Goal: Task Accomplishment & Management: Use online tool/utility

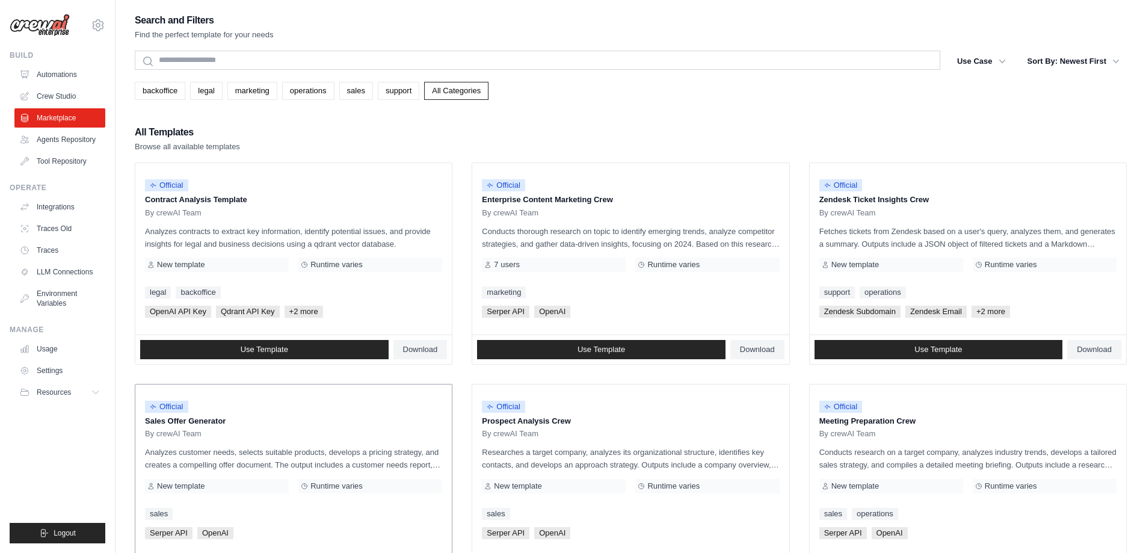
drag, startPoint x: 145, startPoint y: 417, endPoint x: 224, endPoint y: 416, distance: 79.4
click at [224, 416] on p "Sales Offer Generator" at bounding box center [293, 421] width 297 height 12
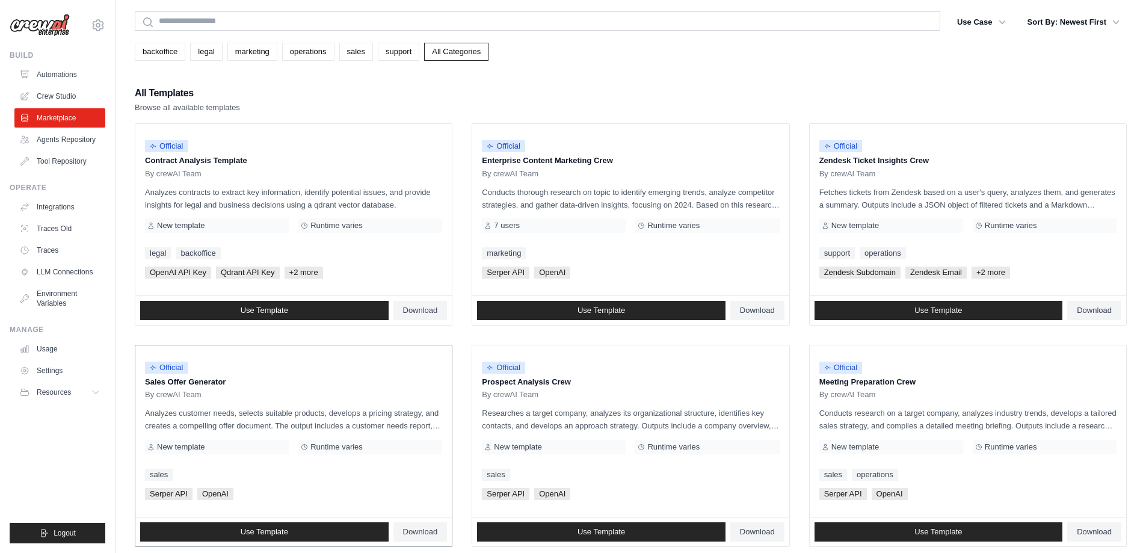
scroll to position [60, 0]
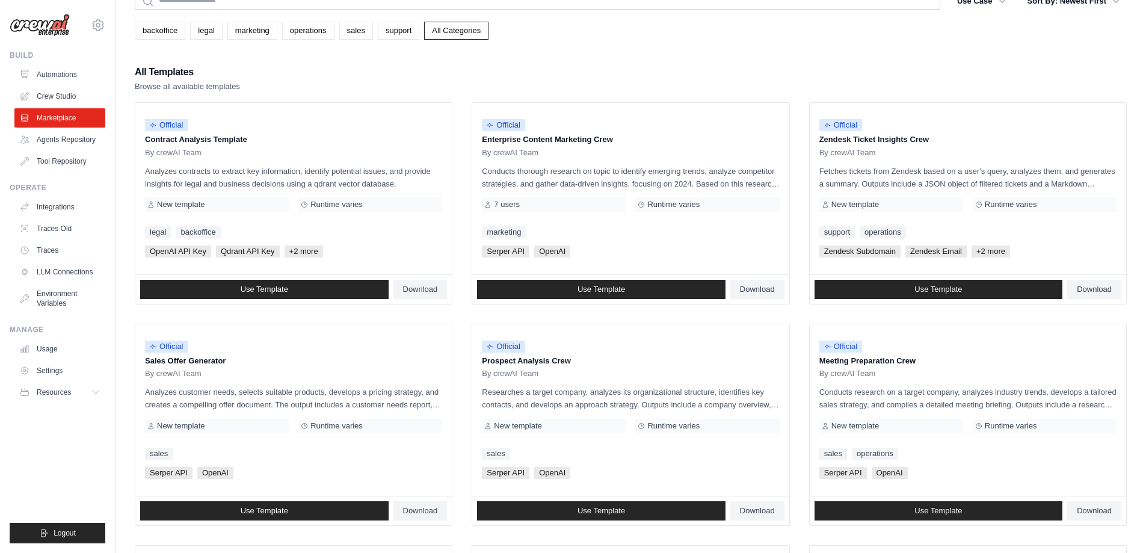
click at [562, 37] on div "backoffice legal marketing operations sales support All Categories" at bounding box center [631, 31] width 992 height 18
click at [259, 510] on span "Use Template" at bounding box center [265, 511] width 48 height 10
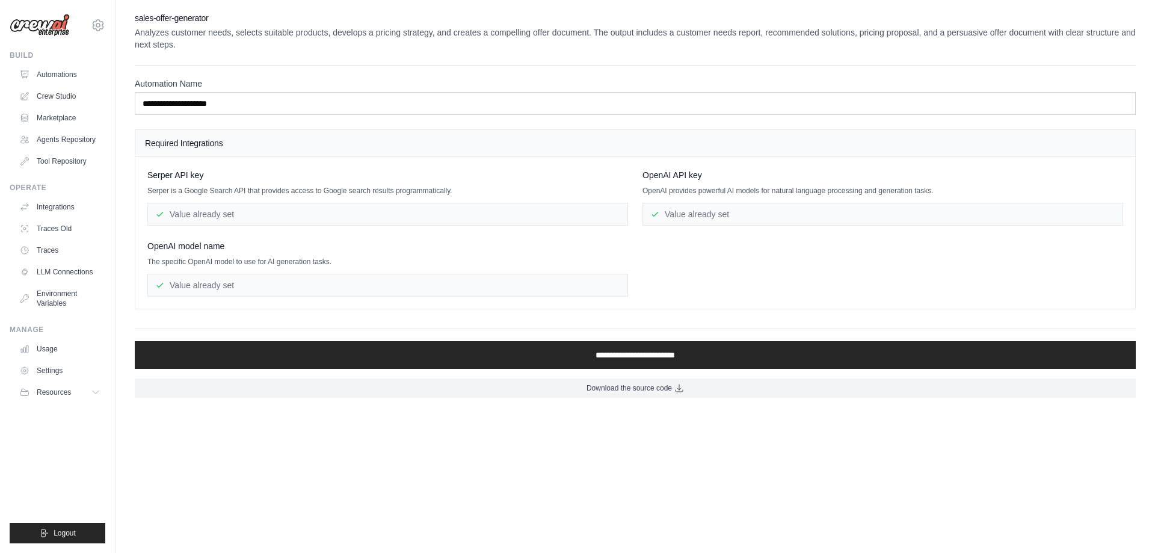
drag, startPoint x: 729, startPoint y: 213, endPoint x: 609, endPoint y: 252, distance: 126.5
click at [621, 257] on div "Serper API key Serper is a Google Search API that provides access to Google sea…" at bounding box center [634, 232] width 975 height 127
click at [609, 252] on div "OpenAI model name The specific OpenAI model to use for AI generation tasks. Val…" at bounding box center [387, 268] width 481 height 57
drag, startPoint x: 166, startPoint y: 213, endPoint x: 249, endPoint y: 212, distance: 83.0
click at [249, 212] on div "Value already set" at bounding box center [387, 214] width 481 height 23
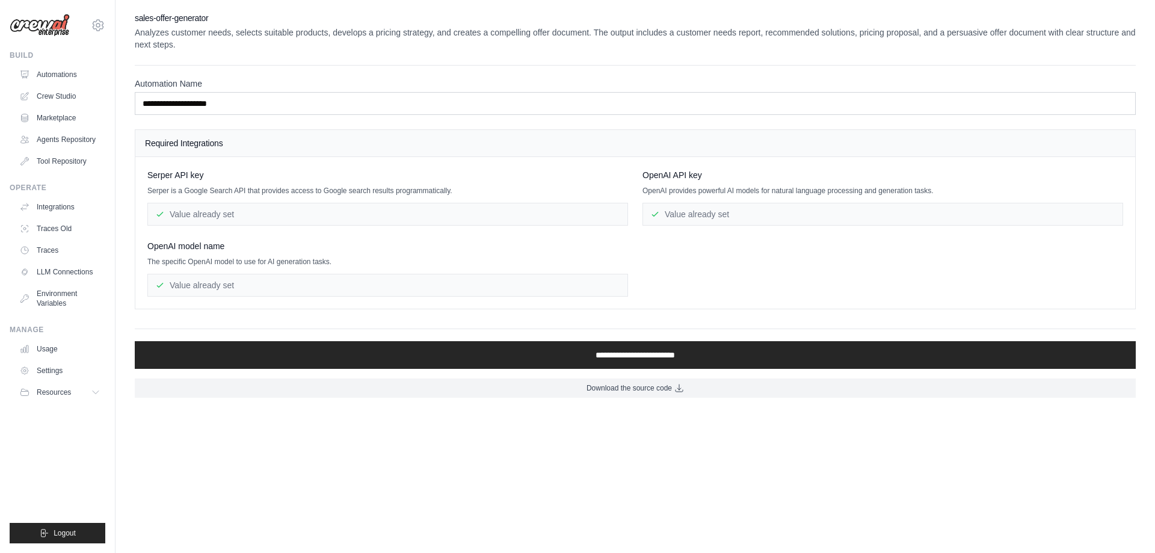
drag, startPoint x: 266, startPoint y: 223, endPoint x: 274, endPoint y: 238, distance: 16.7
click at [267, 223] on div "Value already set" at bounding box center [387, 214] width 481 height 23
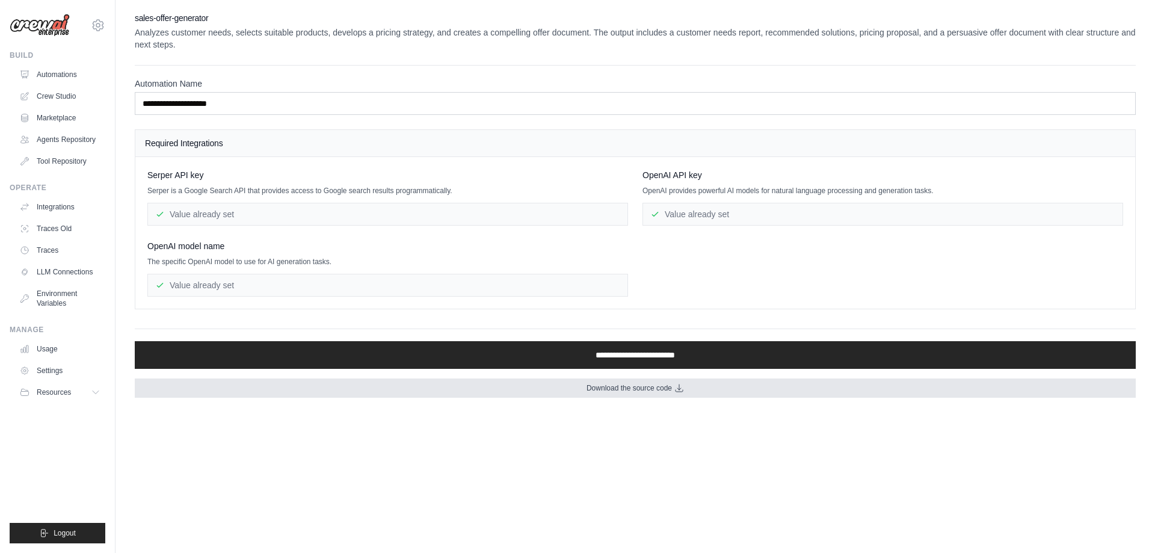
click at [613, 390] on span "Download the source code" at bounding box center [628, 388] width 85 height 10
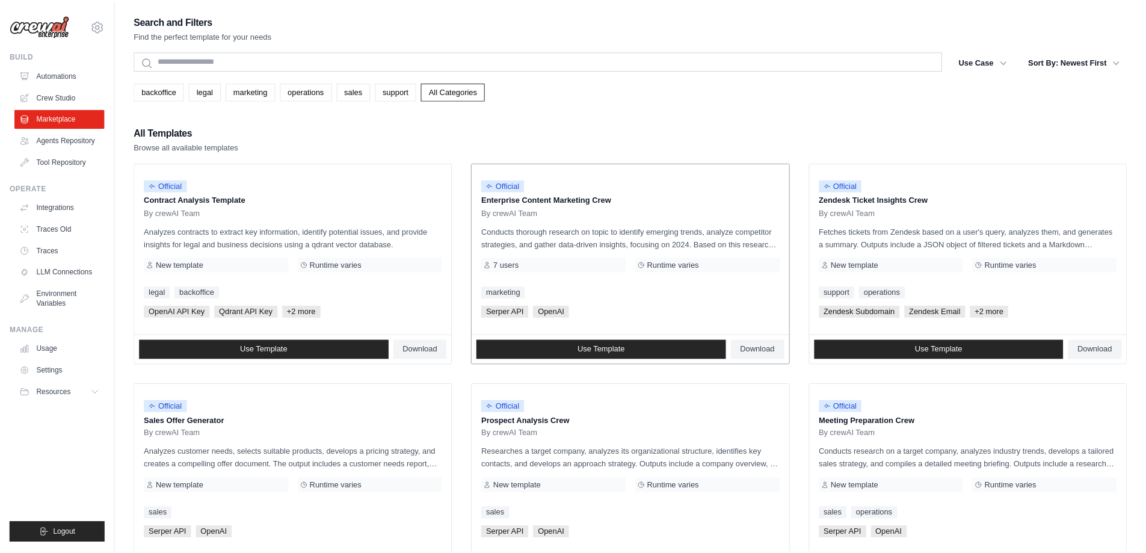
scroll to position [60, 0]
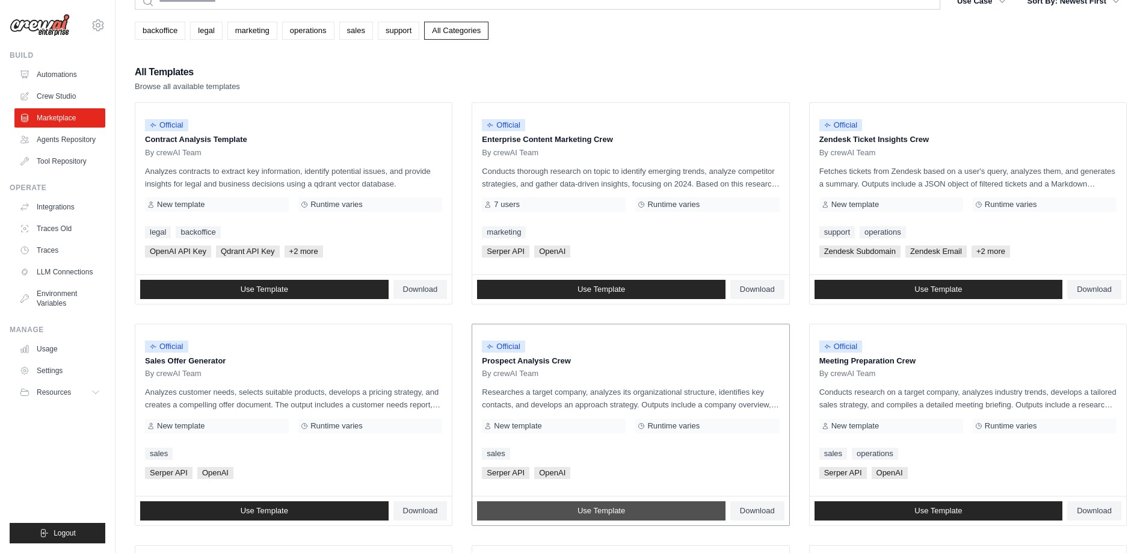
click at [611, 508] on span "Use Template" at bounding box center [601, 511] width 48 height 10
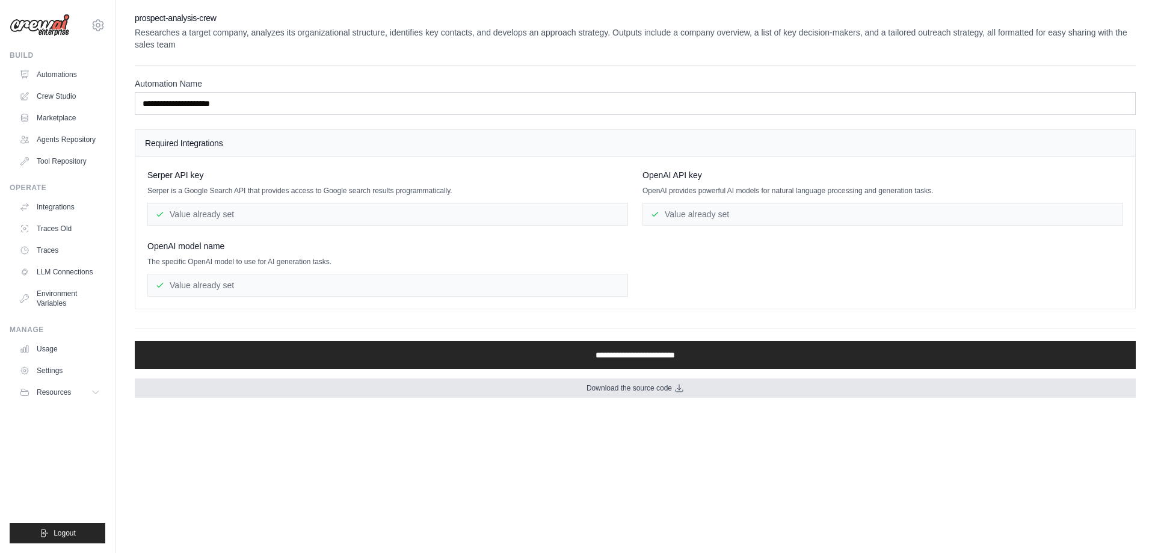
click at [615, 388] on span "Download the source code" at bounding box center [628, 388] width 85 height 10
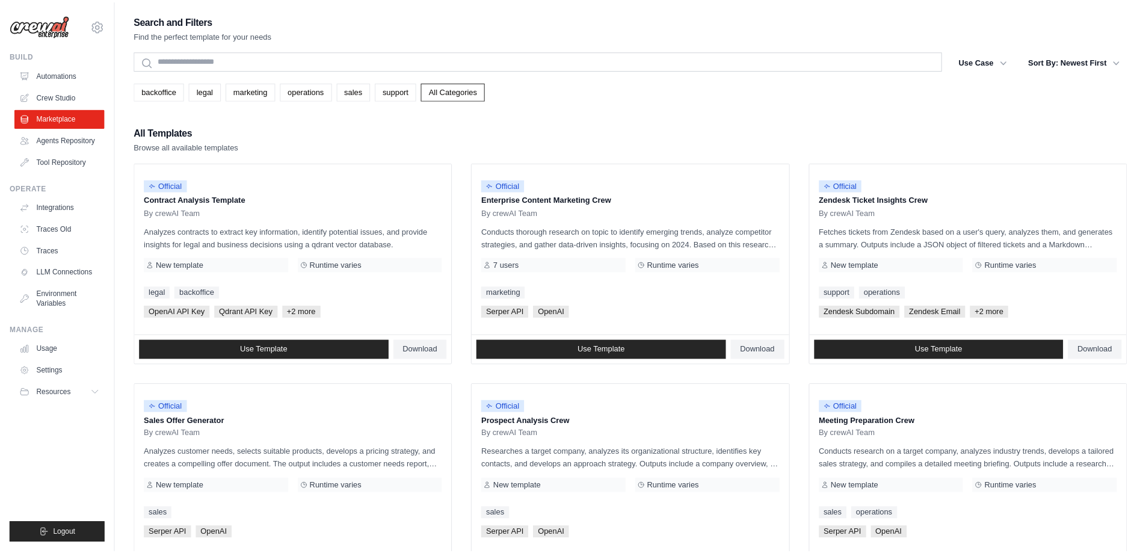
scroll to position [60, 0]
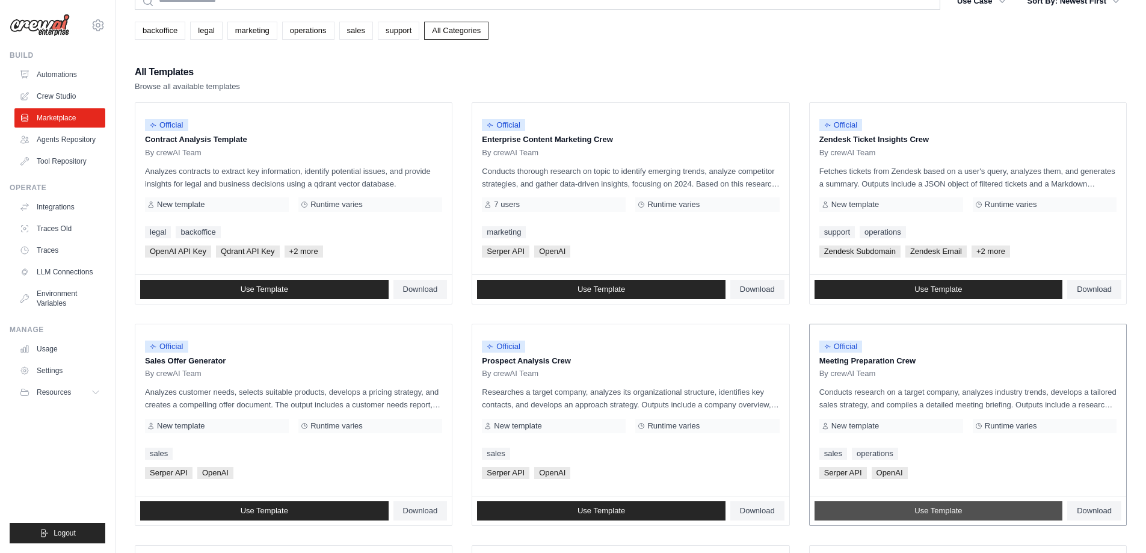
click at [929, 514] on span "Use Template" at bounding box center [938, 511] width 48 height 10
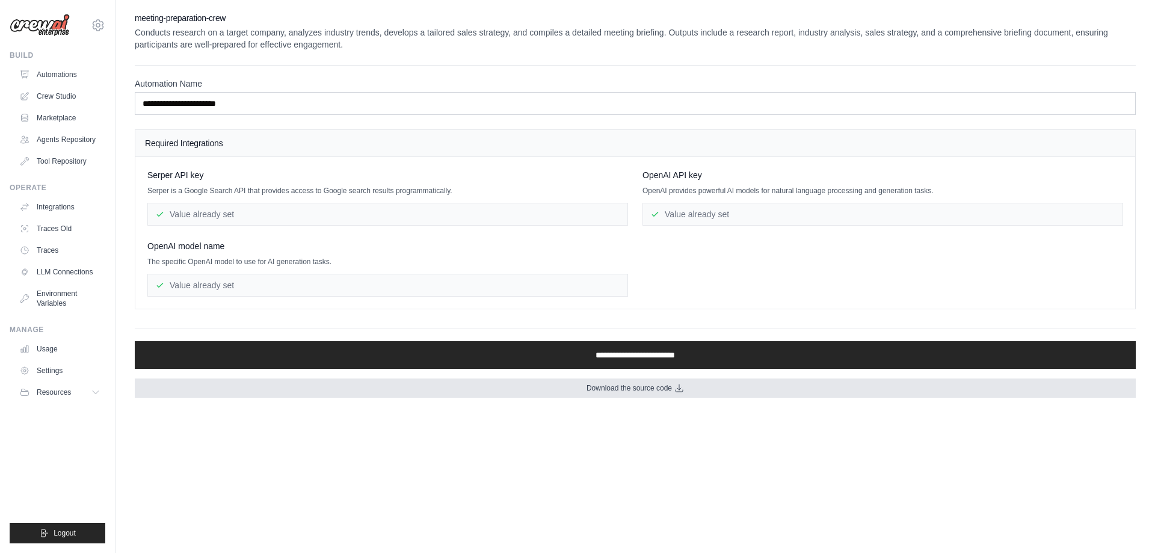
click at [597, 384] on span "Download the source code" at bounding box center [628, 388] width 85 height 10
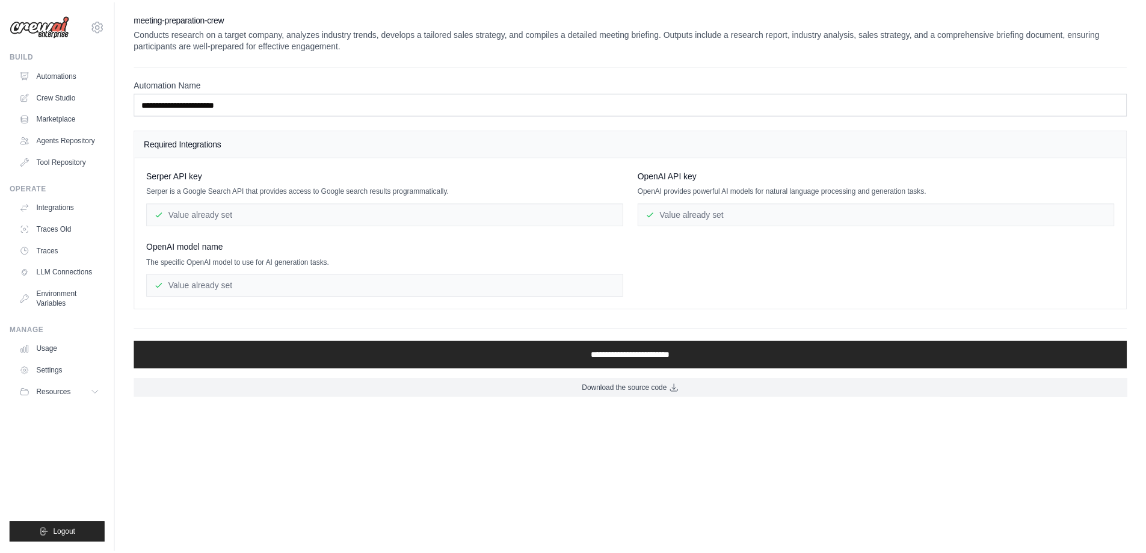
scroll to position [60, 0]
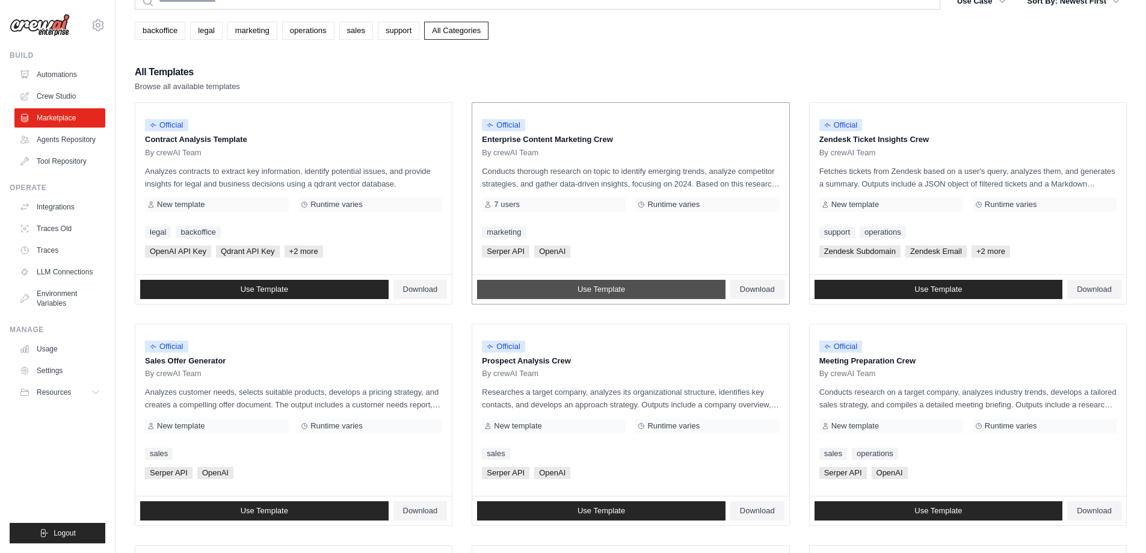
click at [578, 294] on link "Use Template" at bounding box center [601, 289] width 248 height 19
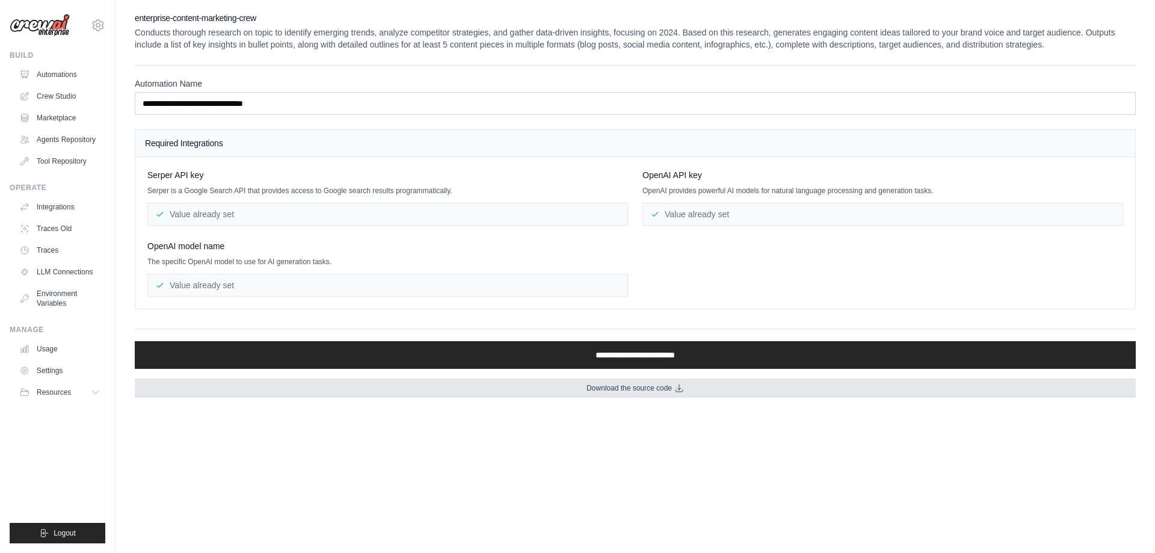
click at [591, 381] on link "Download the source code" at bounding box center [635, 387] width 1001 height 19
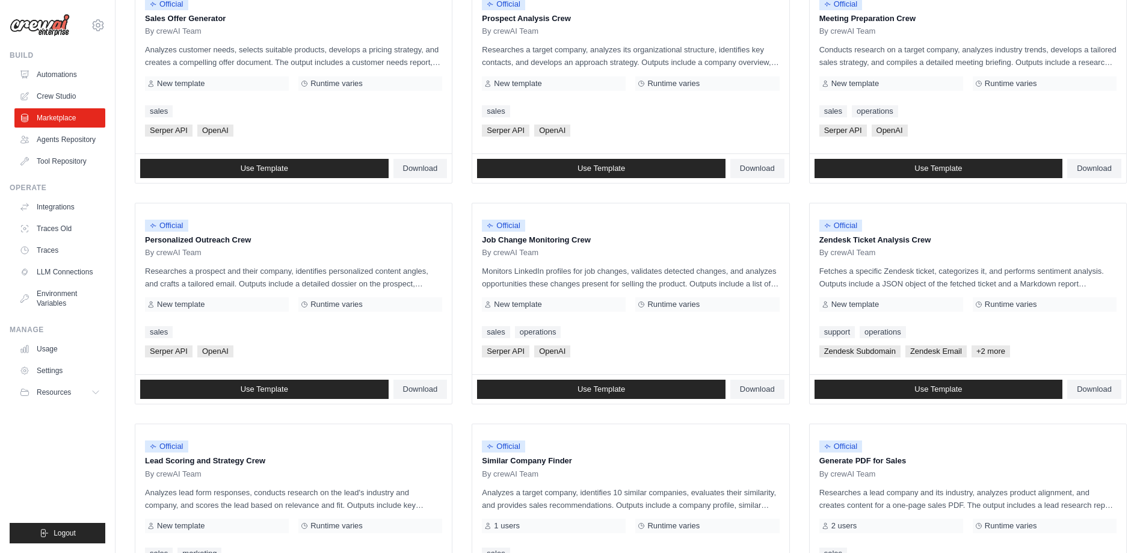
scroll to position [421, 0]
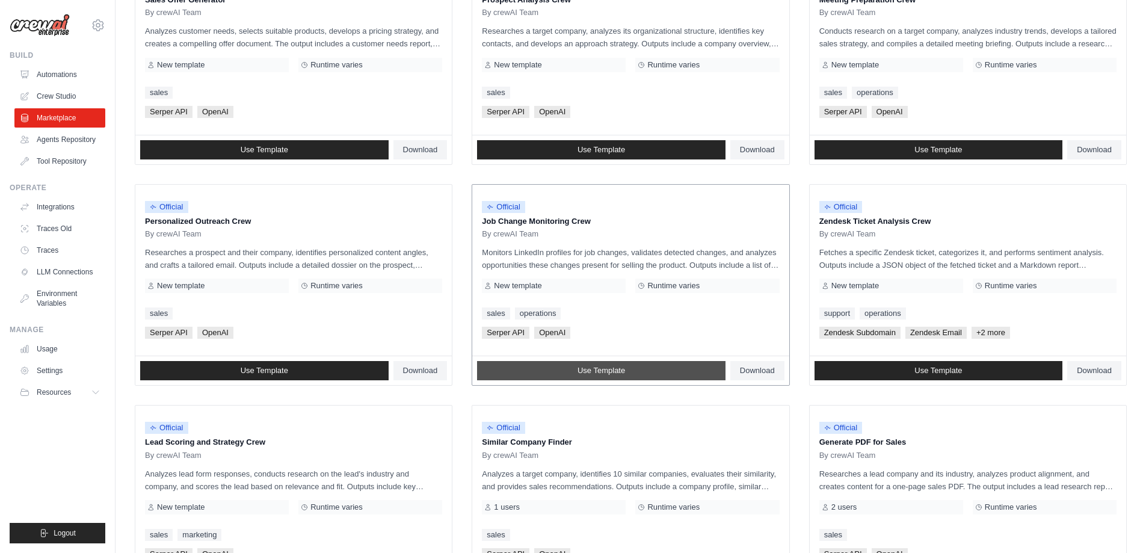
click at [616, 370] on span "Use Template" at bounding box center [601, 371] width 48 height 10
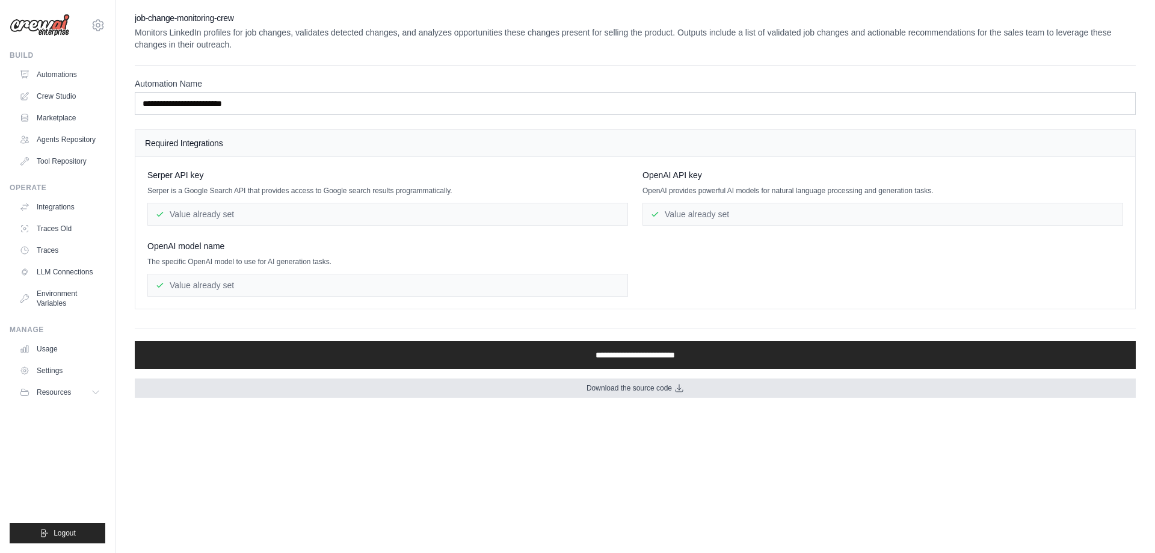
click at [618, 390] on span "Download the source code" at bounding box center [628, 388] width 85 height 10
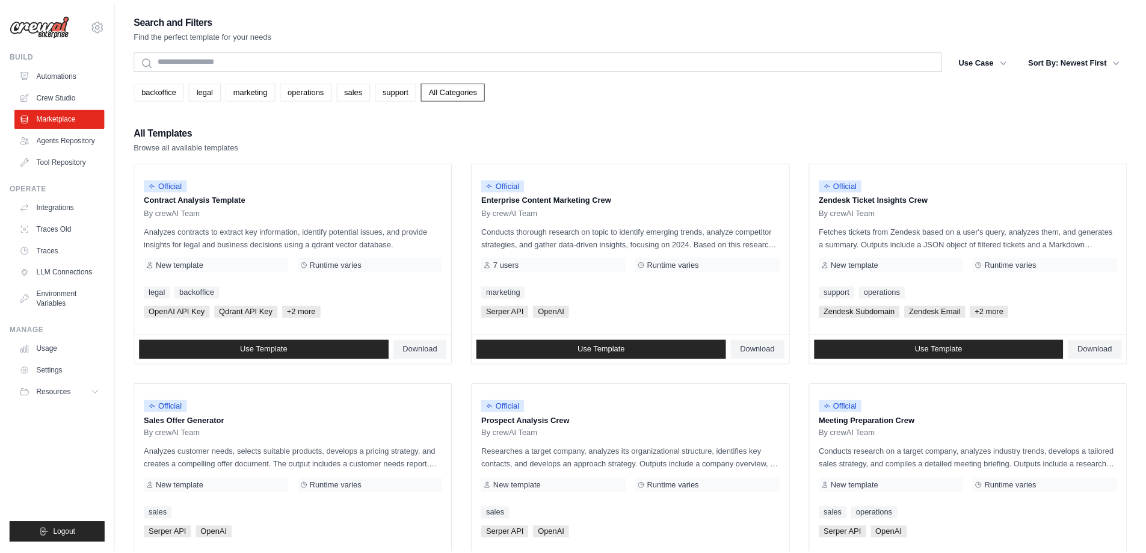
scroll to position [421, 0]
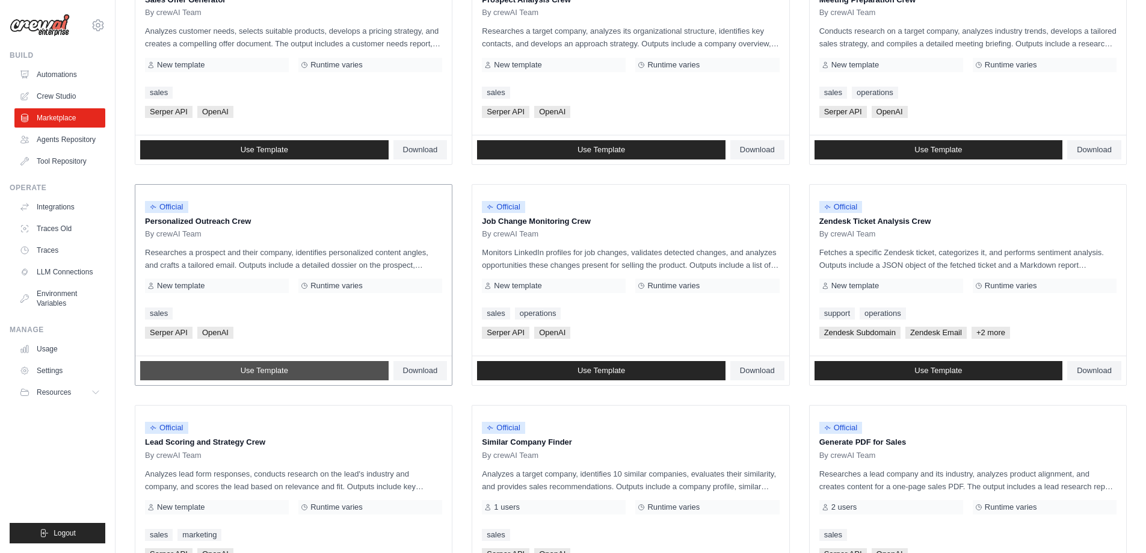
click at [281, 369] on span "Use Template" at bounding box center [265, 371] width 48 height 10
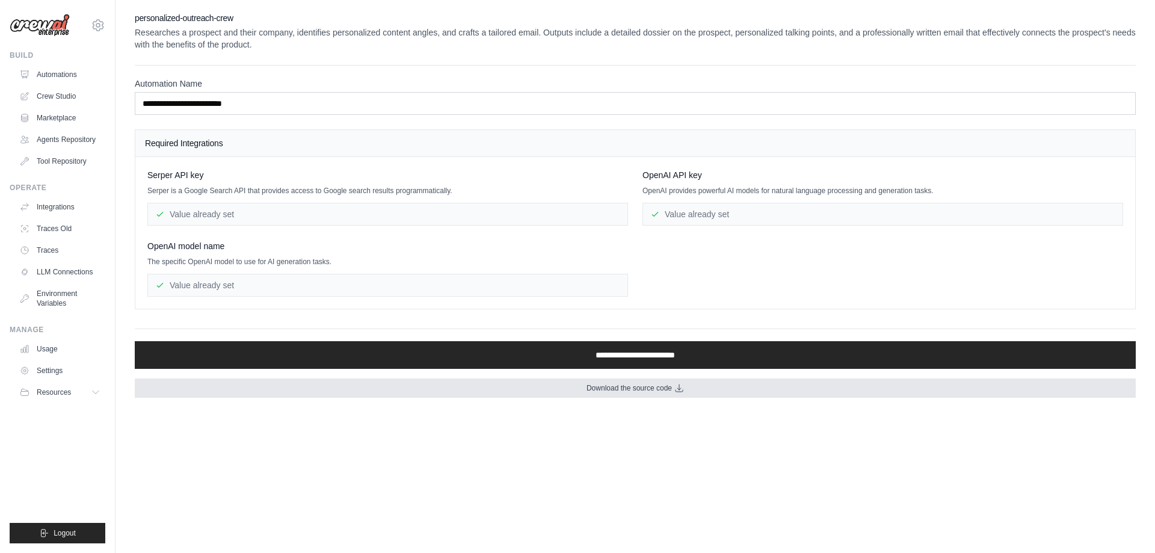
click at [630, 387] on span "Download the source code" at bounding box center [628, 388] width 85 height 10
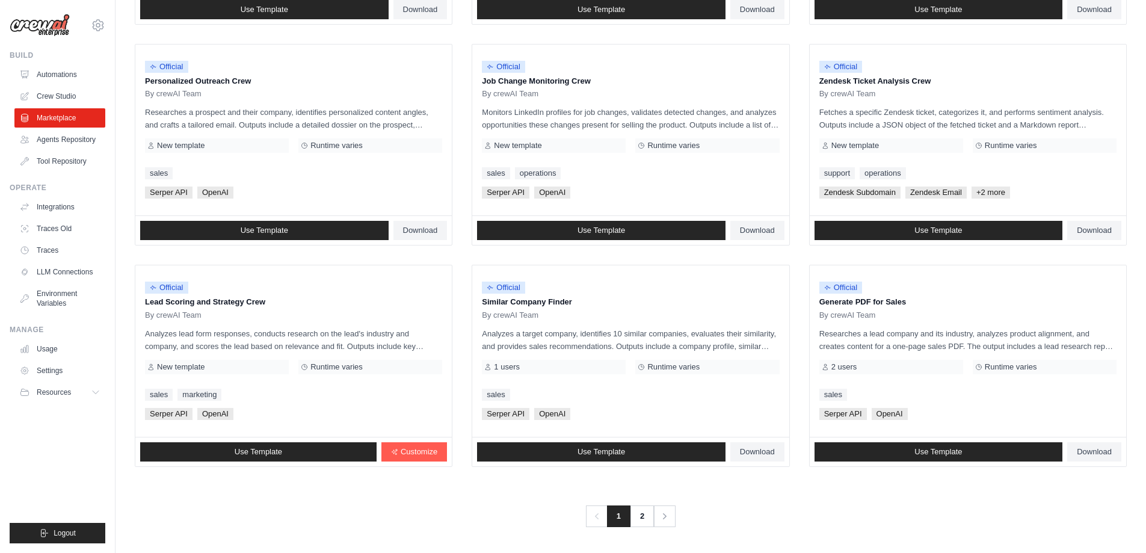
scroll to position [562, 0]
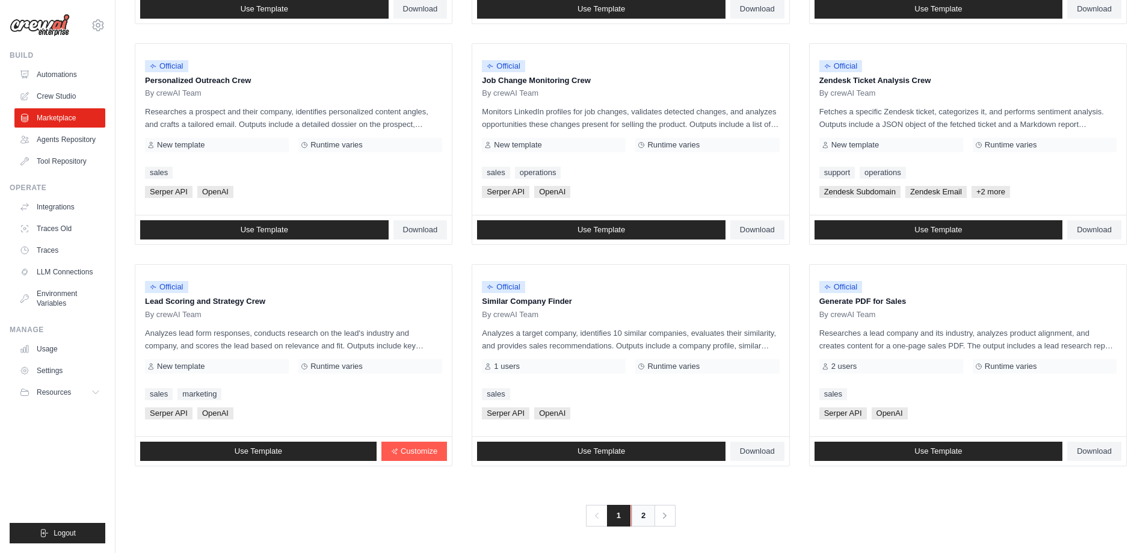
click at [640, 515] on link "2" at bounding box center [643, 516] width 24 height 22
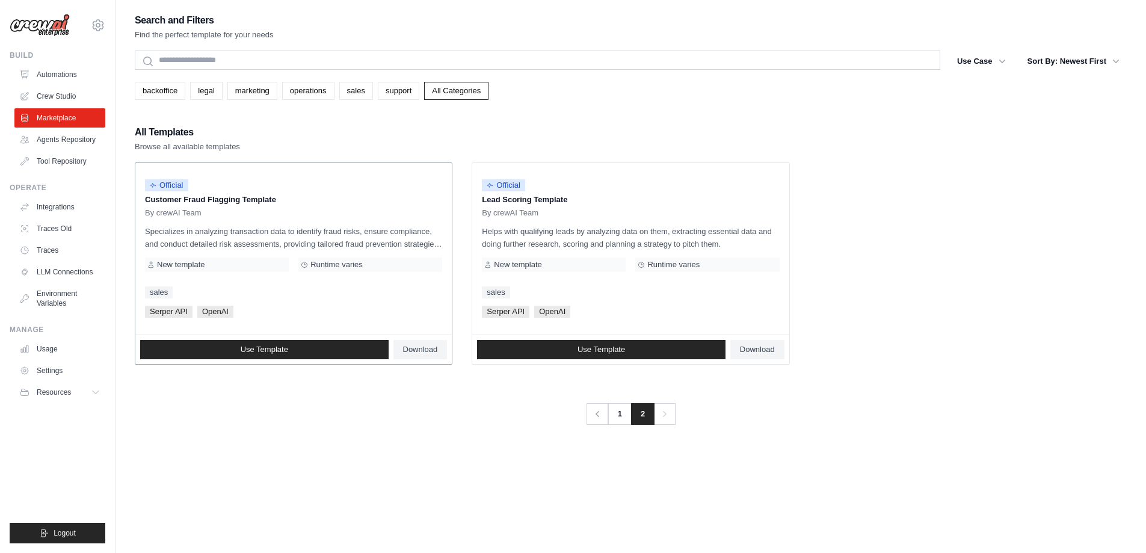
drag, startPoint x: 142, startPoint y: 200, endPoint x: 275, endPoint y: 198, distance: 133.5
click at [275, 198] on div "Official Customer Fraud Flagging Template By crewAI Team Specializes in analyzi…" at bounding box center [293, 248] width 316 height 171
click at [618, 416] on link "1" at bounding box center [621, 414] width 24 height 22
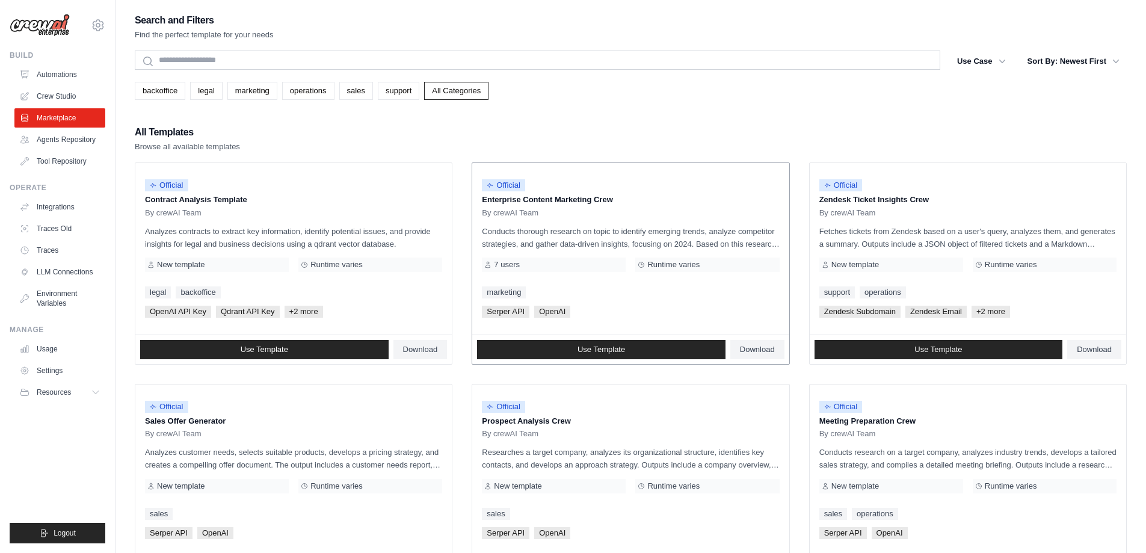
drag, startPoint x: 524, startPoint y: 265, endPoint x: 500, endPoint y: 268, distance: 24.2
click at [500, 268] on div "7 users" at bounding box center [554, 264] width 144 height 14
drag, startPoint x: 477, startPoint y: 421, endPoint x: 583, endPoint y: 421, distance: 105.8
click at [583, 421] on div "Official Prospect Analysis Crew By crewAI Team Researches a target company, ana…" at bounding box center [630, 469] width 316 height 171
click at [583, 421] on p "Prospect Analysis Crew" at bounding box center [630, 421] width 297 height 12
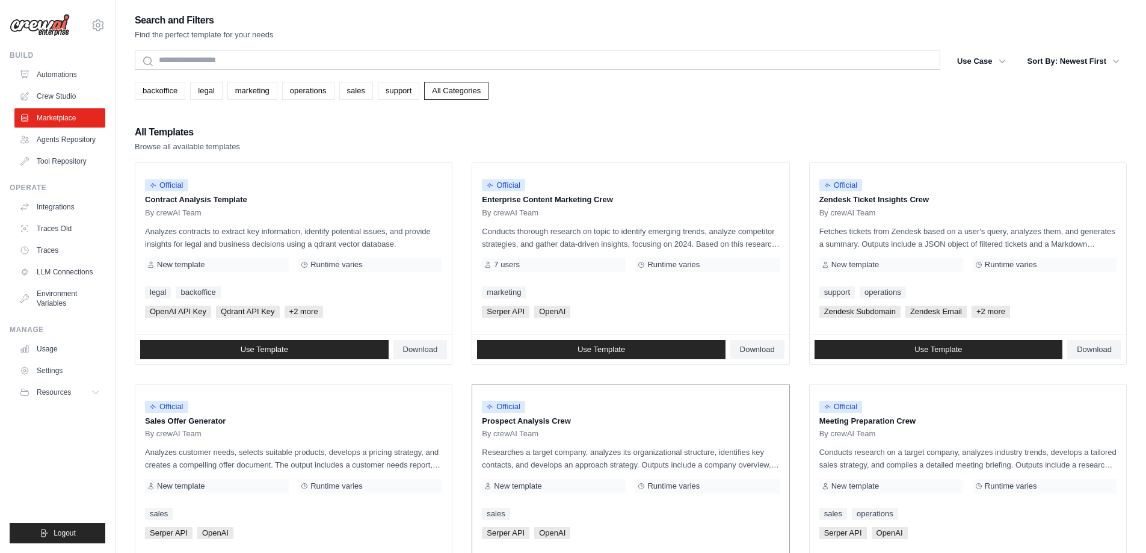
drag, startPoint x: 579, startPoint y: 422, endPoint x: 482, endPoint y: 420, distance: 97.4
click at [482, 420] on p "Prospect Analysis Crew" at bounding box center [630, 421] width 297 height 12
click at [485, 424] on p "Prospect Analysis Crew" at bounding box center [630, 421] width 297 height 12
drag, startPoint x: 482, startPoint y: 447, endPoint x: 418, endPoint y: 453, distance: 64.7
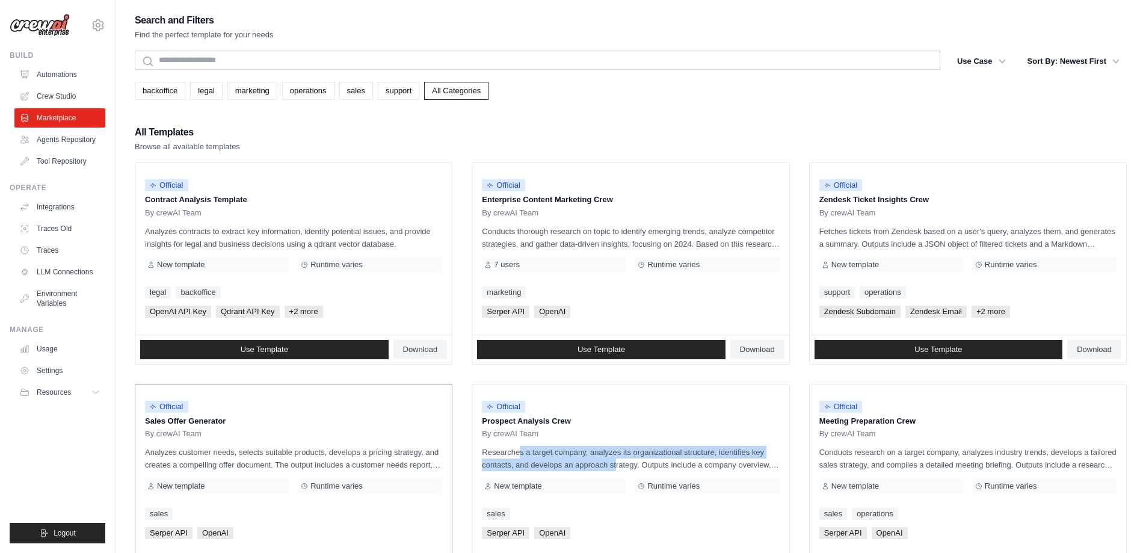
click at [578, 462] on p "Researches a target company, analyzes its organizational structure, identifies …" at bounding box center [630, 458] width 297 height 25
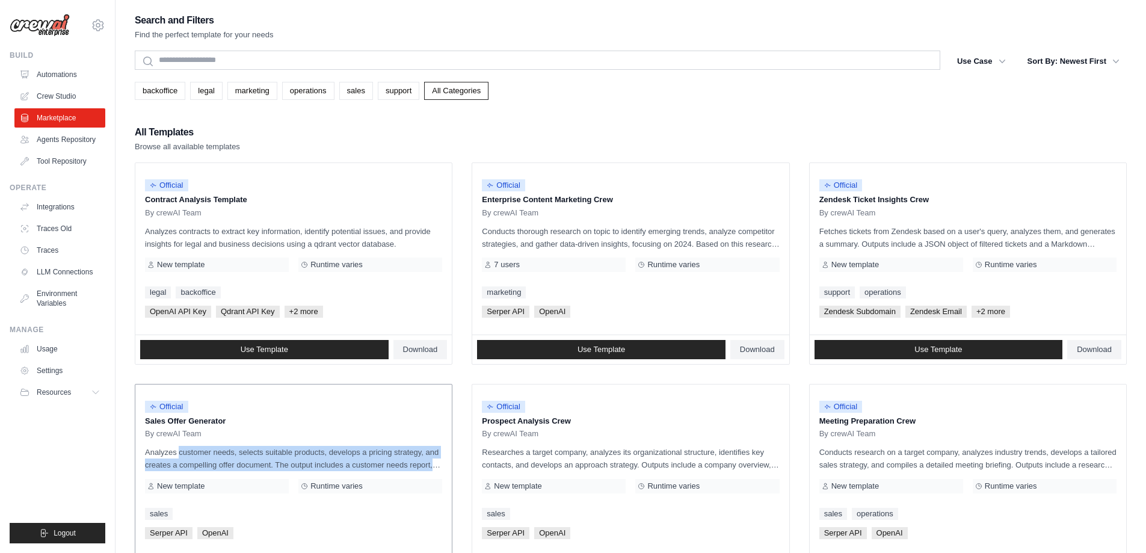
drag, startPoint x: 143, startPoint y: 447, endPoint x: 437, endPoint y: 465, distance: 294.6
click at [437, 465] on div "Official Sales Offer Generator By crewAI Team Analyzes customer needs, selects …" at bounding box center [293, 469] width 316 height 171
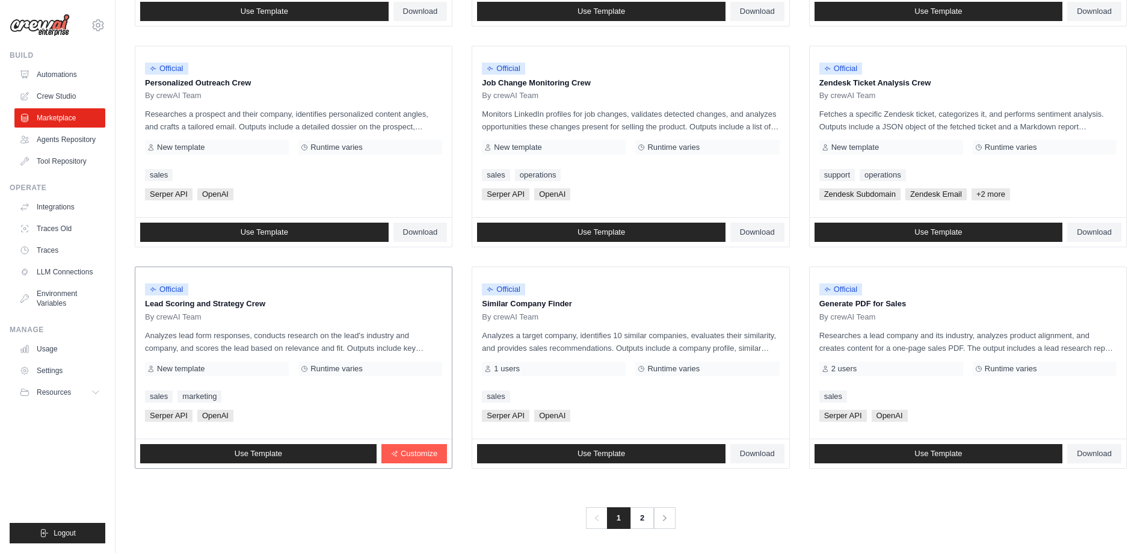
scroll to position [562, 0]
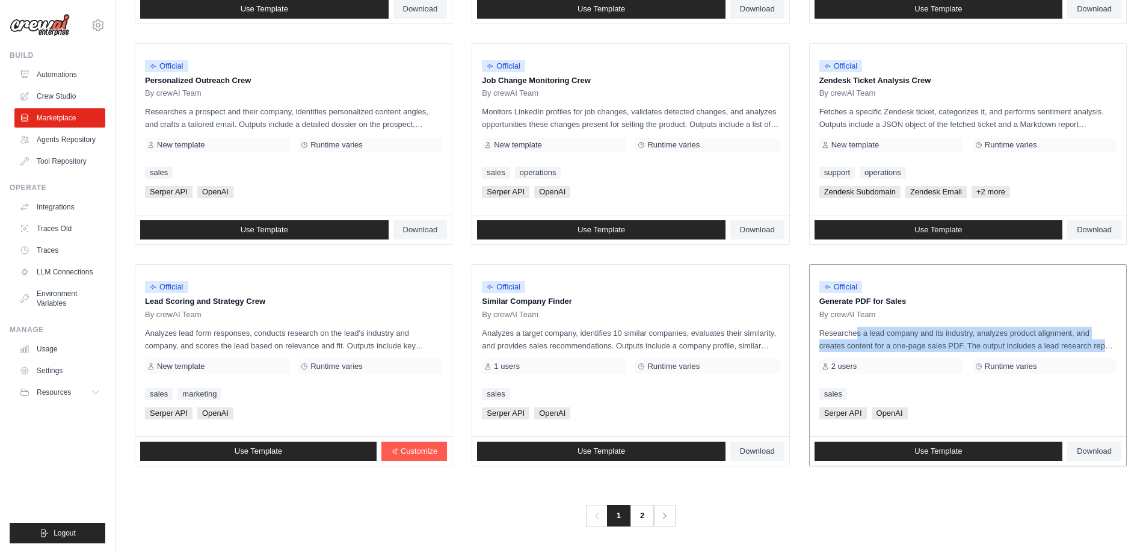
drag, startPoint x: 817, startPoint y: 333, endPoint x: 1104, endPoint y: 340, distance: 286.4
click at [1104, 340] on div "Official Generate PDF for Sales By crewAI Team Researches a lead company and it…" at bounding box center [967, 350] width 316 height 171
click at [924, 453] on span "Use Template" at bounding box center [938, 451] width 48 height 10
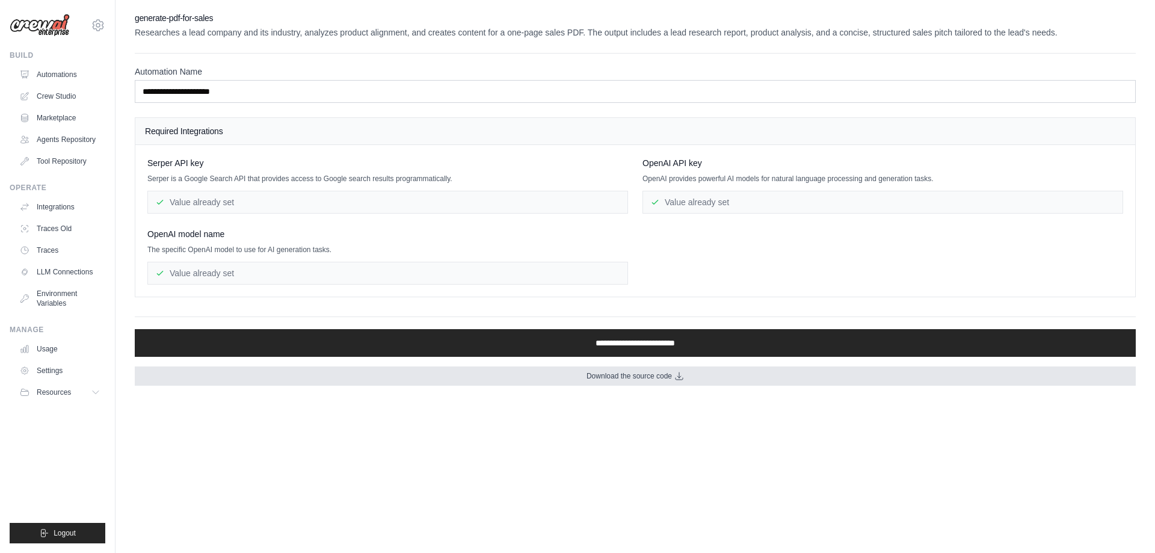
click at [599, 378] on span "Download the source code" at bounding box center [628, 376] width 85 height 10
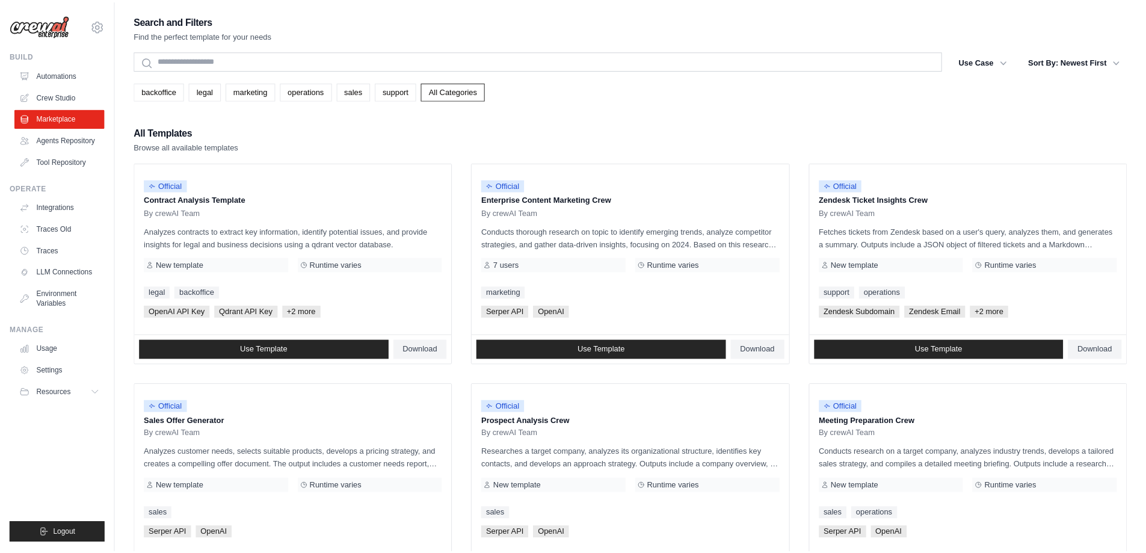
scroll to position [562, 0]
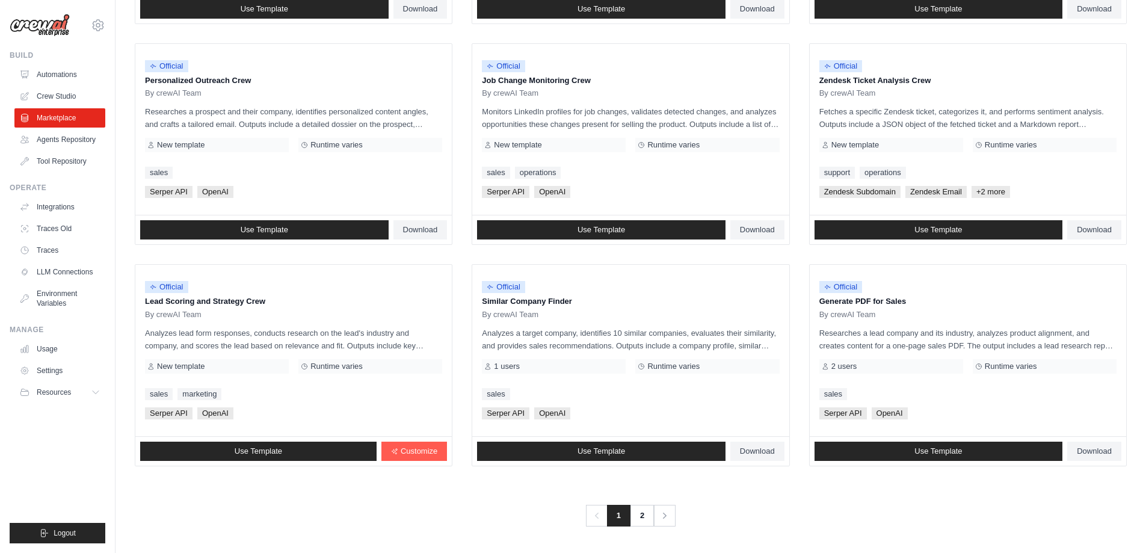
drag, startPoint x: 148, startPoint y: 337, endPoint x: 411, endPoint y: 346, distance: 263.5
click at [411, 346] on p "Analyzes lead form responses, conducts research on the lead's industry and comp…" at bounding box center [293, 339] width 297 height 25
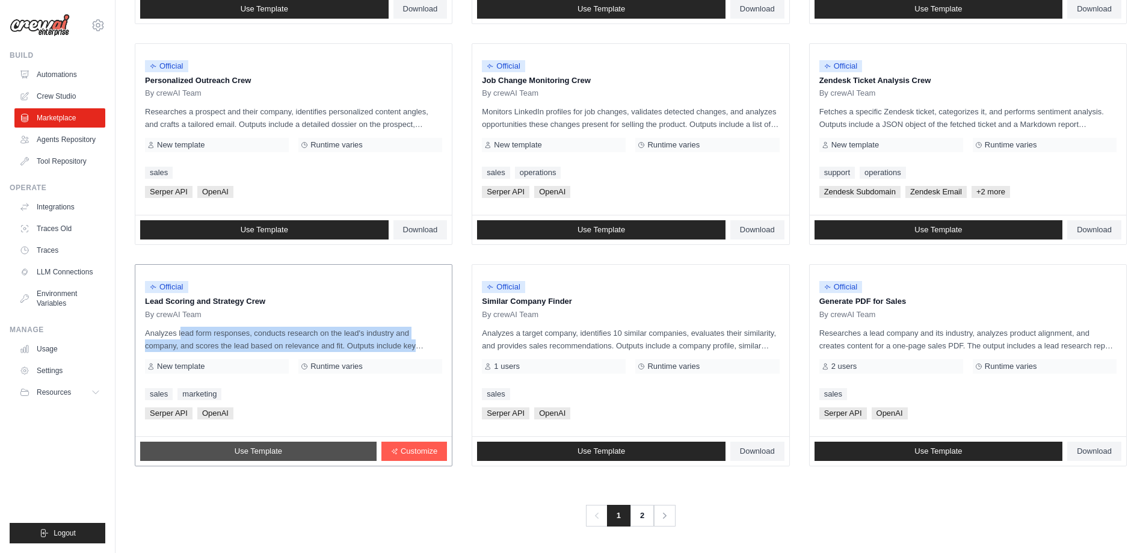
click at [268, 449] on span "Use Template" at bounding box center [259, 451] width 48 height 10
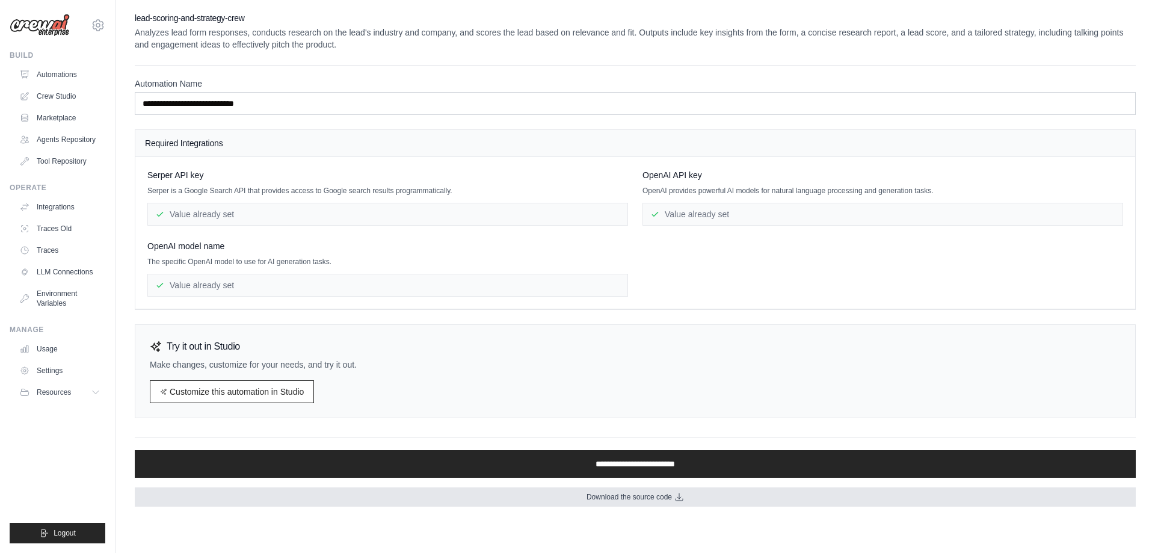
click at [619, 493] on span "Download the source code" at bounding box center [628, 497] width 85 height 10
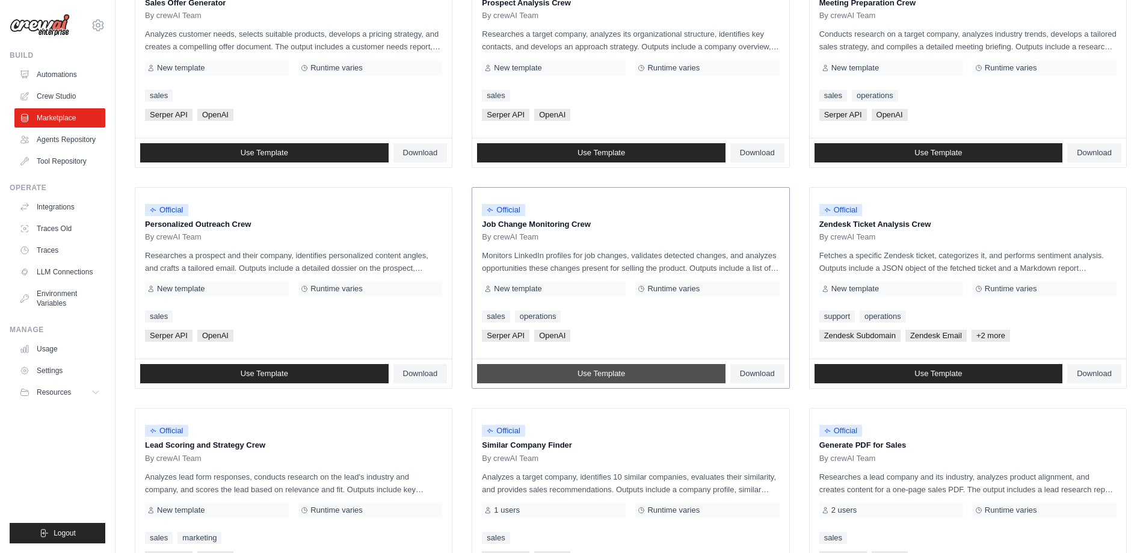
scroll to position [381, 0]
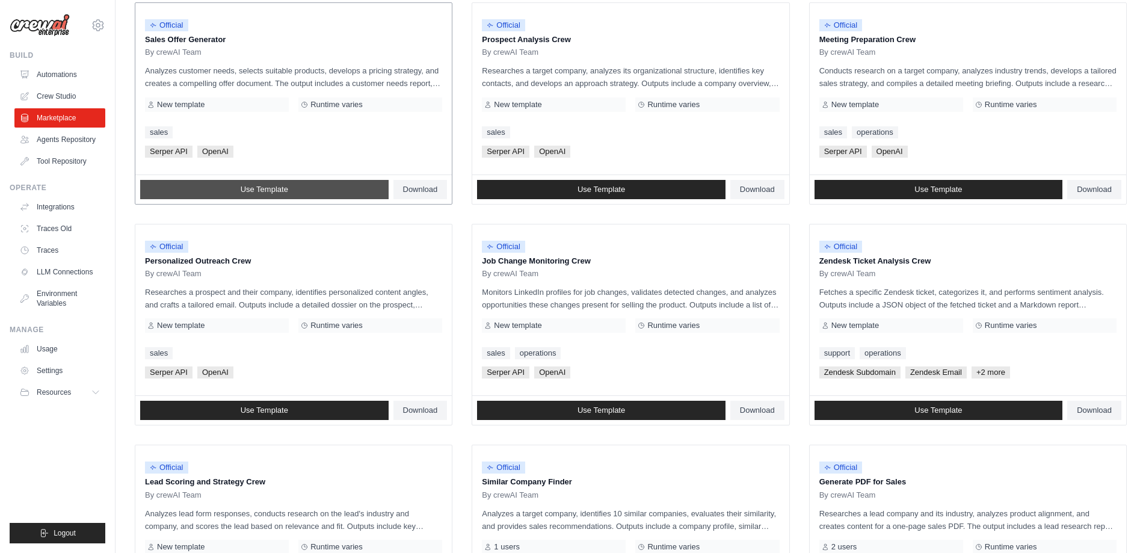
click at [223, 190] on link "Use Template" at bounding box center [264, 189] width 248 height 19
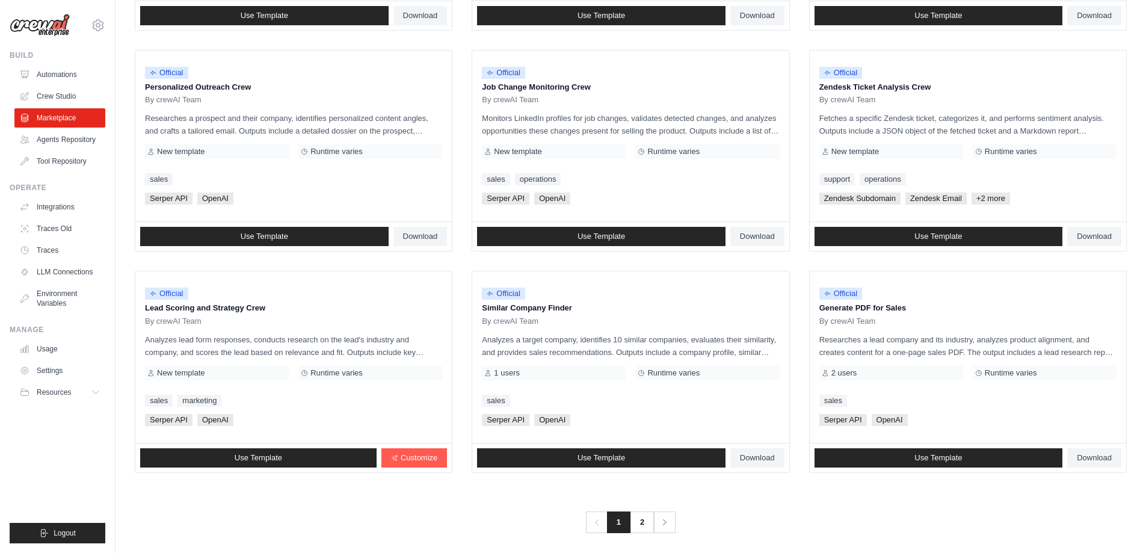
scroll to position [562, 0]
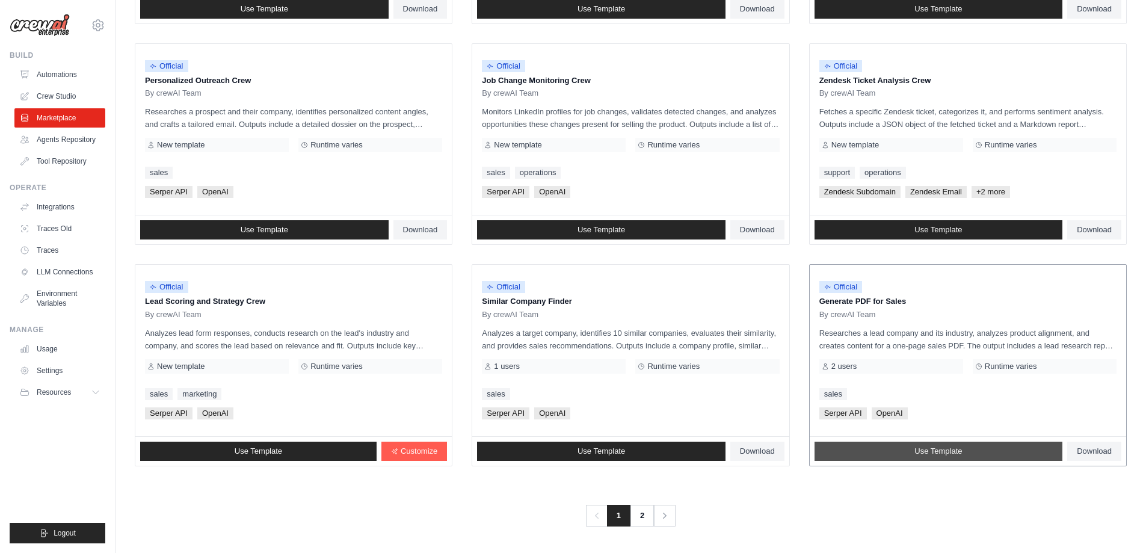
click at [942, 449] on span "Use Template" at bounding box center [938, 451] width 48 height 10
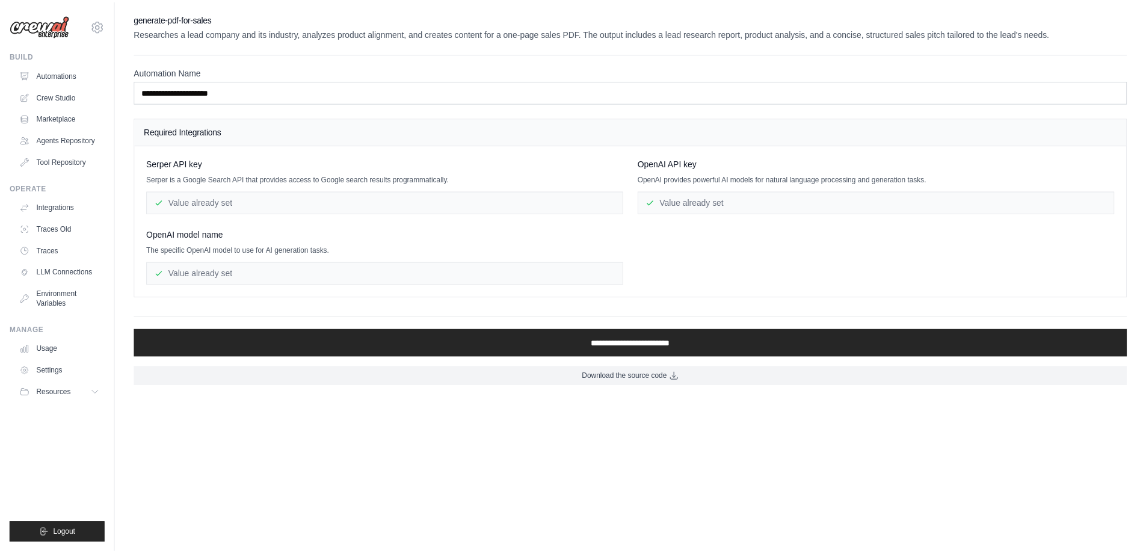
scroll to position [562, 0]
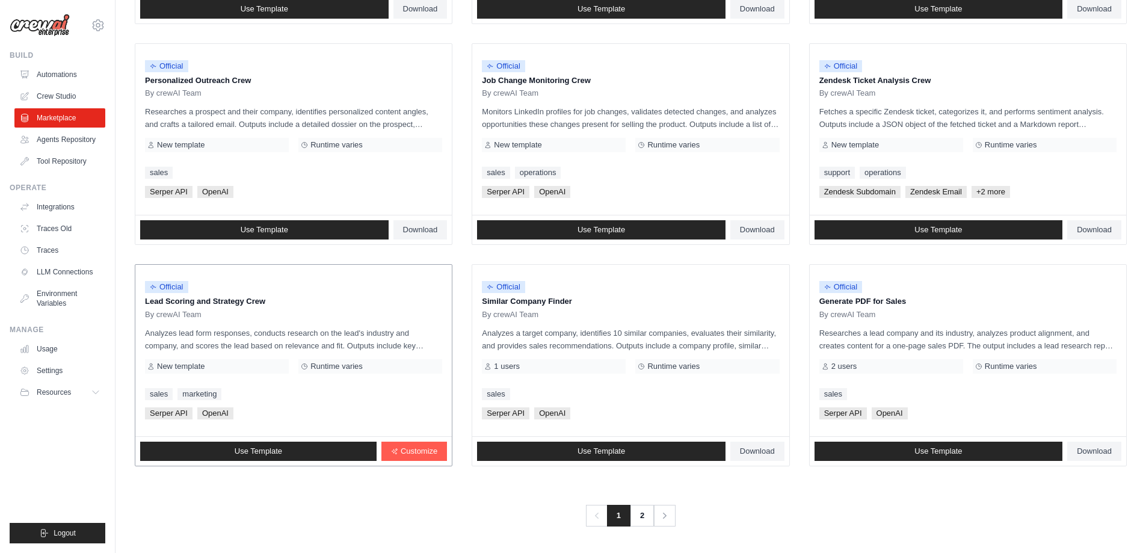
drag, startPoint x: 140, startPoint y: 300, endPoint x: 276, endPoint y: 303, distance: 135.9
click at [274, 302] on div "Official Lead Scoring and Strategy Crew By crewAI Team Analyzes lead form respo…" at bounding box center [293, 350] width 316 height 171
click at [573, 444] on link "Use Template" at bounding box center [601, 450] width 248 height 19
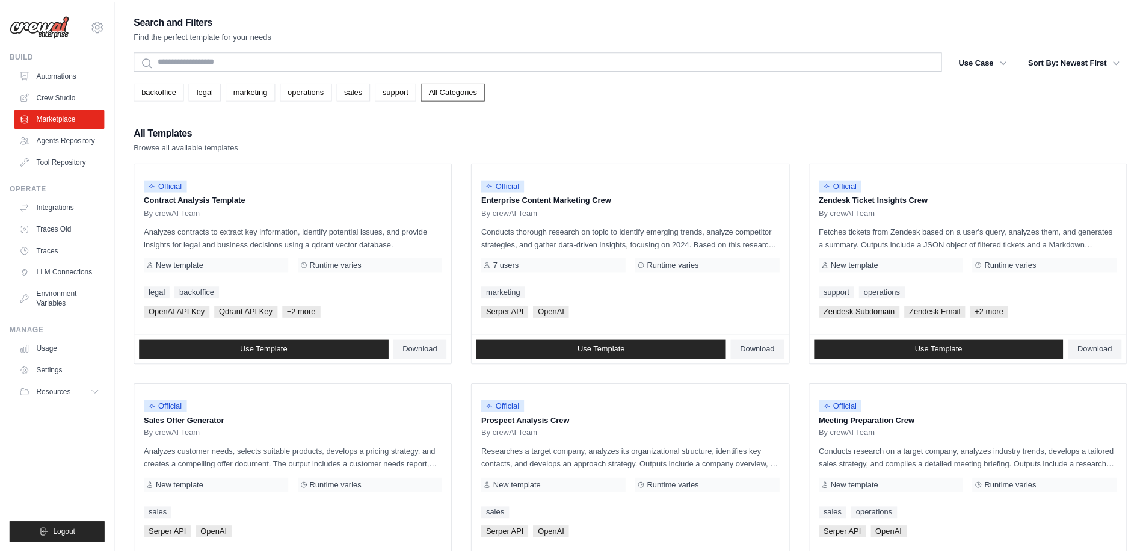
scroll to position [562, 0]
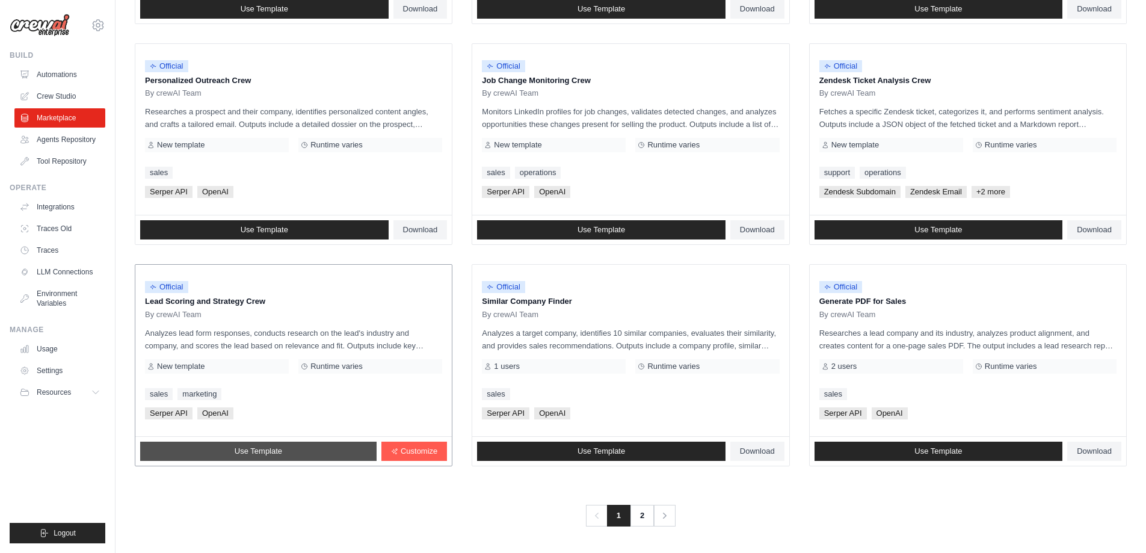
click at [269, 449] on span "Use Template" at bounding box center [259, 451] width 48 height 10
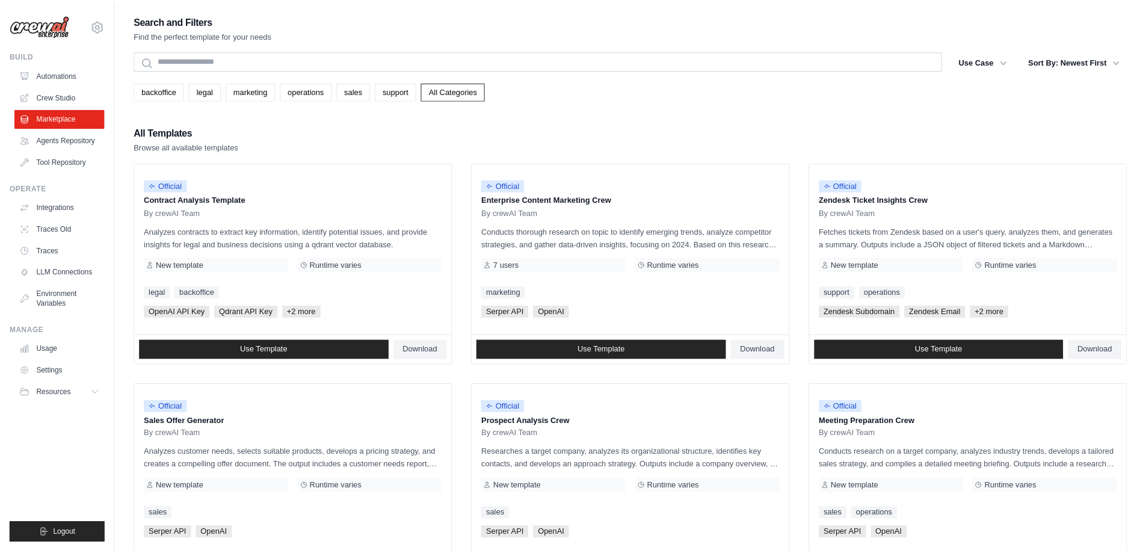
scroll to position [562, 0]
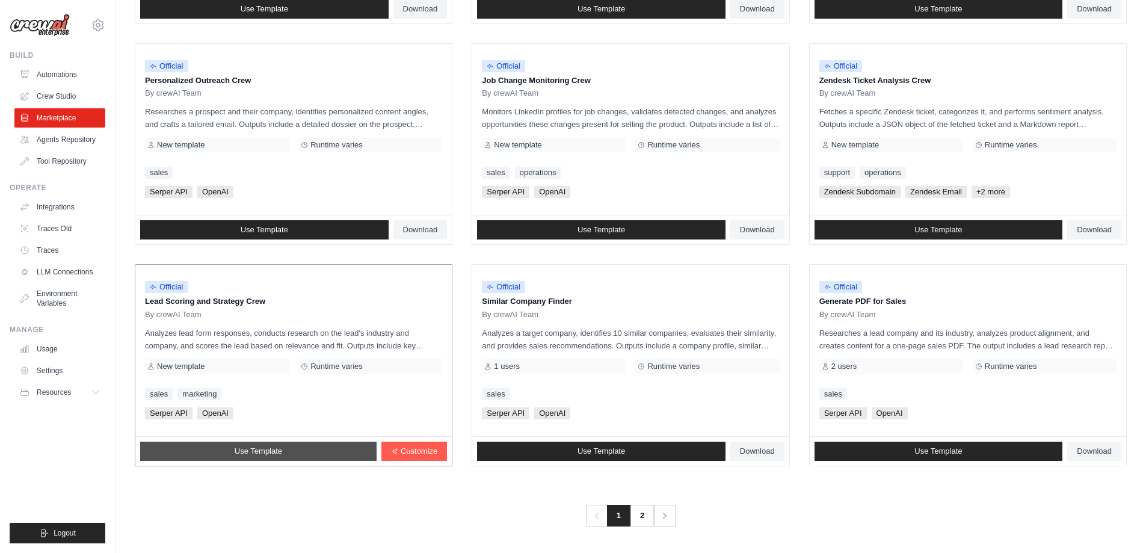
click at [318, 450] on link "Use Template" at bounding box center [258, 450] width 236 height 19
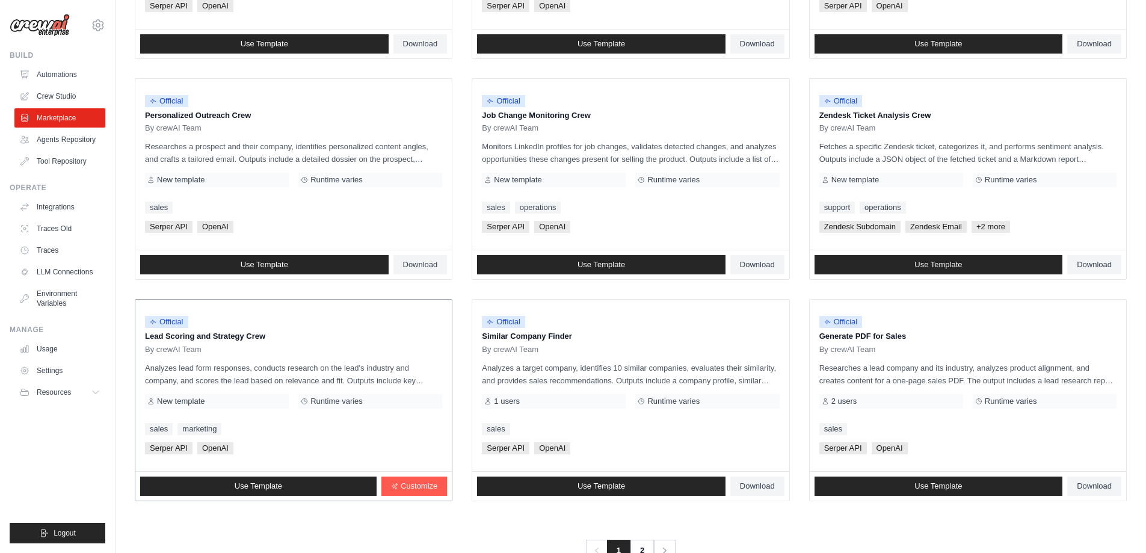
scroll to position [562, 0]
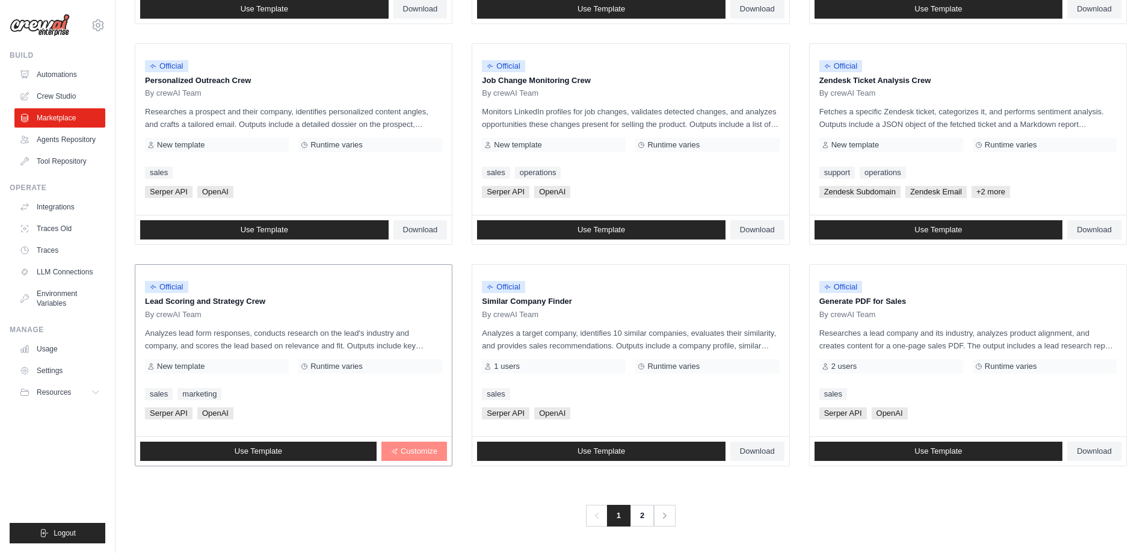
click at [402, 448] on span "Customize" at bounding box center [419, 451] width 37 height 10
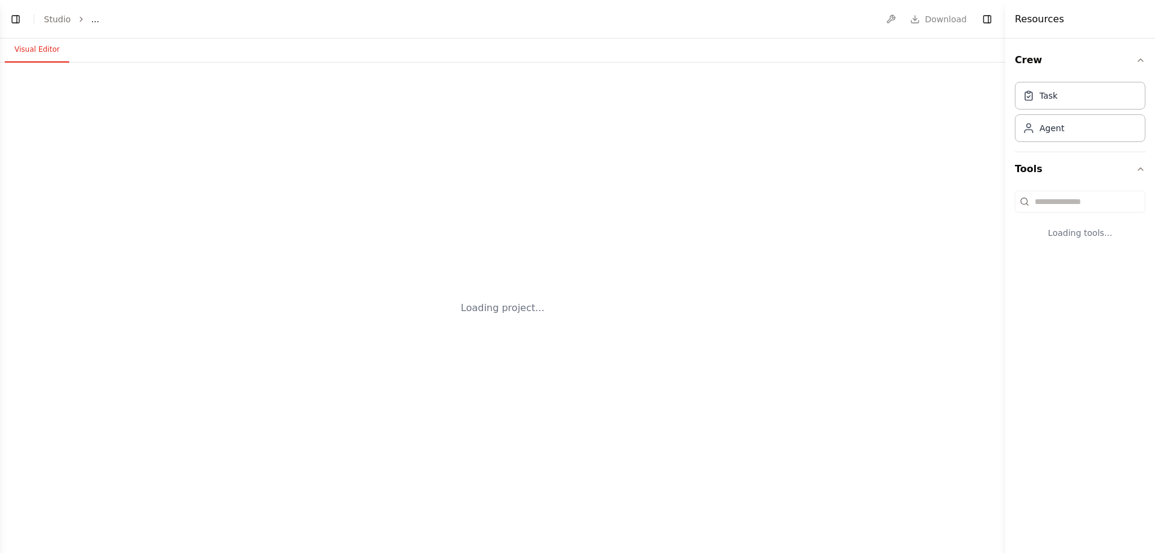
select select "****"
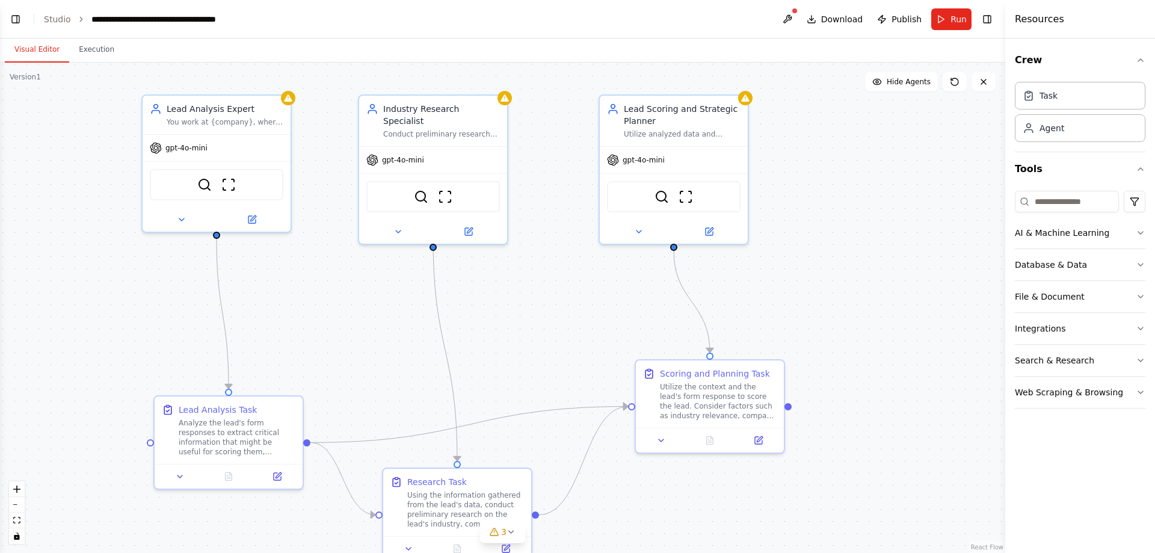
drag, startPoint x: 155, startPoint y: 332, endPoint x: 308, endPoint y: 328, distance: 153.4
click at [308, 328] on div ".deletable-edge-delete-btn { width: 20px; height: 20px; border: 0px solid #ffff…" at bounding box center [502, 308] width 1005 height 490
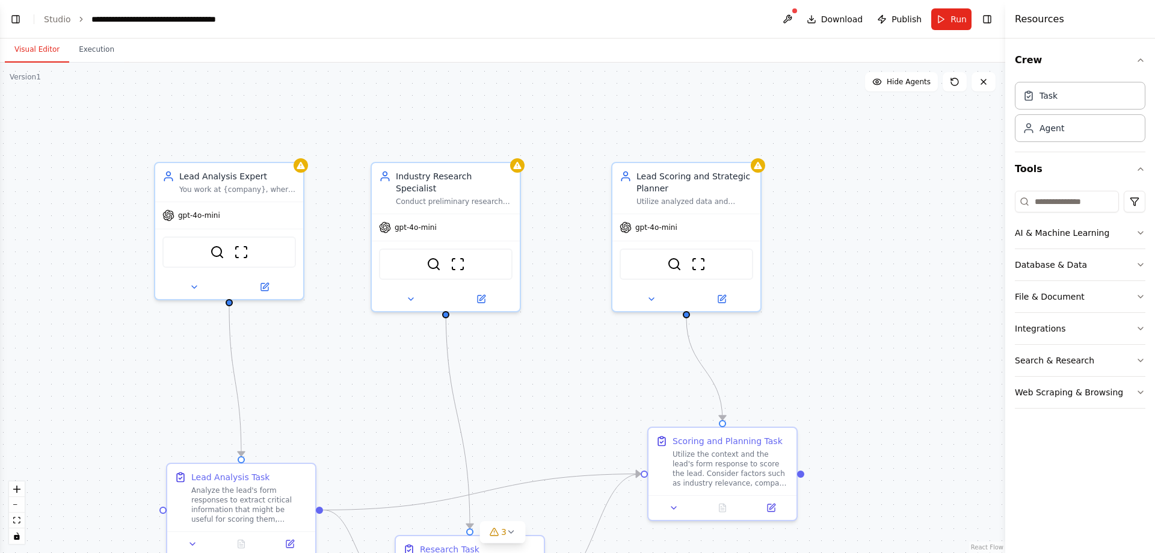
drag, startPoint x: 322, startPoint y: 218, endPoint x: 334, endPoint y: 286, distance: 68.5
click at [334, 286] on div ".deletable-edge-delete-btn { width: 20px; height: 20px; border: 0px solid #ffff…" at bounding box center [502, 308] width 1005 height 490
click at [21, 20] on button "Toggle Left Sidebar" at bounding box center [15, 19] width 17 height 17
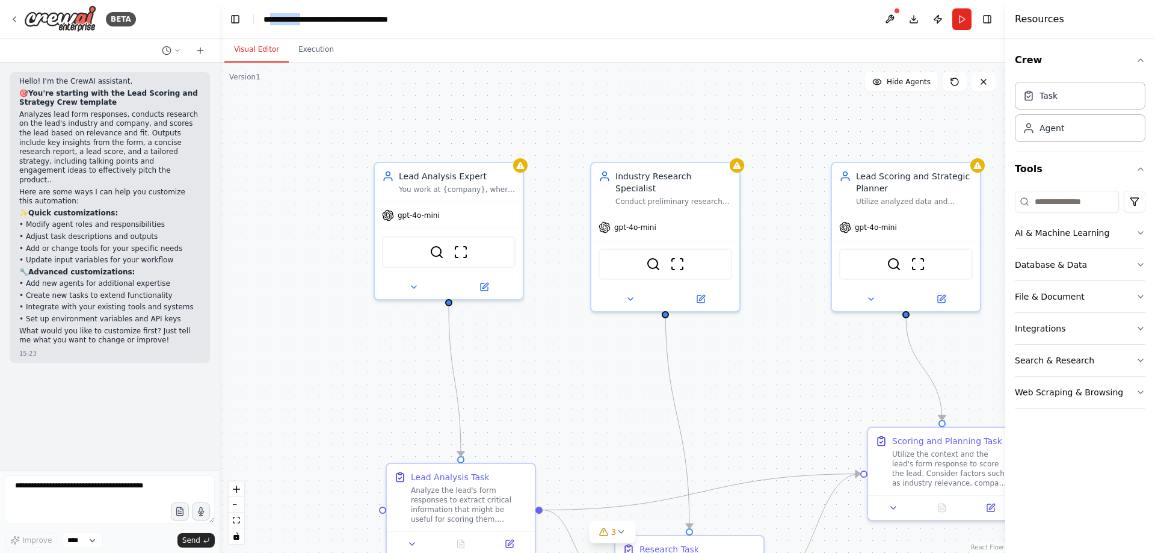
drag, startPoint x: 310, startPoint y: 20, endPoint x: 268, endPoint y: 25, distance: 42.4
click at [268, 25] on header "**********" at bounding box center [612, 19] width 785 height 38
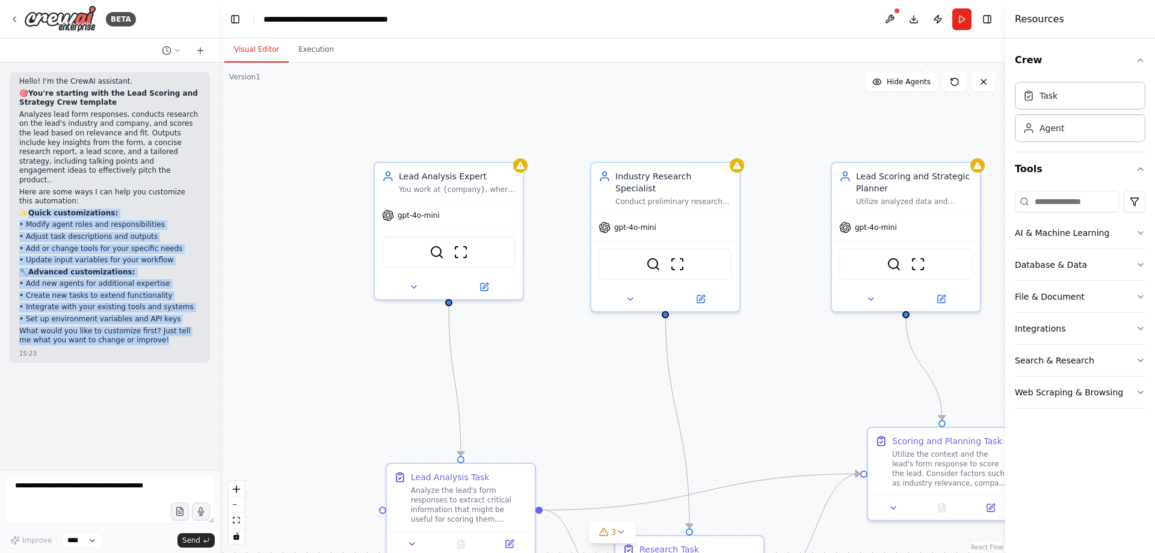
drag, startPoint x: 55, startPoint y: 239, endPoint x: 126, endPoint y: 327, distance: 112.9
click at [127, 321] on div "Hello! I'm the CrewAI assistant. 🎯 You're starting with the Lead Scoring and St…" at bounding box center [109, 212] width 181 height 271
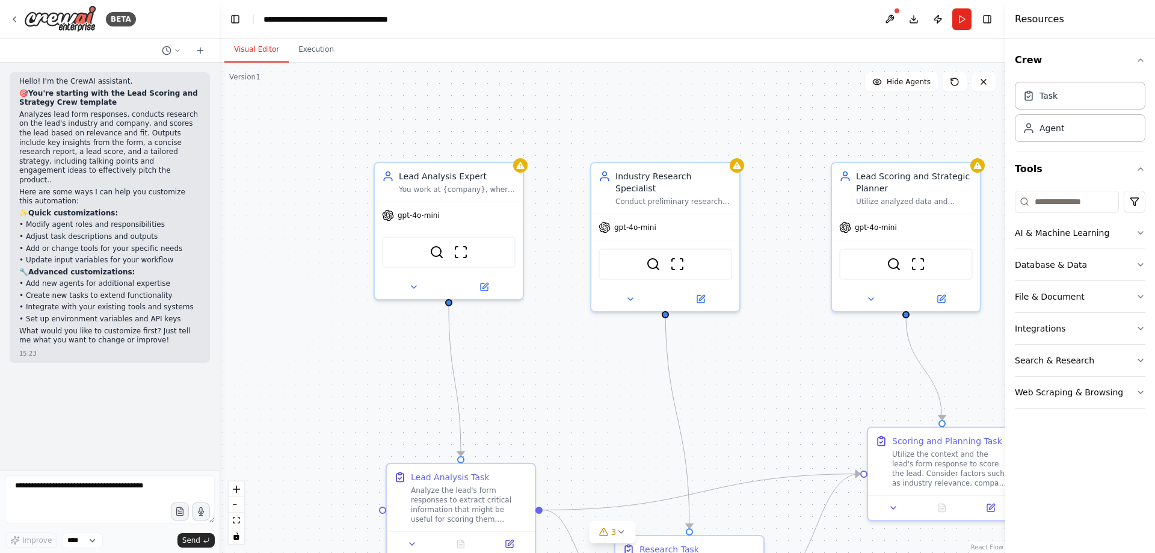
click at [126, 377] on div "Hello! I'm the CrewAI assistant. 🎯 You're starting with the Lead Scoring and St…" at bounding box center [110, 266] width 220 height 407
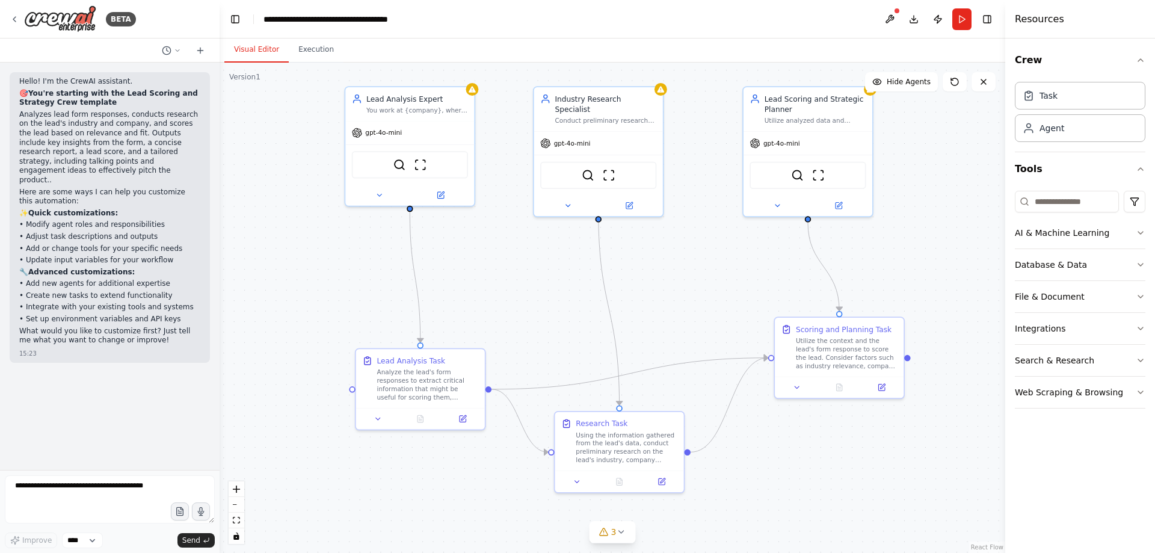
drag, startPoint x: 711, startPoint y: 403, endPoint x: 573, endPoint y: 292, distance: 177.5
click at [574, 283] on div ".deletable-edge-delete-btn { width: 20px; height: 20px; border: 0px solid #ffff…" at bounding box center [612, 308] width 785 height 490
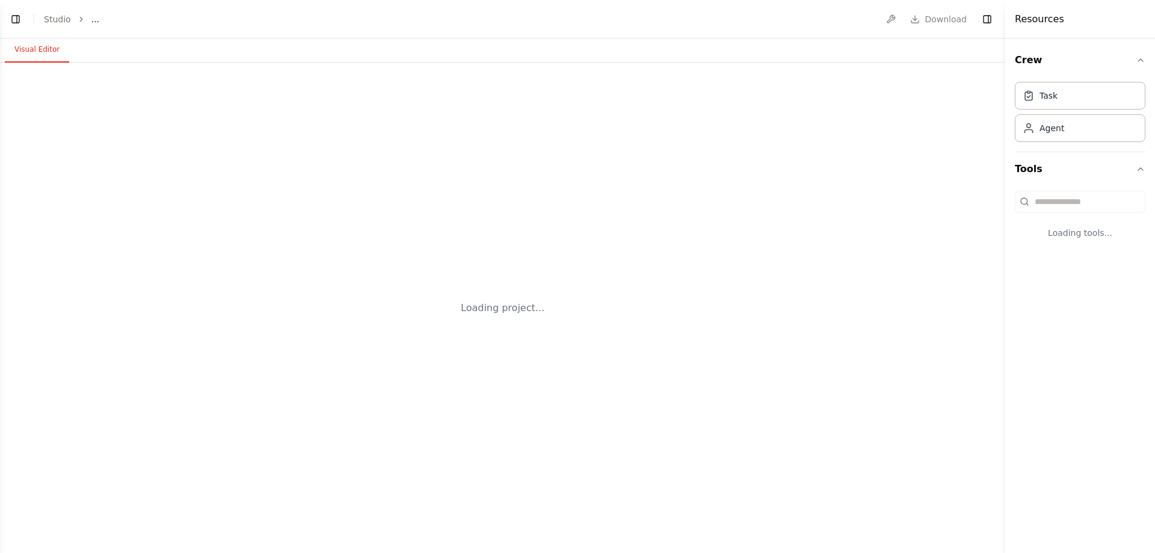
select select "****"
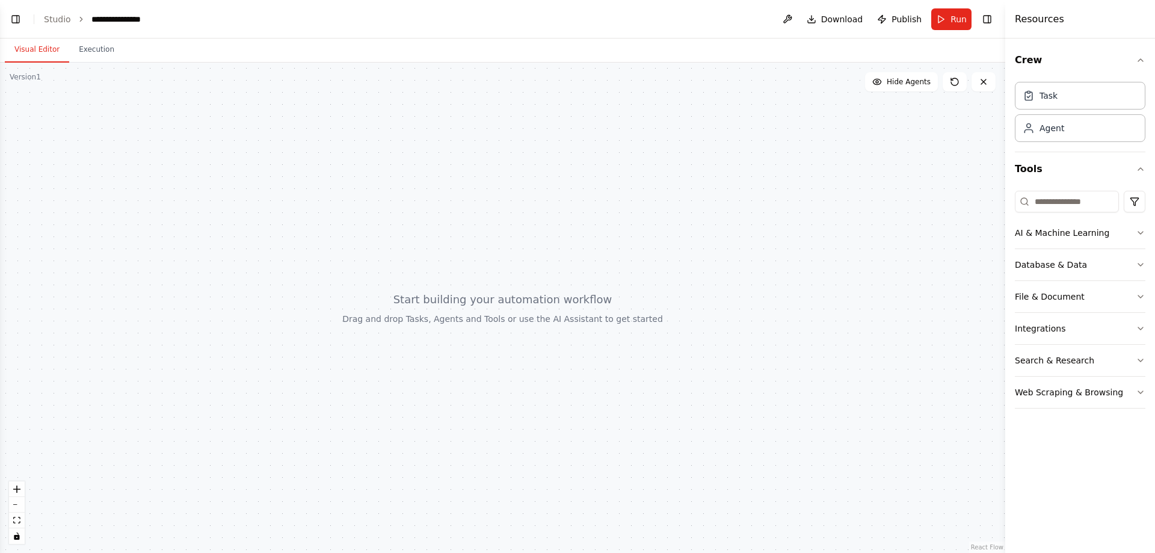
scroll to position [1531, 0]
drag, startPoint x: 577, startPoint y: 315, endPoint x: 680, endPoint y: 326, distance: 103.5
click at [680, 326] on div at bounding box center [502, 308] width 1005 height 490
click at [19, 20] on button "Toggle Left Sidebar" at bounding box center [15, 19] width 17 height 17
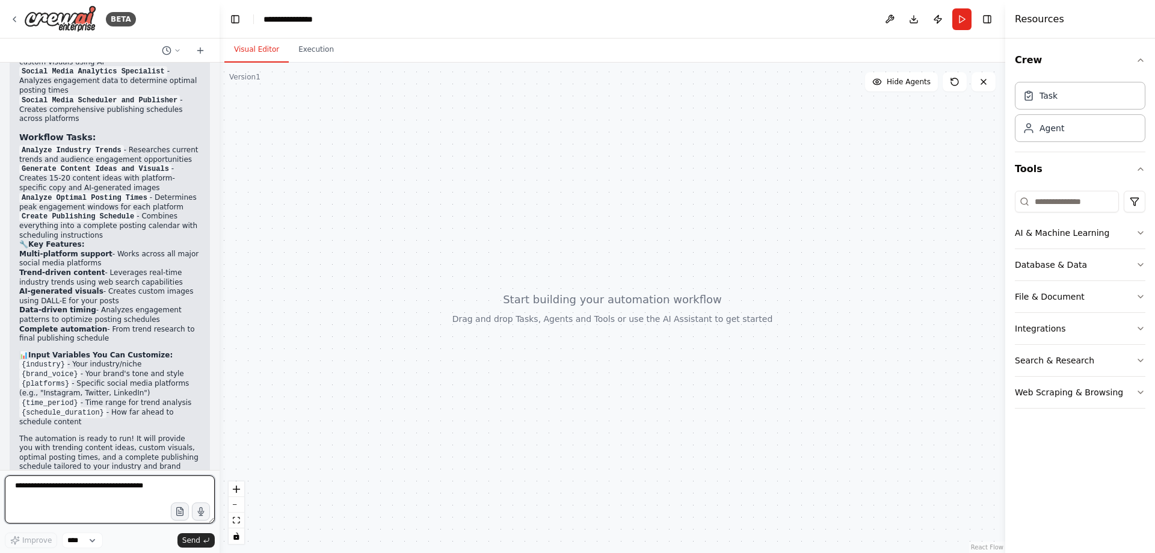
click at [77, 493] on textarea at bounding box center [110, 499] width 210 height 48
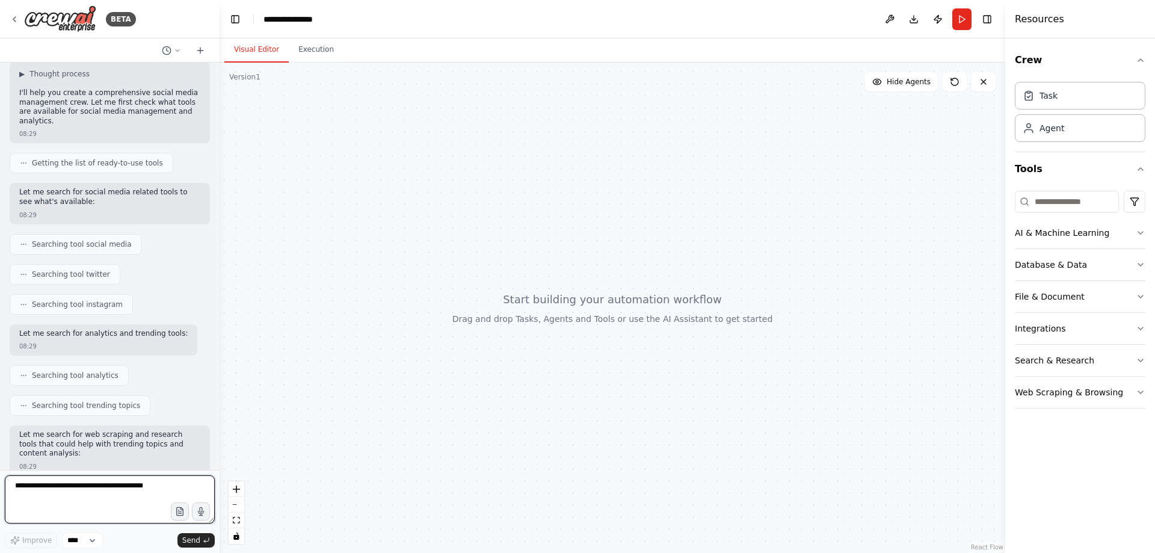
scroll to position [0, 0]
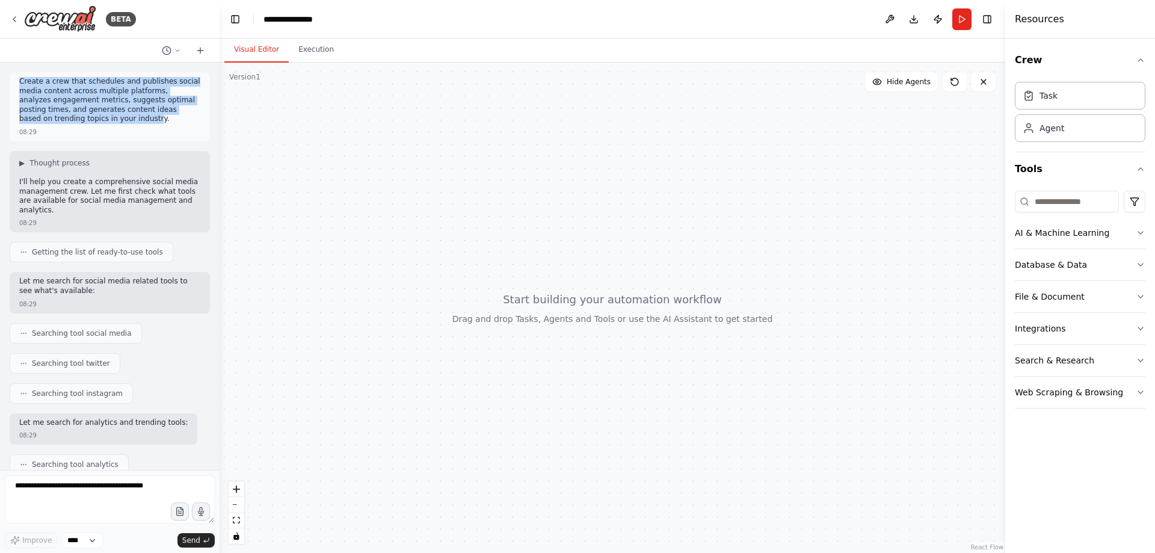
drag, startPoint x: 66, startPoint y: 125, endPoint x: 7, endPoint y: 82, distance: 72.8
click at [7, 82] on div "Create a crew that schedules and publishes social media content across multiple…" at bounding box center [110, 266] width 220 height 407
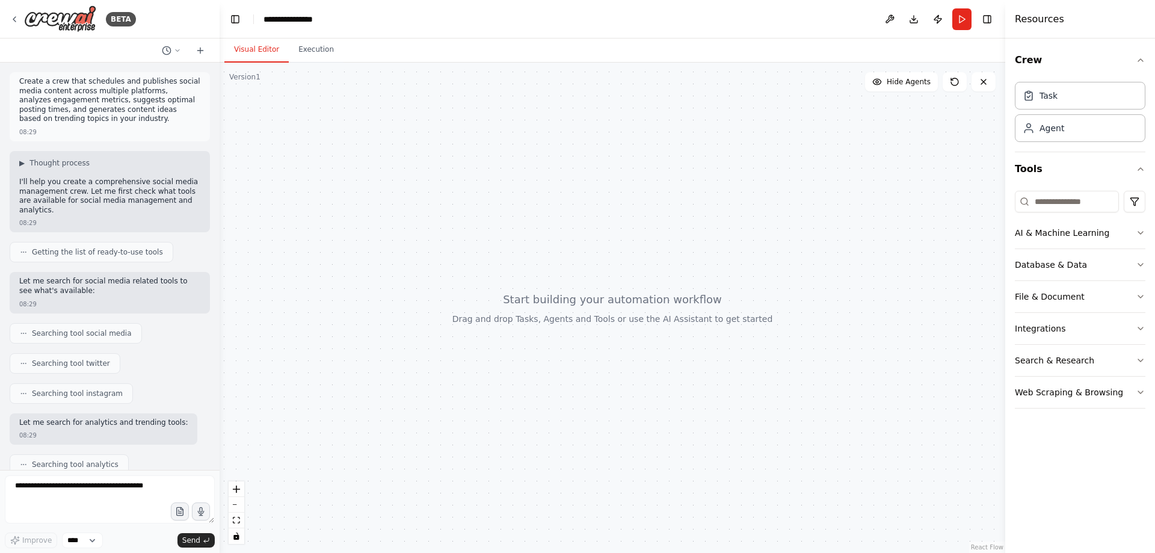
click at [69, 120] on p "Create a crew that schedules and publishes social media content across multiple…" at bounding box center [109, 100] width 181 height 47
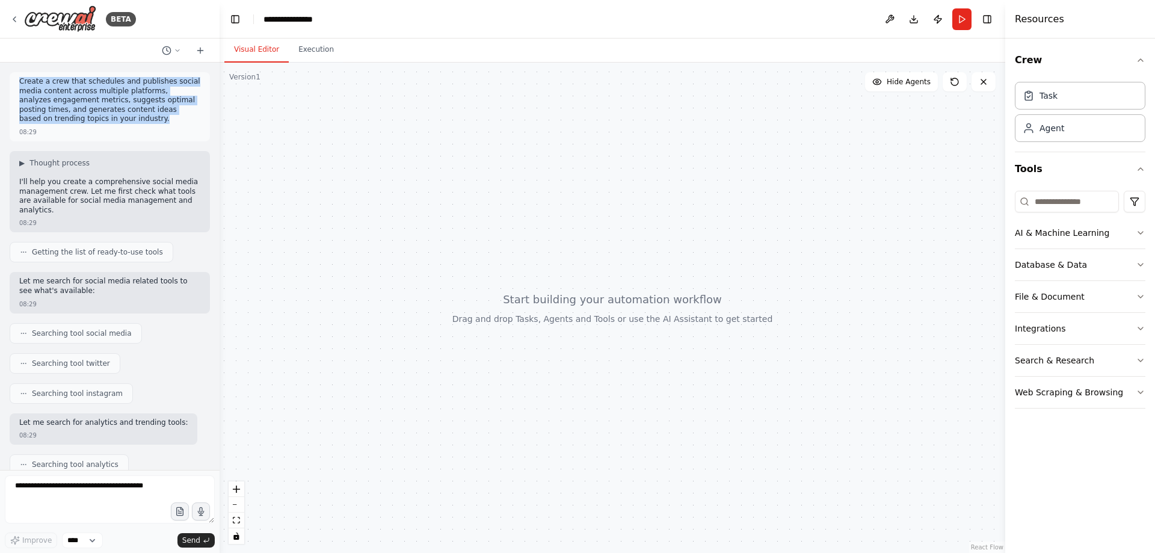
drag, startPoint x: 67, startPoint y: 119, endPoint x: 17, endPoint y: 82, distance: 62.4
click at [17, 82] on div "Create a crew that schedules and publishes social media content across multiple…" at bounding box center [110, 106] width 200 height 69
copy p "Create a crew that schedules and publishes social media content across multiple…"
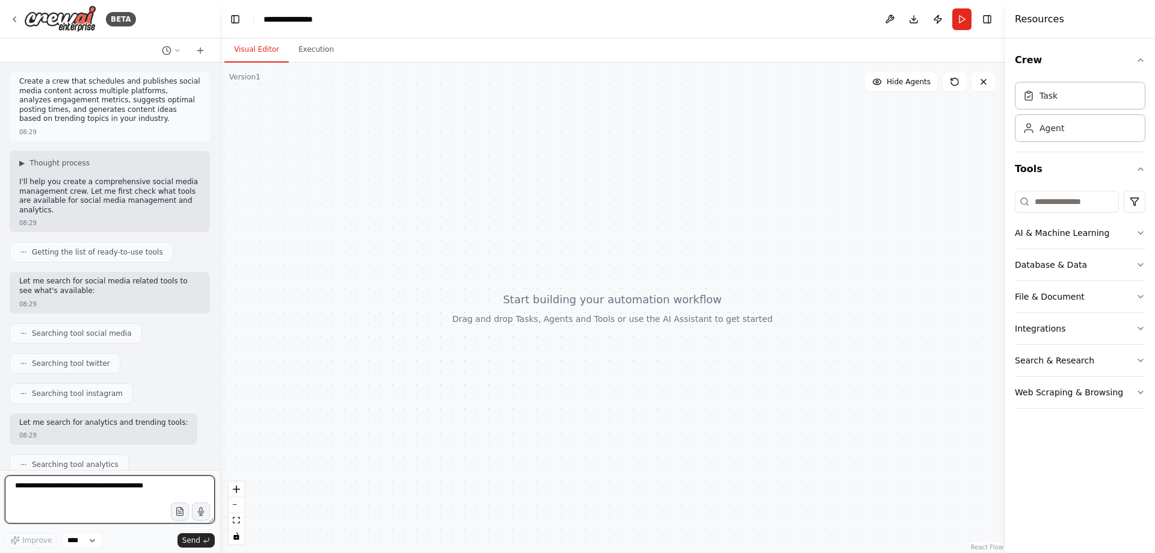
click at [76, 495] on textarea at bounding box center [110, 499] width 210 height 48
paste textarea "**********"
click at [47, 508] on textarea "**********" at bounding box center [110, 499] width 210 height 48
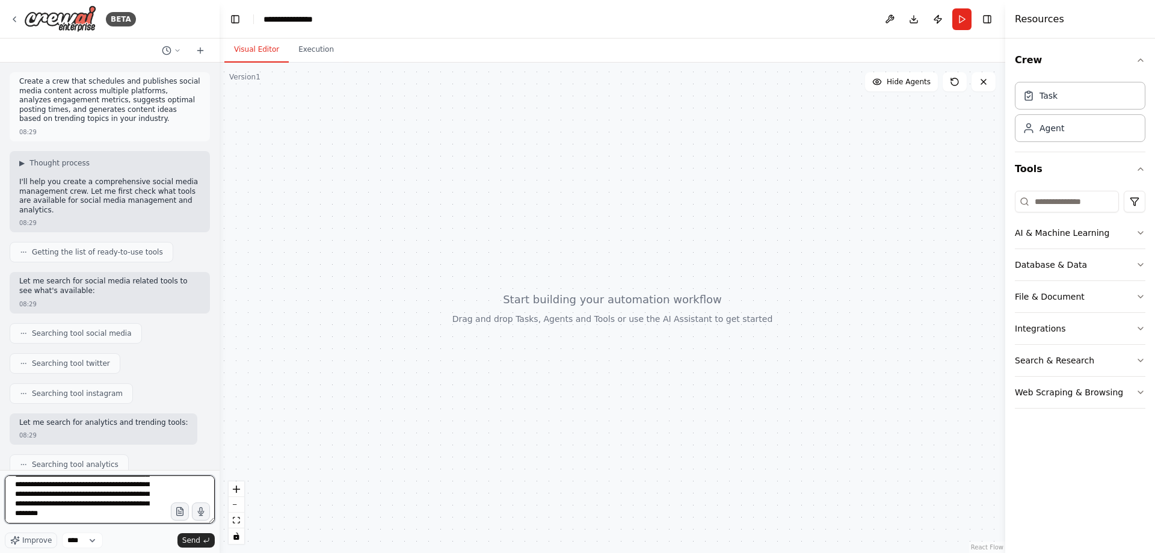
scroll to position [0, 0]
drag, startPoint x: 140, startPoint y: 518, endPoint x: 0, endPoint y: 437, distance: 161.9
click at [0, 437] on div "BETA Create a crew that schedules and publishes social media content across mul…" at bounding box center [110, 276] width 220 height 553
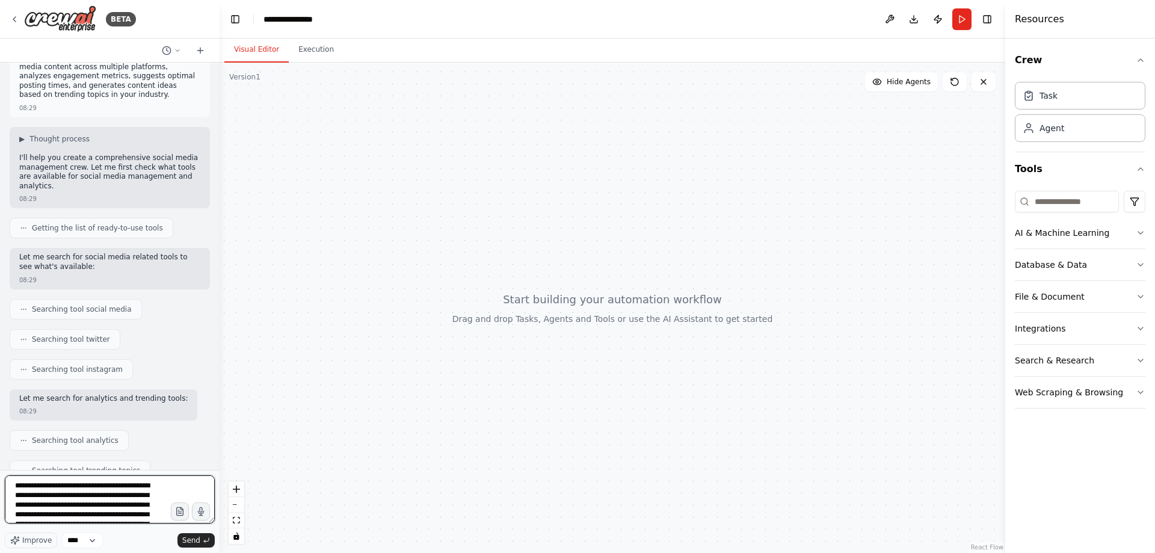
scroll to position [18, 0]
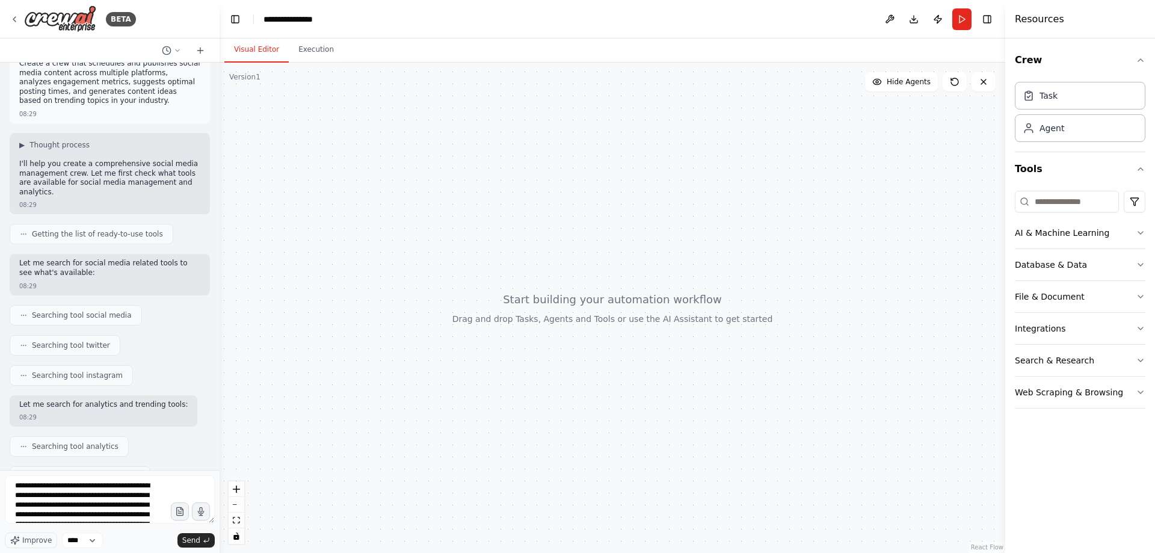
click at [197, 475] on form "**********" at bounding box center [110, 511] width 220 height 83
drag, startPoint x: 197, startPoint y: 538, endPoint x: 114, endPoint y: 519, distance: 84.6
click at [100, 524] on div "**********" at bounding box center [110, 511] width 210 height 73
click at [124, 516] on textarea "**********" at bounding box center [110, 499] width 210 height 48
drag, startPoint x: 17, startPoint y: 486, endPoint x: 48, endPoint y: 486, distance: 30.7
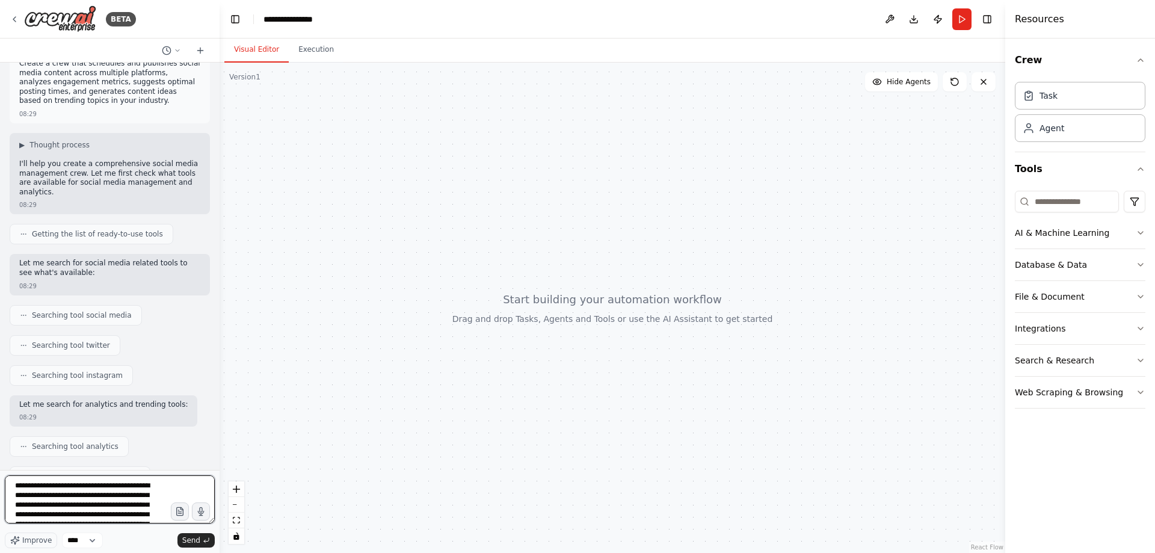
click at [48, 486] on textarea "**********" at bounding box center [110, 499] width 210 height 48
click at [66, 487] on textarea "**********" at bounding box center [110, 499] width 210 height 48
drag, startPoint x: 93, startPoint y: 488, endPoint x: 106, endPoint y: 488, distance: 13.8
click at [93, 488] on textarea "**********" at bounding box center [110, 499] width 210 height 48
drag, startPoint x: 106, startPoint y: 488, endPoint x: 121, endPoint y: 488, distance: 15.0
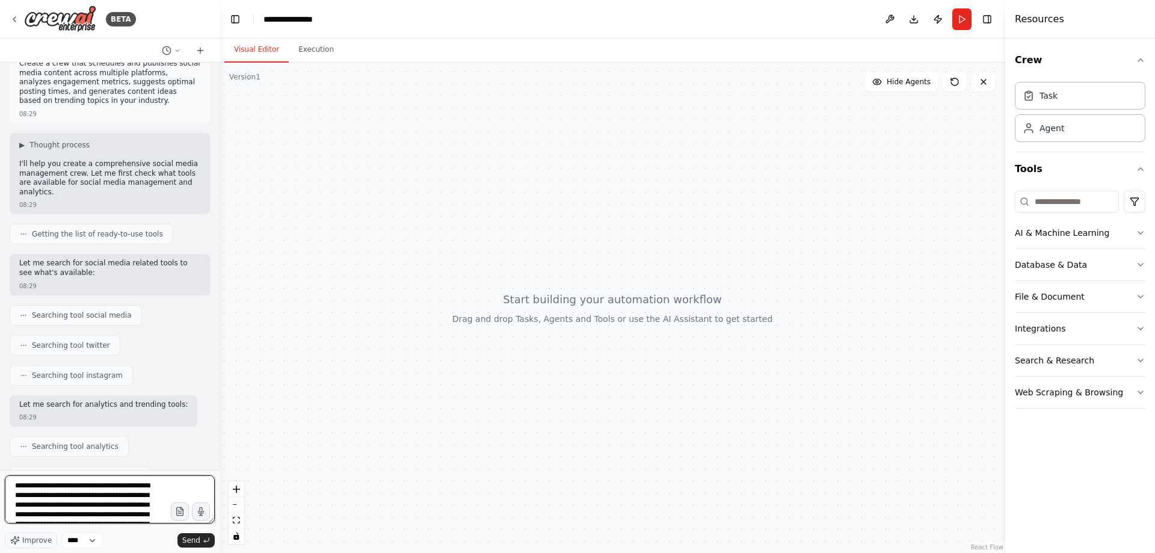
click at [109, 488] on textarea "**********" at bounding box center [110, 499] width 210 height 48
click at [127, 488] on textarea "**********" at bounding box center [110, 499] width 210 height 48
click at [28, 496] on textarea "**********" at bounding box center [110, 499] width 210 height 48
click at [70, 497] on textarea "**********" at bounding box center [110, 499] width 210 height 48
click at [78, 499] on textarea "**********" at bounding box center [110, 499] width 210 height 48
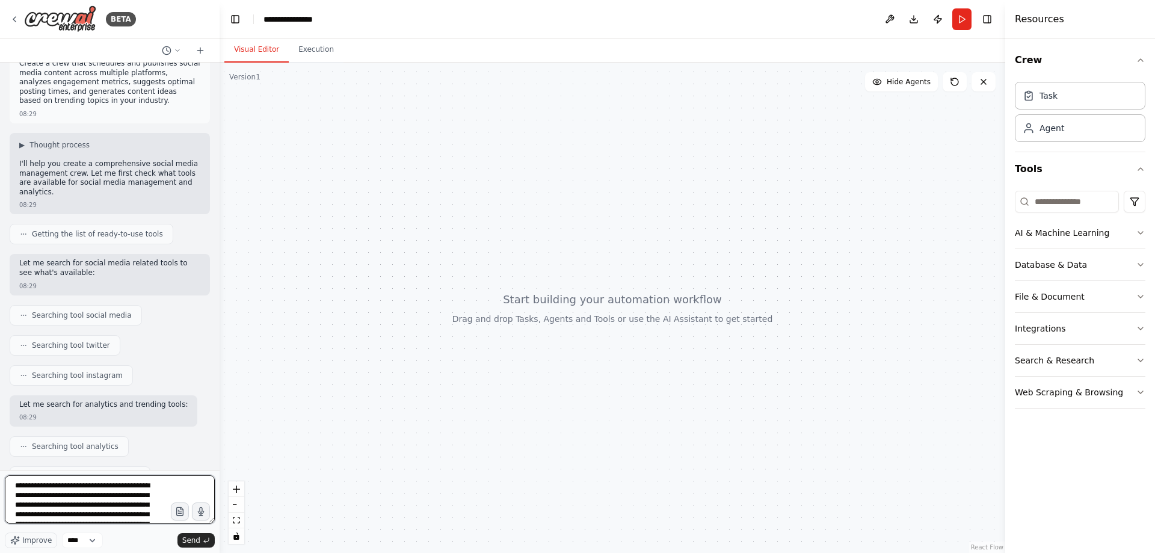
click at [85, 499] on textarea "**********" at bounding box center [110, 499] width 210 height 48
click at [88, 499] on textarea "**********" at bounding box center [110, 499] width 210 height 48
drag, startPoint x: 103, startPoint y: 498, endPoint x: 115, endPoint y: 498, distance: 12.6
click at [103, 498] on textarea "**********" at bounding box center [110, 499] width 210 height 48
click at [115, 498] on textarea "**********" at bounding box center [110, 499] width 210 height 48
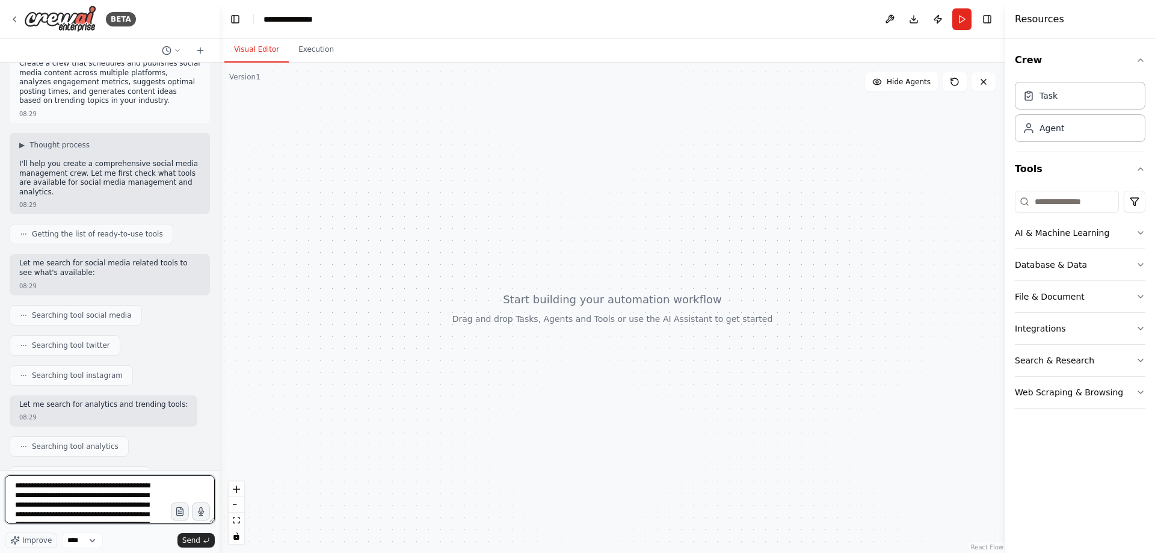
click at [73, 506] on textarea "**********" at bounding box center [110, 499] width 210 height 48
drag, startPoint x: 16, startPoint y: 488, endPoint x: 127, endPoint y: 520, distance: 116.3
click at [127, 520] on textarea "**********" at bounding box center [110, 499] width 210 height 48
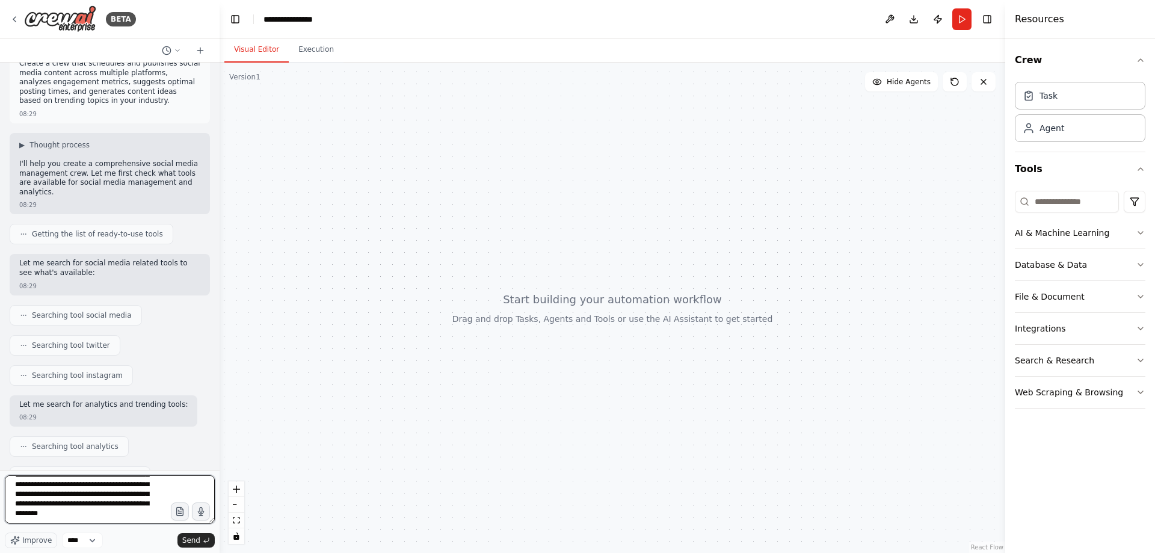
drag, startPoint x: 93, startPoint y: 494, endPoint x: 141, endPoint y: 512, distance: 50.8
click at [141, 512] on textarea "**********" at bounding box center [110, 499] width 210 height 48
click at [66, 514] on textarea "**********" at bounding box center [110, 499] width 210 height 48
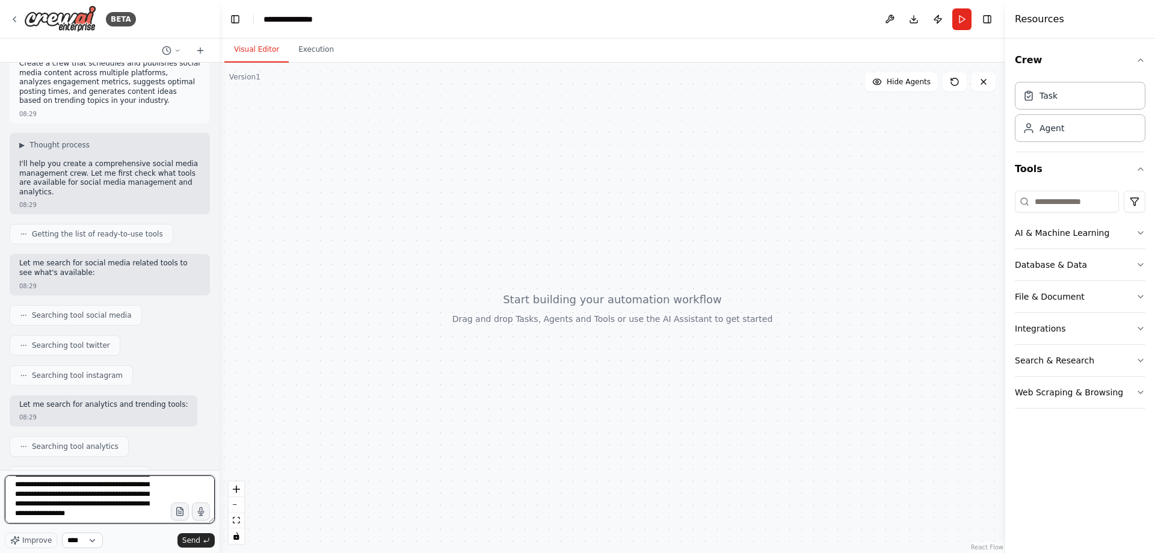
type textarea "**********"
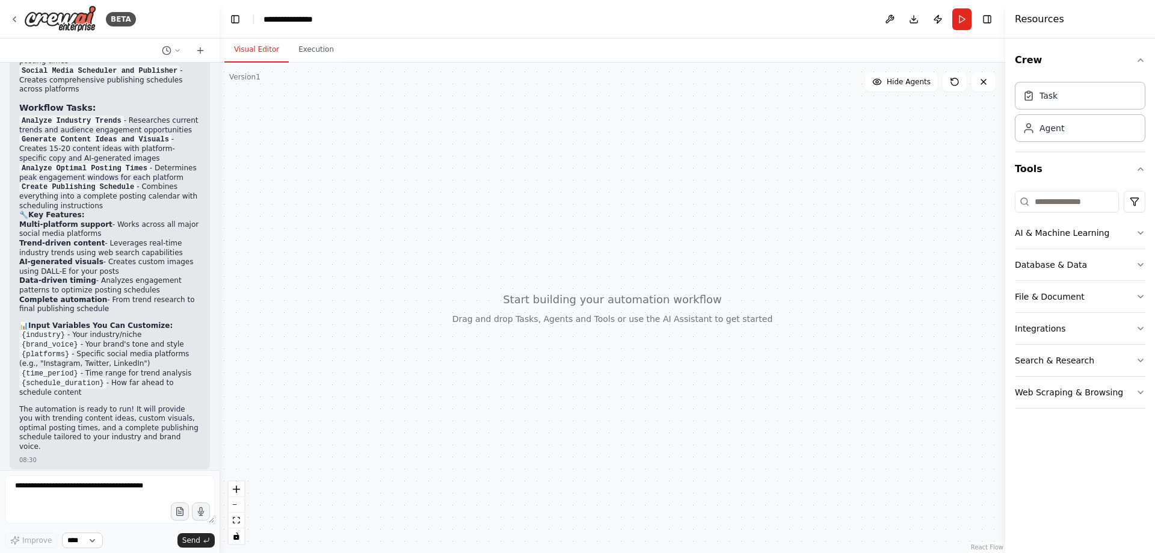
scroll to position [1660, 0]
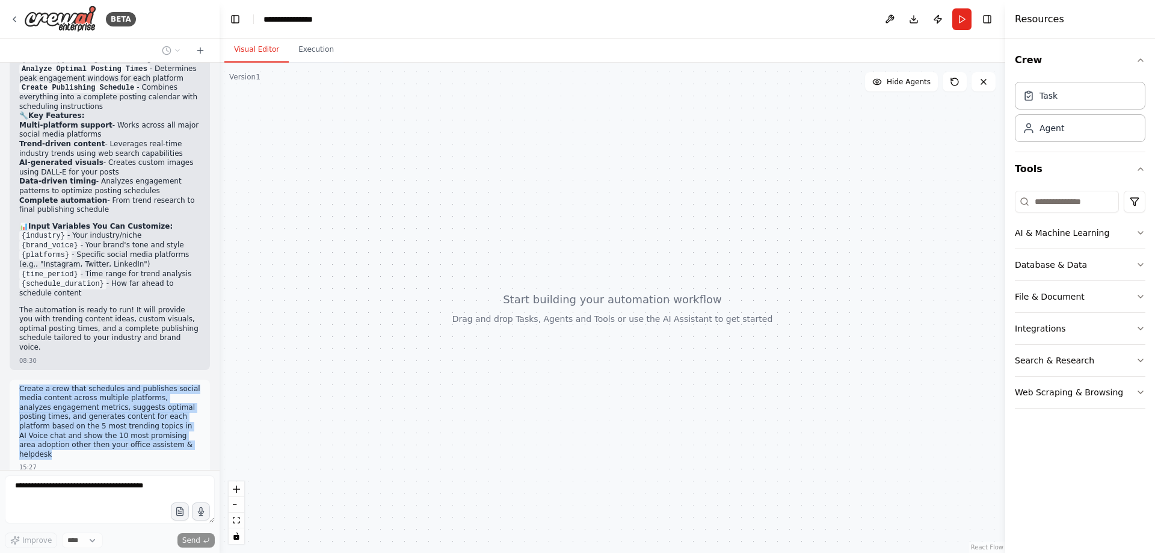
drag, startPoint x: 93, startPoint y: 414, endPoint x: 13, endPoint y: 353, distance: 100.4
click at [13, 379] on div "Create a crew that schedules and publishes social media content across multiple…" at bounding box center [110, 427] width 200 height 97
copy p "Create a crew that schedules and publishes social media content across multiple…"
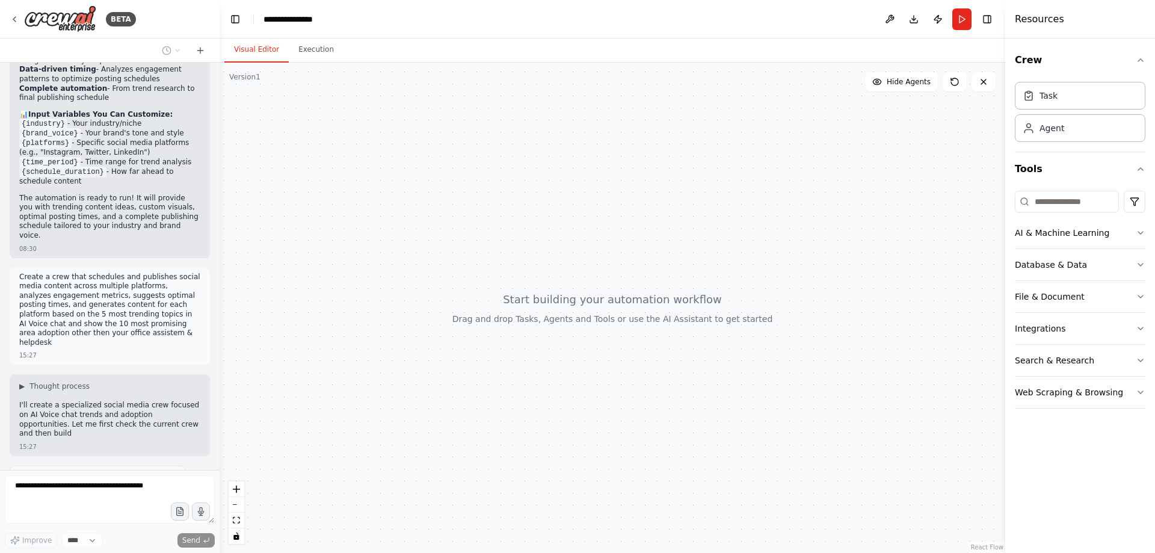
scroll to position [1781, 0]
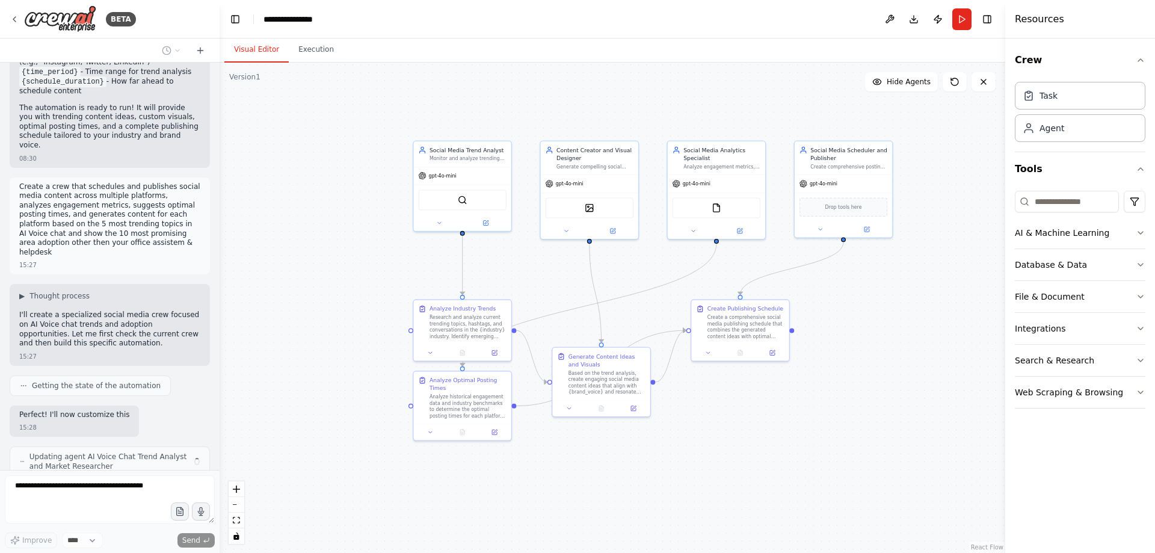
drag, startPoint x: 419, startPoint y: 384, endPoint x: 322, endPoint y: 290, distance: 134.8
click at [322, 290] on div ".deletable-edge-delete-btn { width: 20px; height: 20px; border: 0px solid #ffff…" at bounding box center [612, 308] width 785 height 490
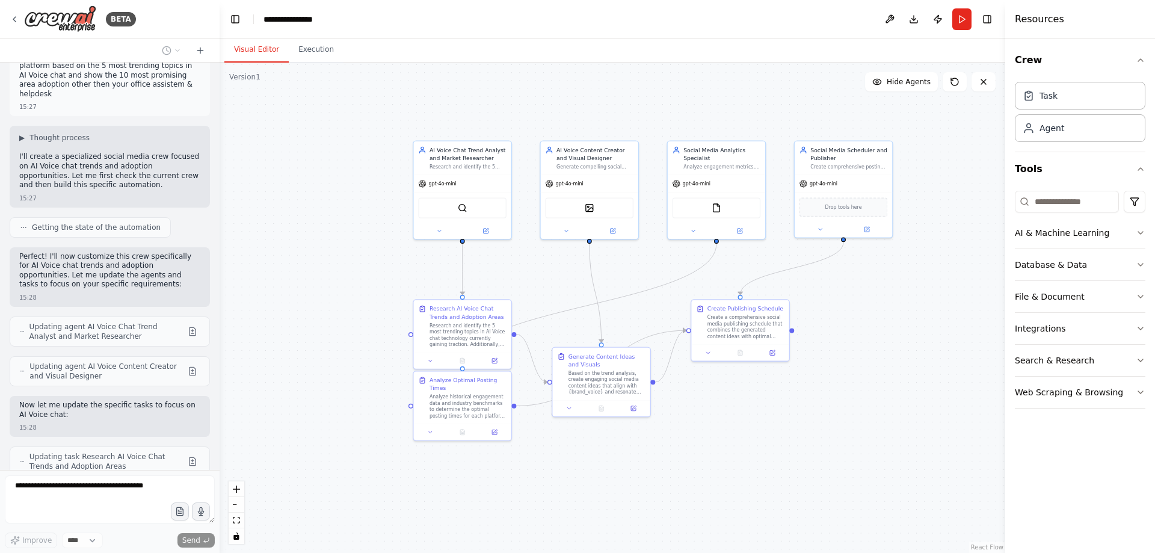
scroll to position [2060, 0]
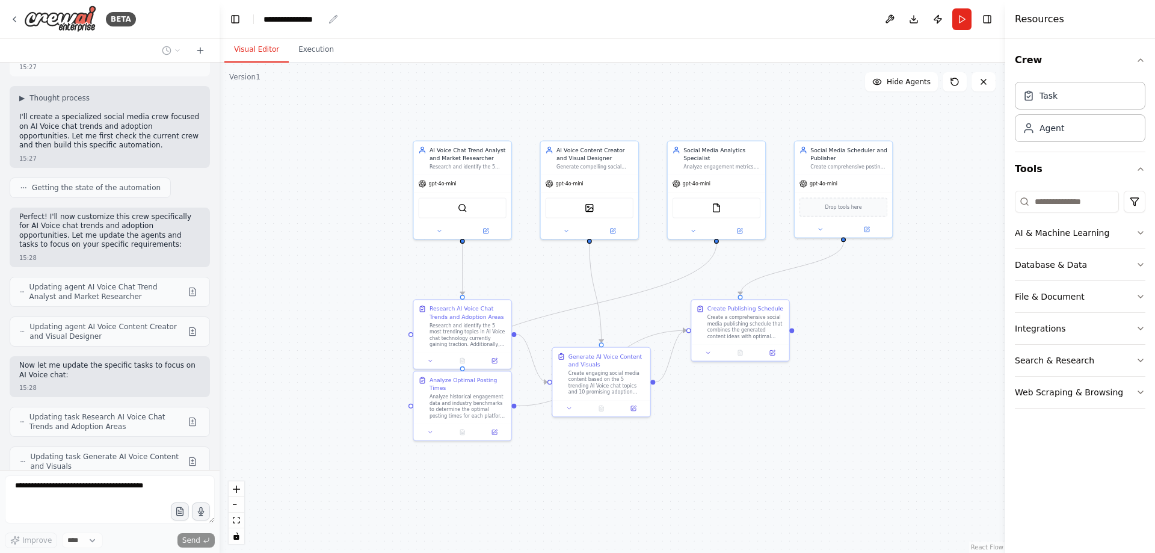
click at [332, 20] on icon "breadcrumb" at bounding box center [333, 19] width 10 height 10
click at [295, 18] on div "**********" at bounding box center [293, 19] width 60 height 12
click at [284, 20] on div "**********" at bounding box center [308, 19] width 90 height 12
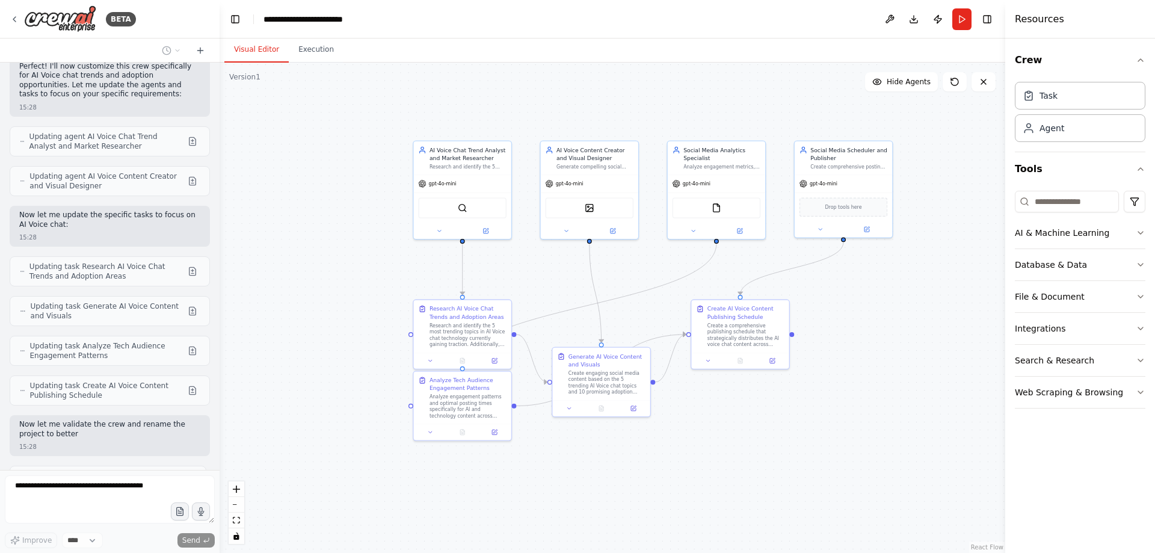
scroll to position [2220, 0]
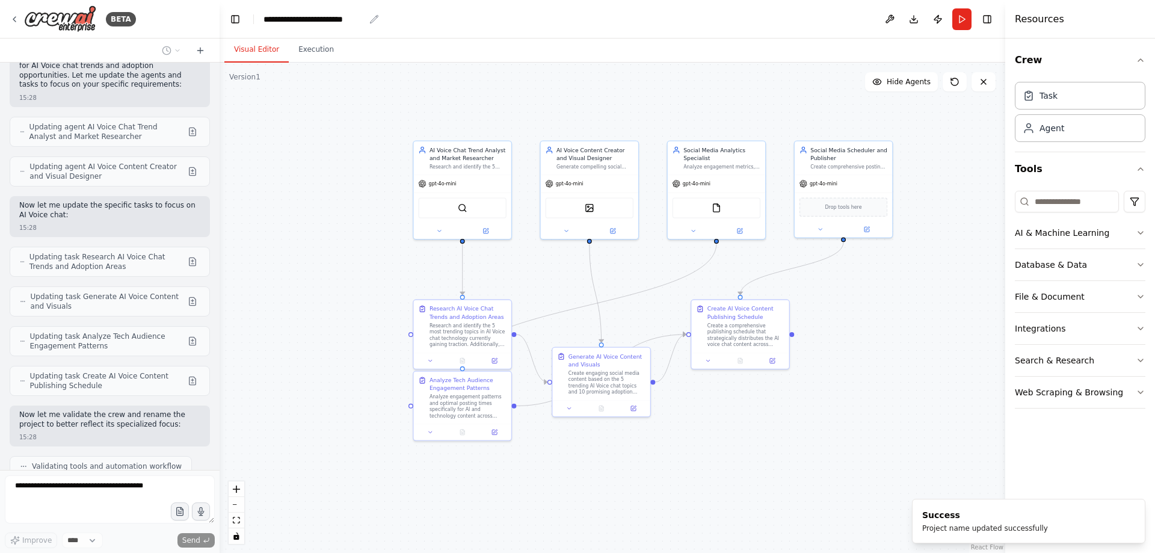
click at [339, 14] on div "**********" at bounding box center [313, 19] width 101 height 12
click at [337, 18] on div "**********" at bounding box center [313, 19] width 101 height 12
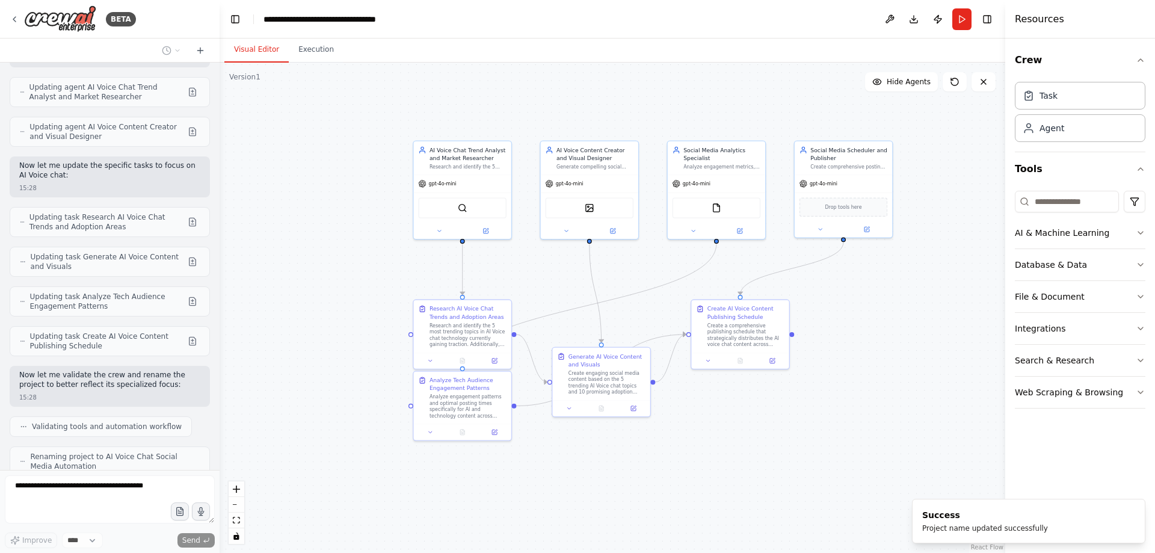
click at [313, 22] on div "**********" at bounding box center [338, 19] width 150 height 12
drag, startPoint x: 340, startPoint y: 22, endPoint x: 374, endPoint y: 19, distance: 33.8
click at [346, 22] on div "**********" at bounding box center [338, 19] width 150 height 12
drag, startPoint x: 374, startPoint y: 19, endPoint x: 419, endPoint y: 19, distance: 45.1
click at [381, 19] on div "**********" at bounding box center [338, 19] width 150 height 12
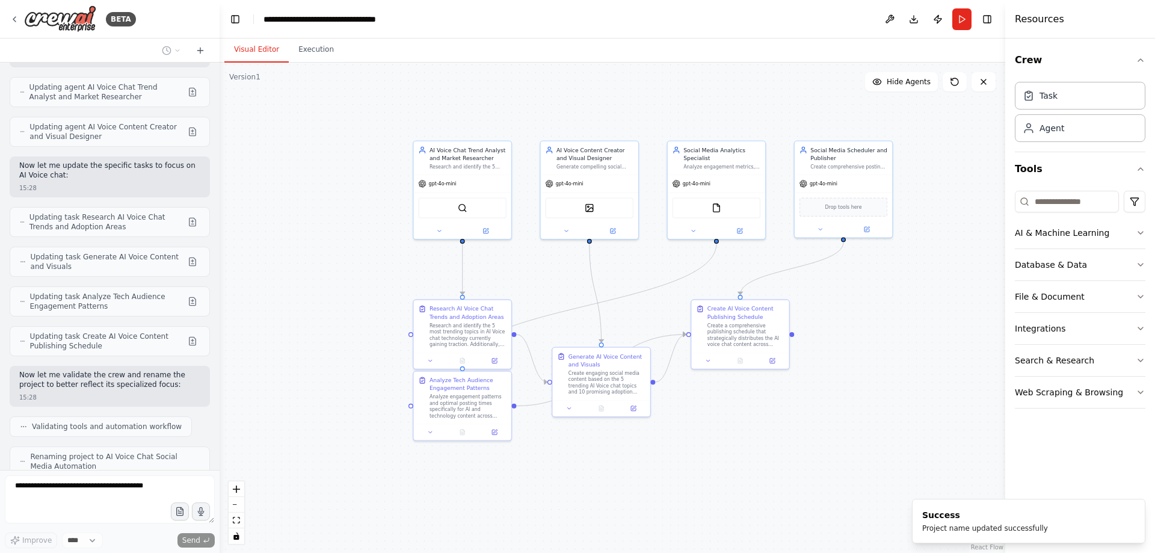
click at [419, 19] on header "**********" at bounding box center [612, 19] width 785 height 38
drag, startPoint x: 493, startPoint y: 42, endPoint x: 449, endPoint y: 71, distance: 52.5
click at [491, 59] on div "Visual Editor Execution" at bounding box center [612, 50] width 785 height 24
click at [589, 32] on header "**********" at bounding box center [612, 19] width 785 height 38
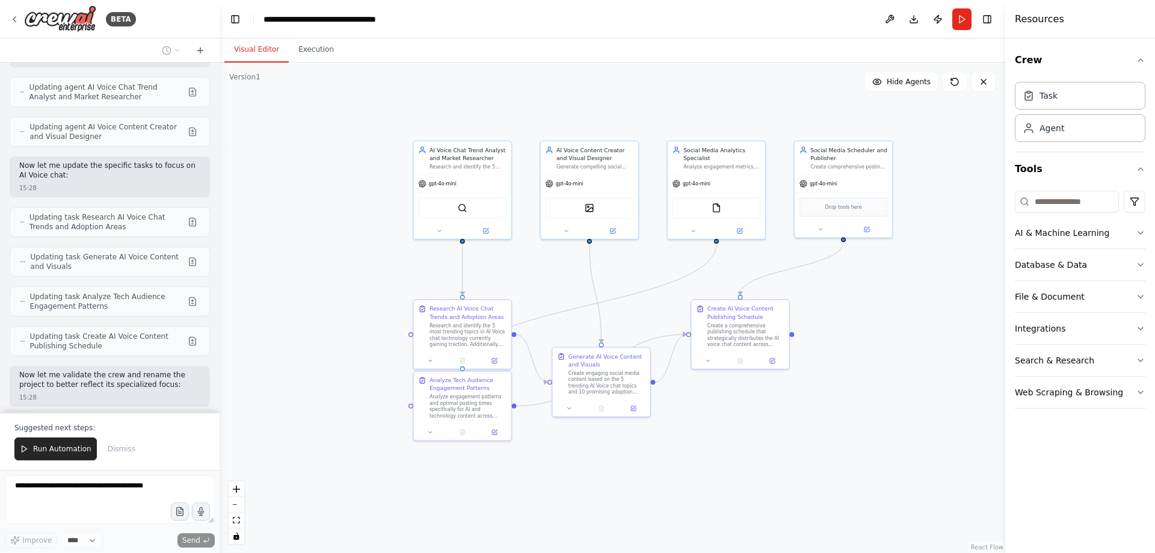
click at [317, 23] on div "**********" at bounding box center [330, 19] width 135 height 12
drag, startPoint x: 450, startPoint y: 325, endPoint x: 372, endPoint y: 306, distance: 80.5
click at [372, 306] on div "Research and identify the 5 most trending topics in AI Voice chat technology cu…" at bounding box center [388, 308] width 77 height 25
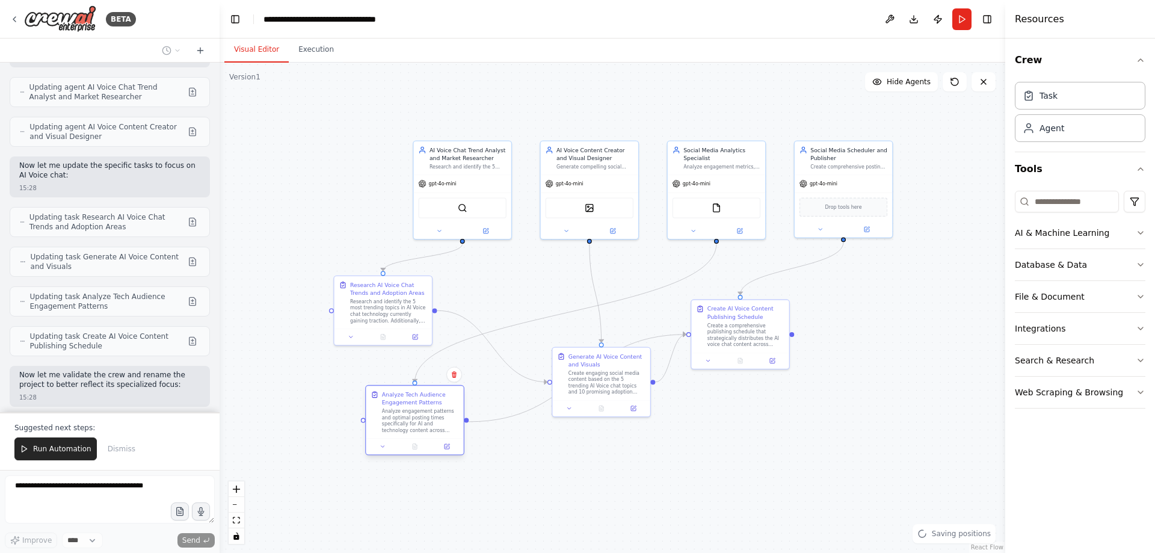
drag, startPoint x: 408, startPoint y: 394, endPoint x: 399, endPoint y: 401, distance: 11.7
click at [399, 401] on div "Analyze Tech Audience Engagement Patterns" at bounding box center [420, 398] width 77 height 16
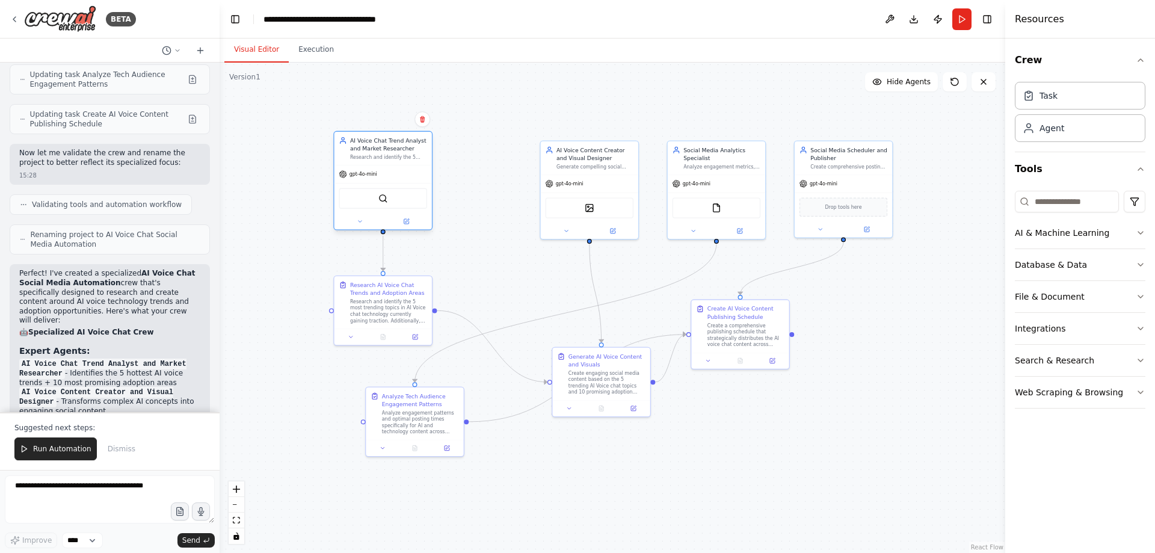
drag, startPoint x: 461, startPoint y: 156, endPoint x: 393, endPoint y: 153, distance: 68.0
click at [393, 153] on div "AI Voice Chat Trend Analyst and Market Researcher Research and identify the 5 m…" at bounding box center [388, 149] width 77 height 24
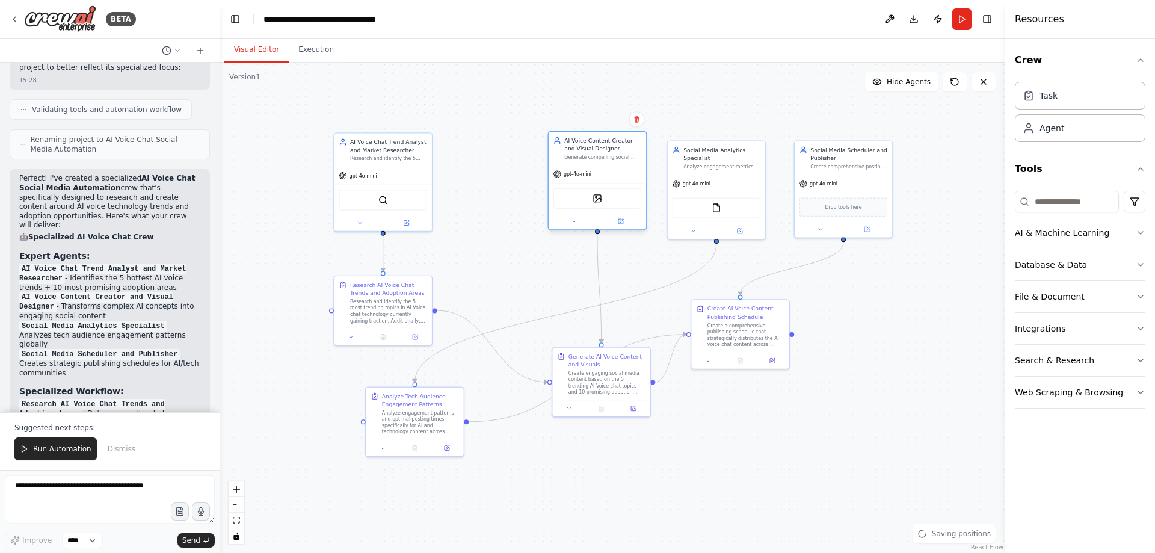
drag, startPoint x: 608, startPoint y: 159, endPoint x: 619, endPoint y: 153, distance: 12.7
click at [619, 153] on div "AI Voice Content Creator and Visual Designer Generate compelling social media c…" at bounding box center [602, 149] width 77 height 24
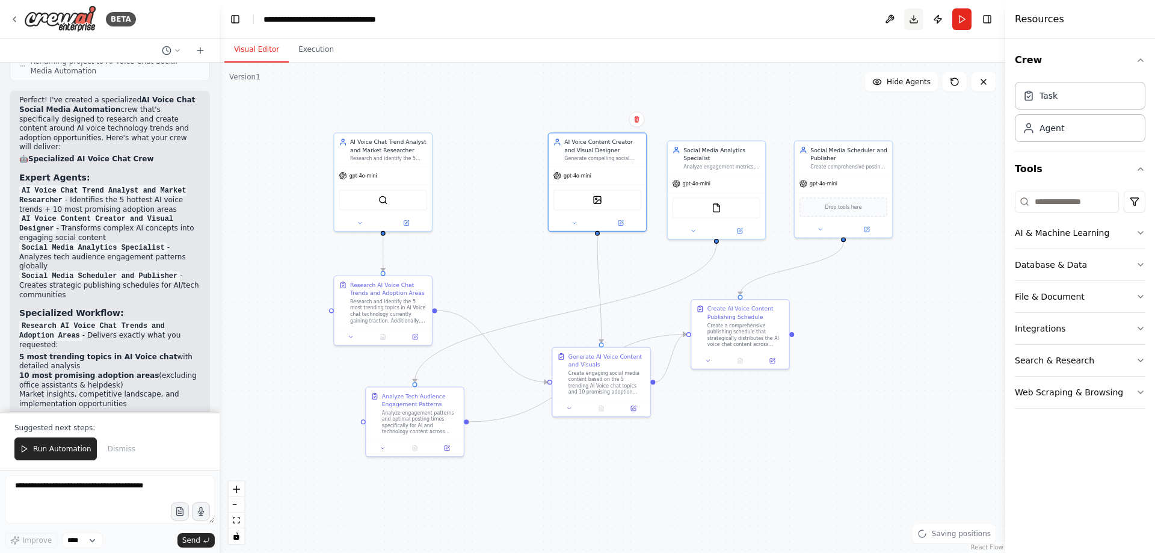
click at [916, 22] on button "Download" at bounding box center [913, 19] width 19 height 22
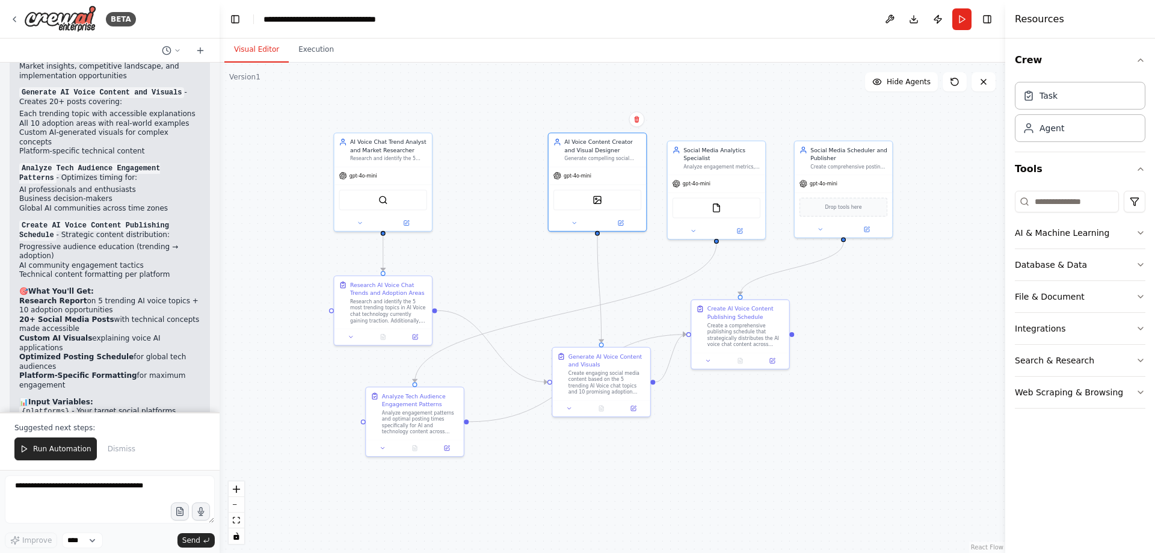
scroll to position [2992, 0]
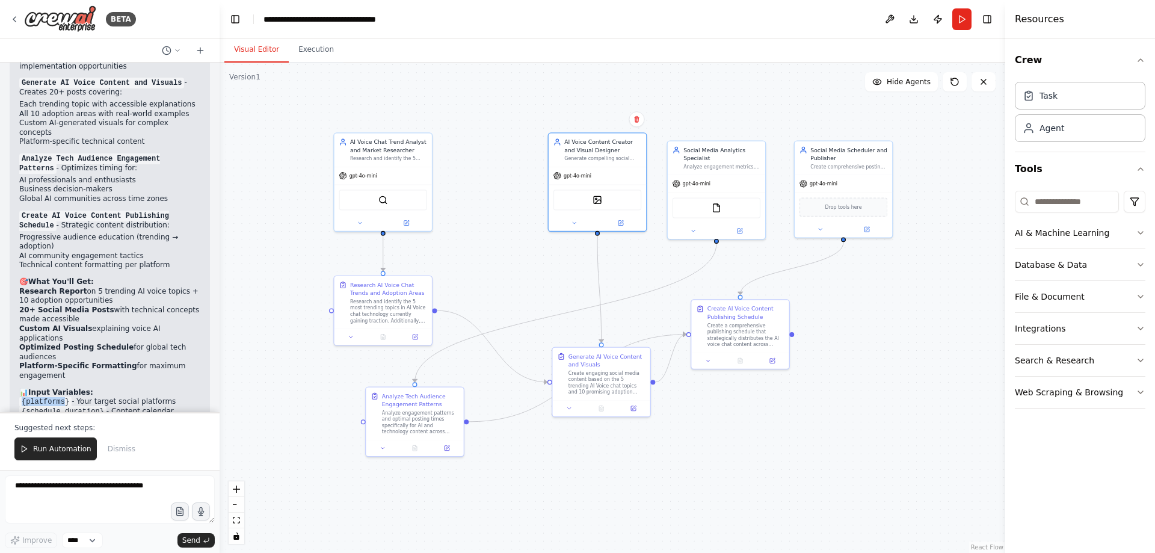
drag, startPoint x: 23, startPoint y: 309, endPoint x: 60, endPoint y: 307, distance: 36.7
click at [60, 396] on code "{platforms}" at bounding box center [45, 401] width 52 height 11
click at [49, 396] on code "{platforms}" at bounding box center [45, 401] width 52 height 11
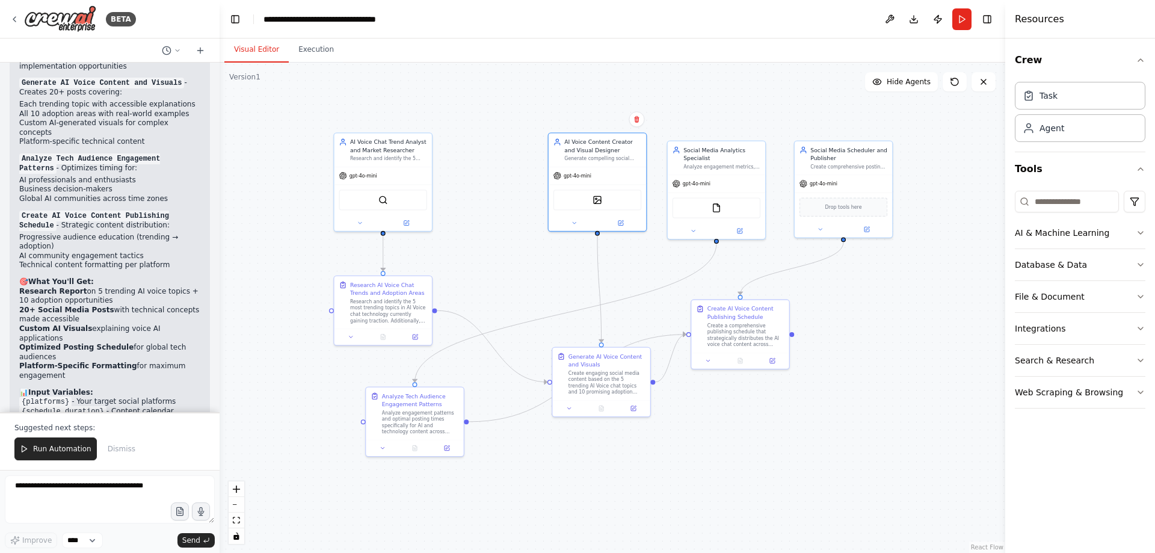
click at [48, 406] on code "{schedule_duration}" at bounding box center [62, 411] width 87 height 11
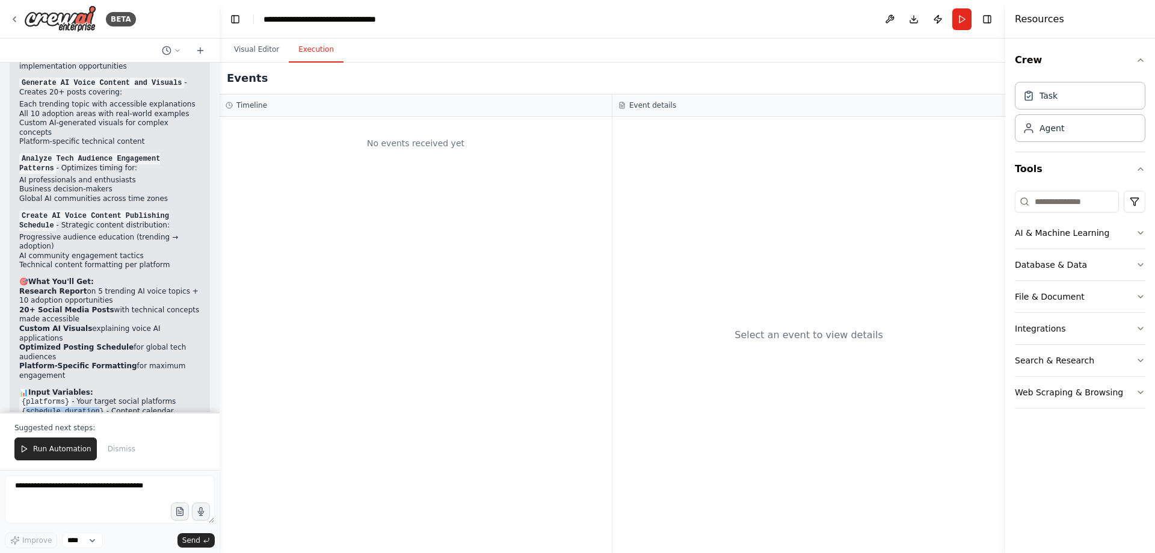
click at [307, 46] on button "Execution" at bounding box center [316, 49] width 55 height 25
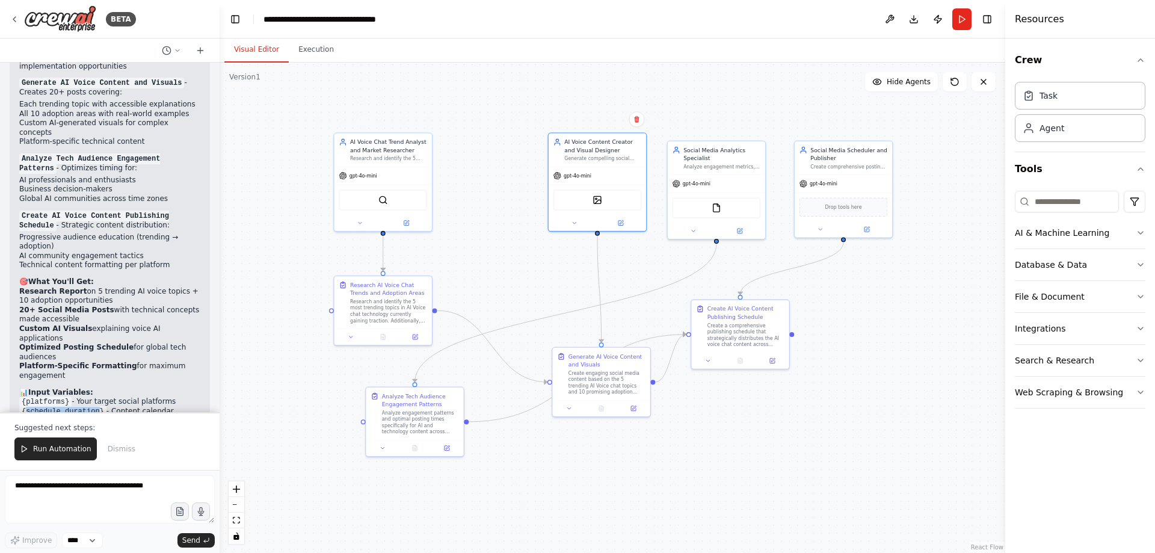
click at [252, 48] on button "Visual Editor" at bounding box center [256, 49] width 64 height 25
click at [512, 117] on div ".deletable-edge-delete-btn { width: 20px; height: 20px; border: 0px solid #ffff…" at bounding box center [612, 308] width 785 height 490
click at [360, 220] on icon at bounding box center [360, 221] width 7 height 7
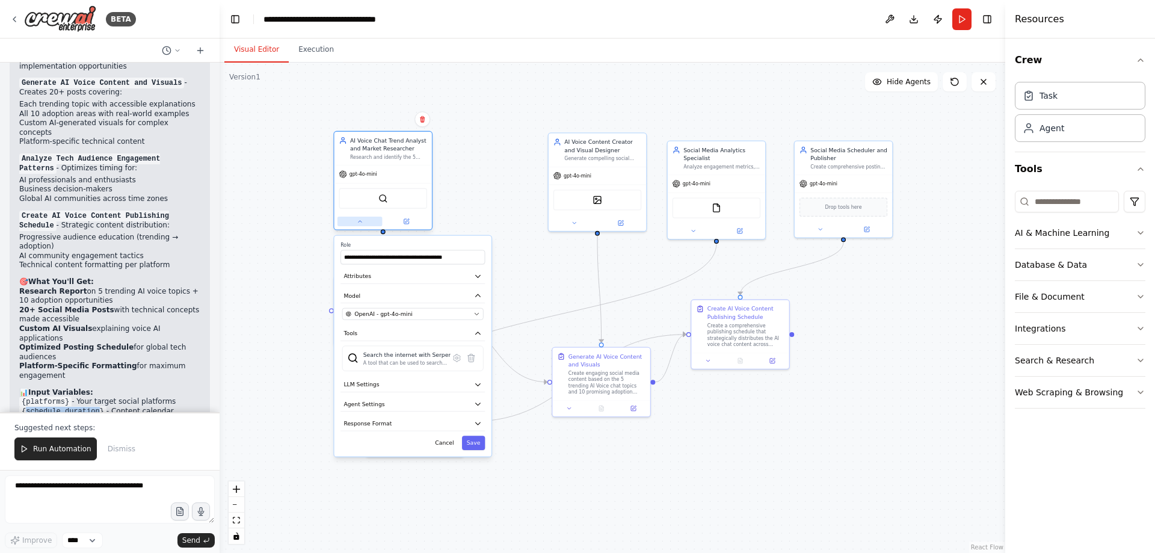
click at [360, 220] on icon at bounding box center [360, 221] width 7 height 7
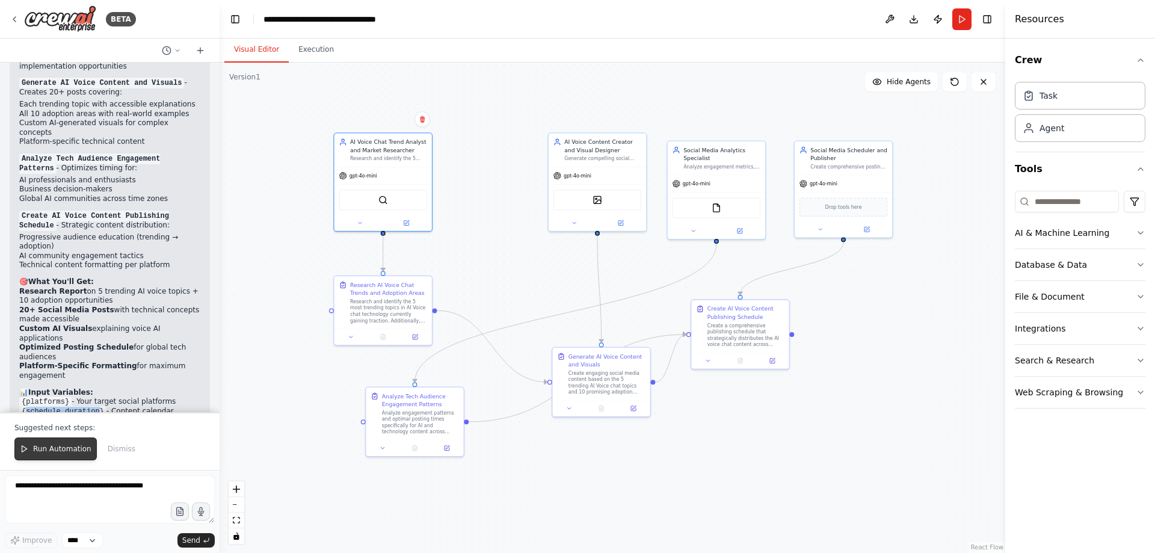
click at [62, 443] on button "Run Automation" at bounding box center [55, 448] width 82 height 23
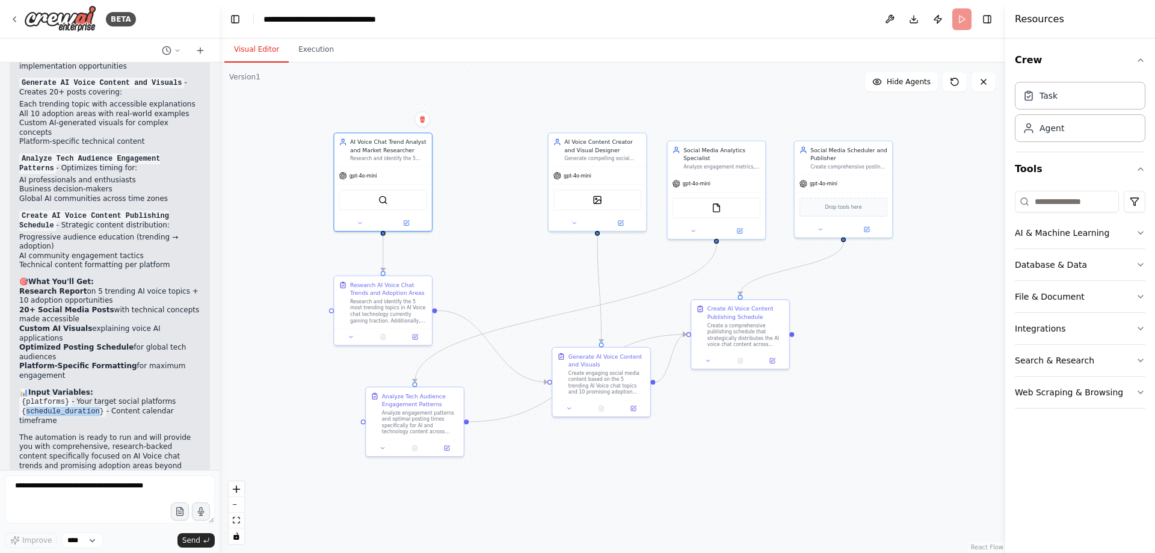
scroll to position [2934, 0]
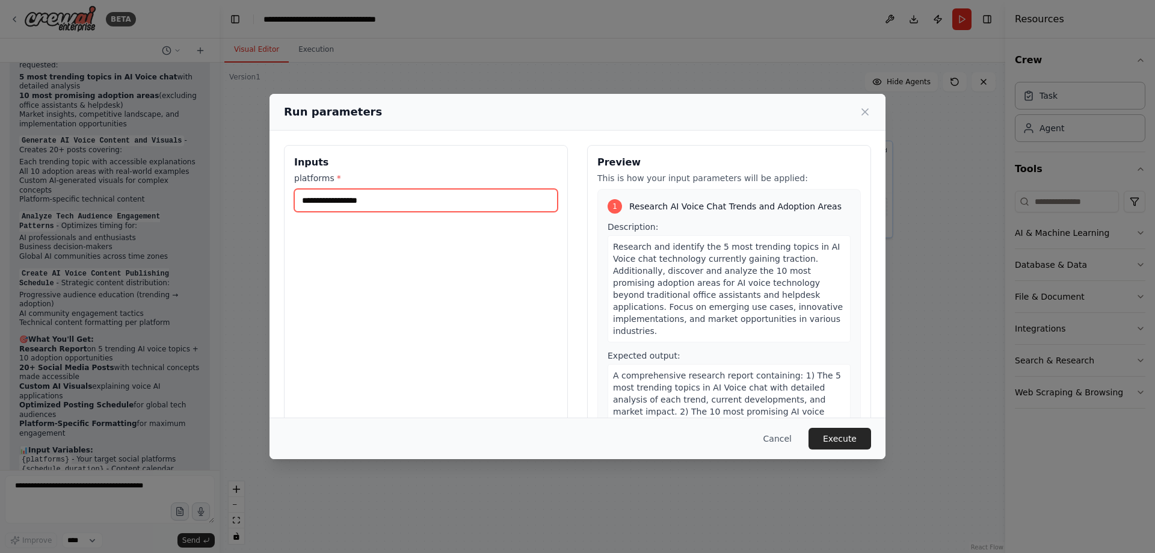
click at [371, 191] on input "platforms *" at bounding box center [425, 200] width 263 height 23
paste input "**********"
type input "**********"
drag, startPoint x: 841, startPoint y: 438, endPoint x: 731, endPoint y: 249, distance: 219.1
click at [705, 251] on div "**********" at bounding box center [577, 276] width 616 height 365
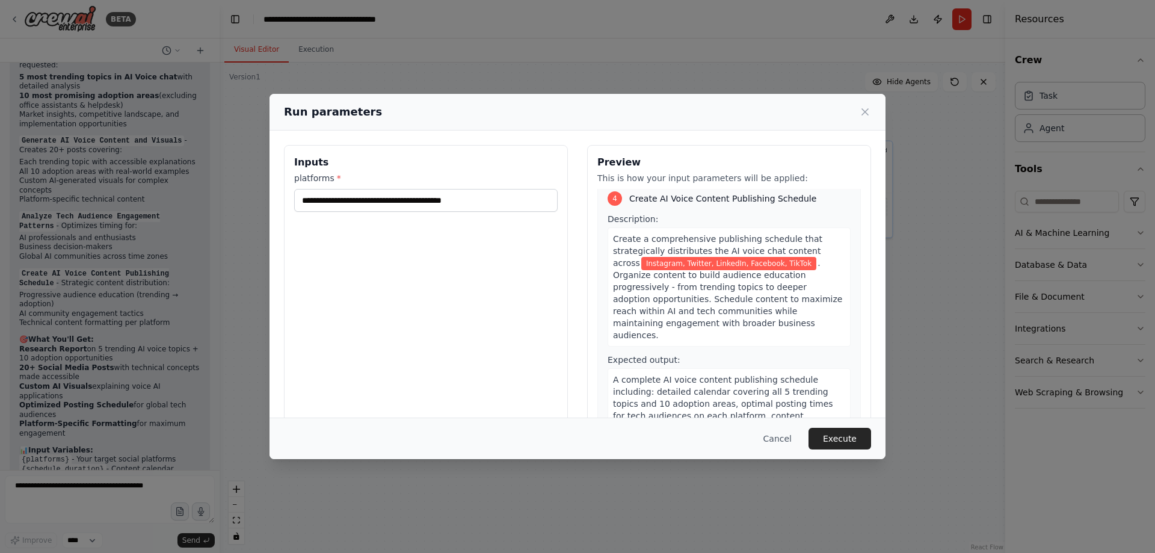
scroll to position [979, 0]
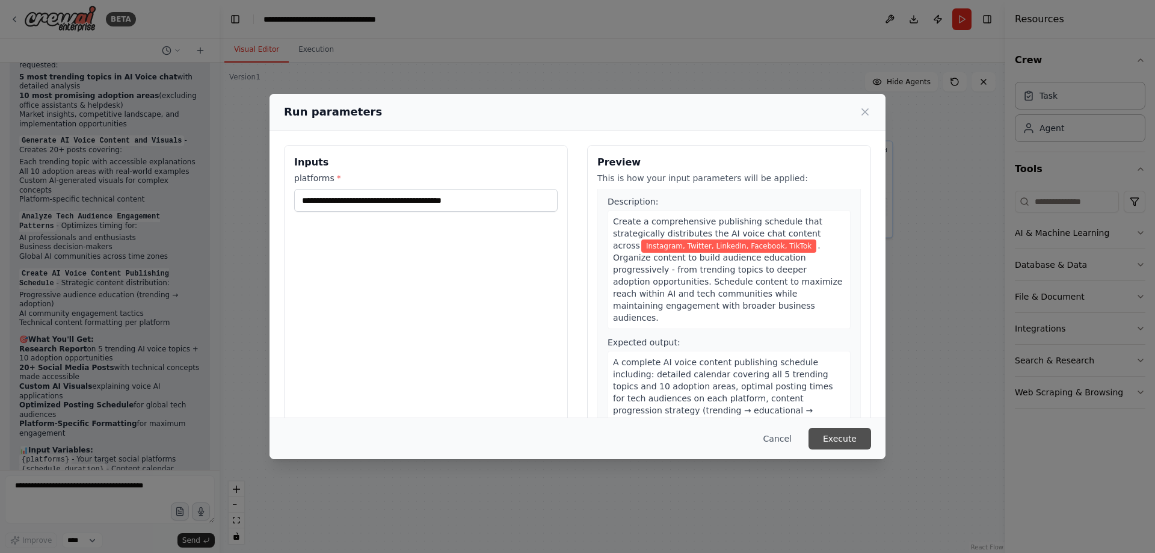
click at [839, 435] on button "Execute" at bounding box center [839, 439] width 63 height 22
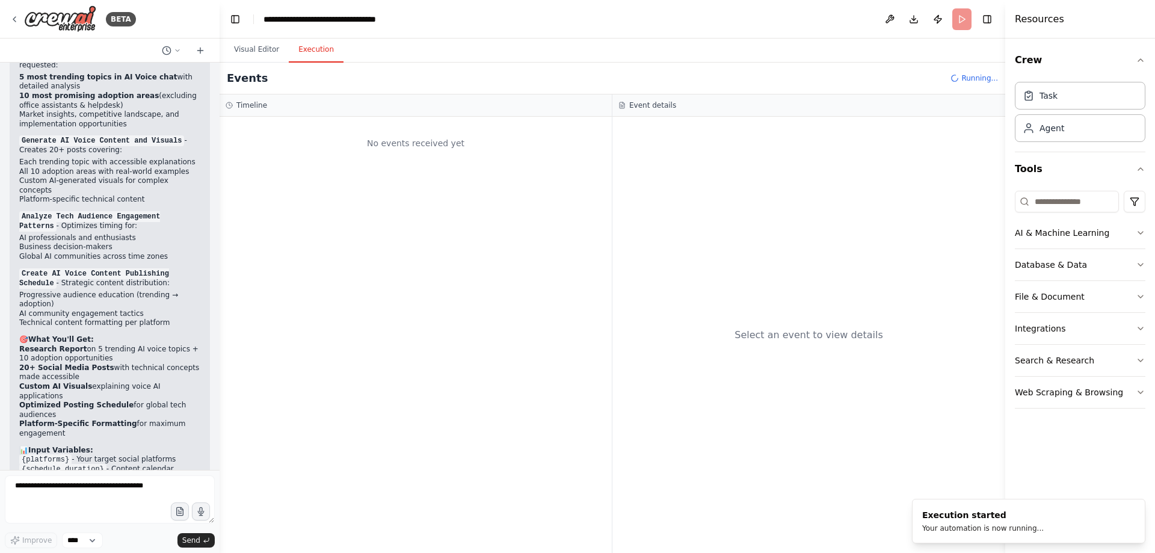
click at [43, 464] on code "{schedule_duration}" at bounding box center [62, 469] width 87 height 11
copy code "schedule_duration"
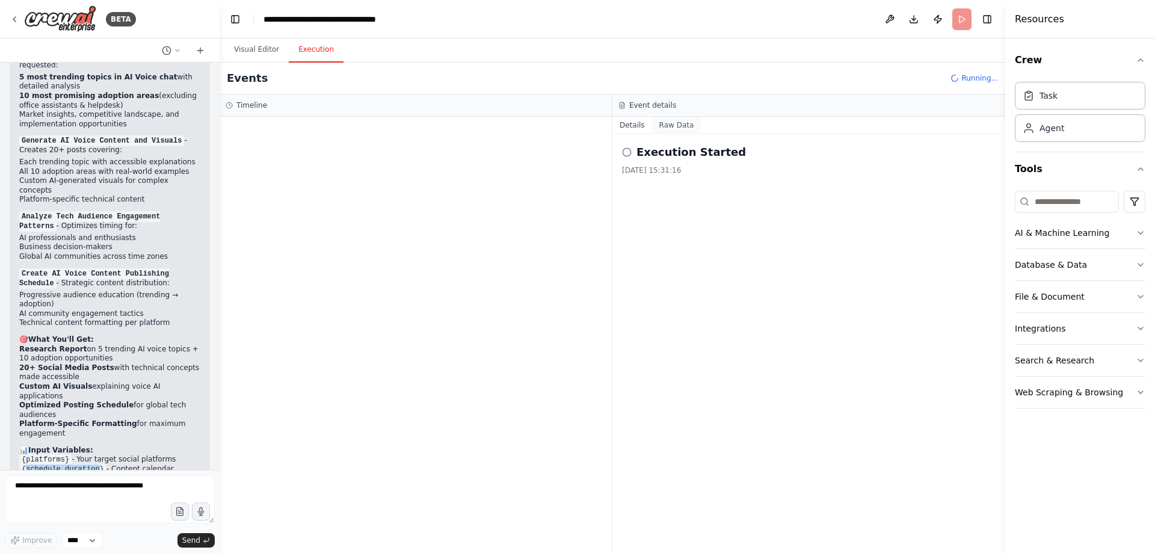
click at [671, 129] on button "Raw Data" at bounding box center [676, 125] width 49 height 17
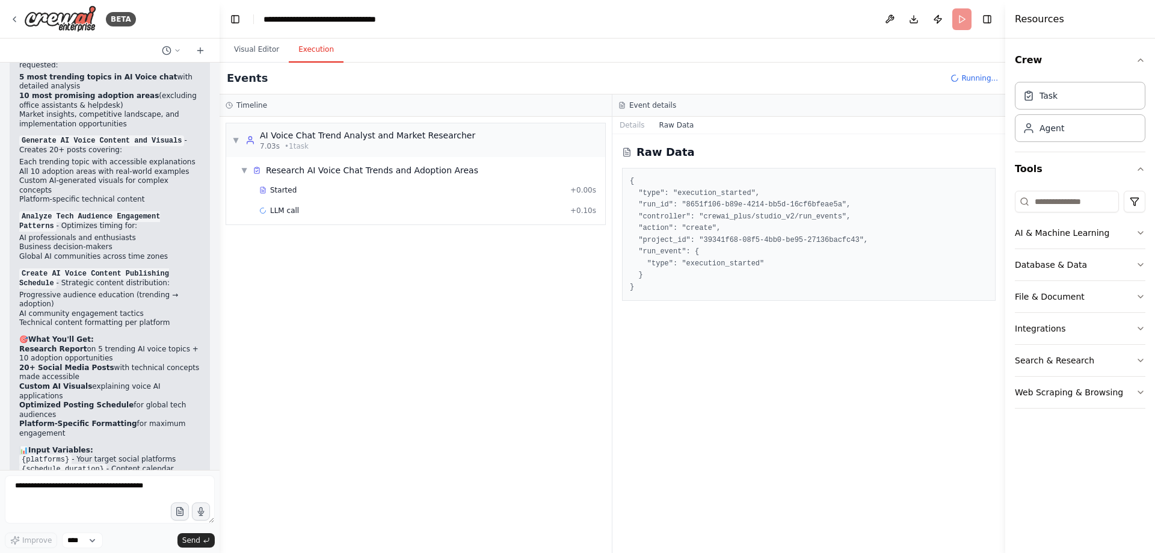
click at [712, 265] on pre "{ "type": "execution_started", "run_id": "8651f106-b89e-4214-bb5d-16cf6bfeae5a"…" at bounding box center [809, 234] width 358 height 117
click at [304, 230] on span "Search the internet with Serper" at bounding box center [327, 231] width 114 height 10
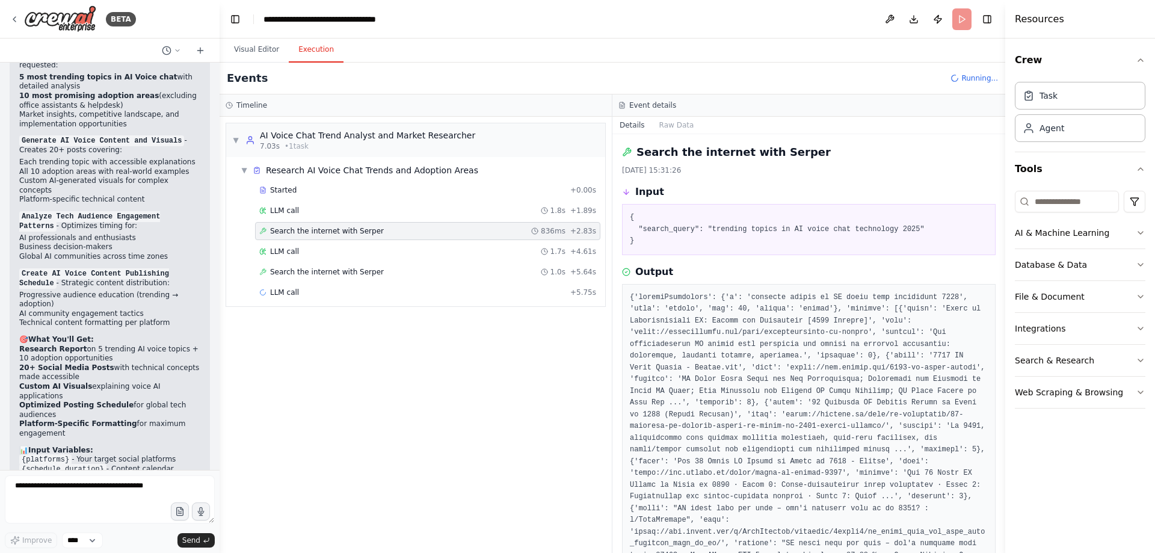
drag, startPoint x: 1001, startPoint y: 259, endPoint x: 1016, endPoint y: 425, distance: 166.7
click at [1033, 423] on div "Resources Crew Task Agent Tools AI & Machine Learning Database & Data File & Do…" at bounding box center [1080, 276] width 150 height 553
click at [1000, 453] on button "Toggle Sidebar" at bounding box center [1005, 276] width 10 height 553
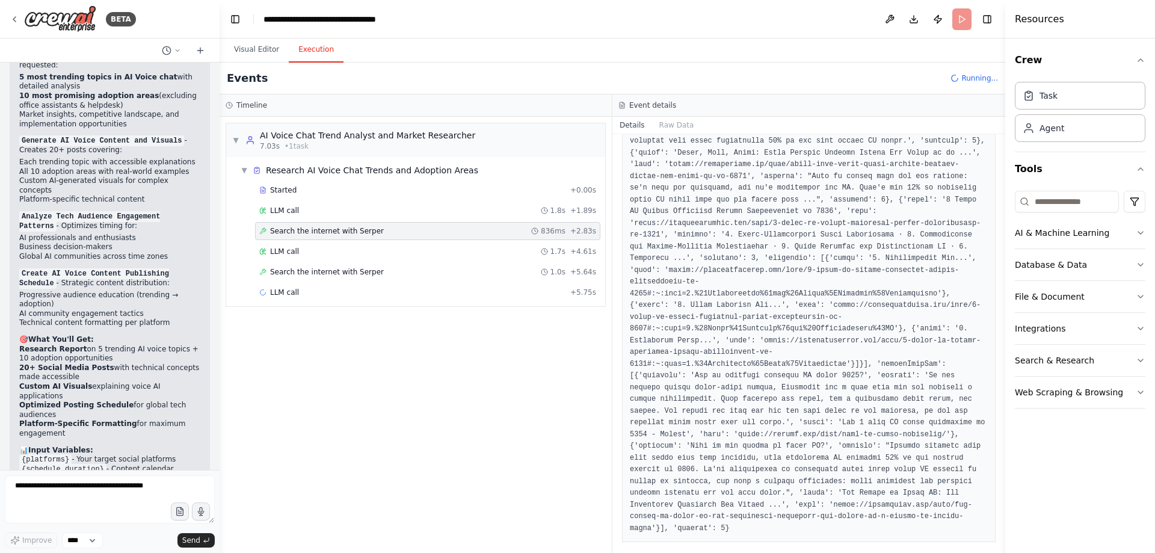
scroll to position [0, 0]
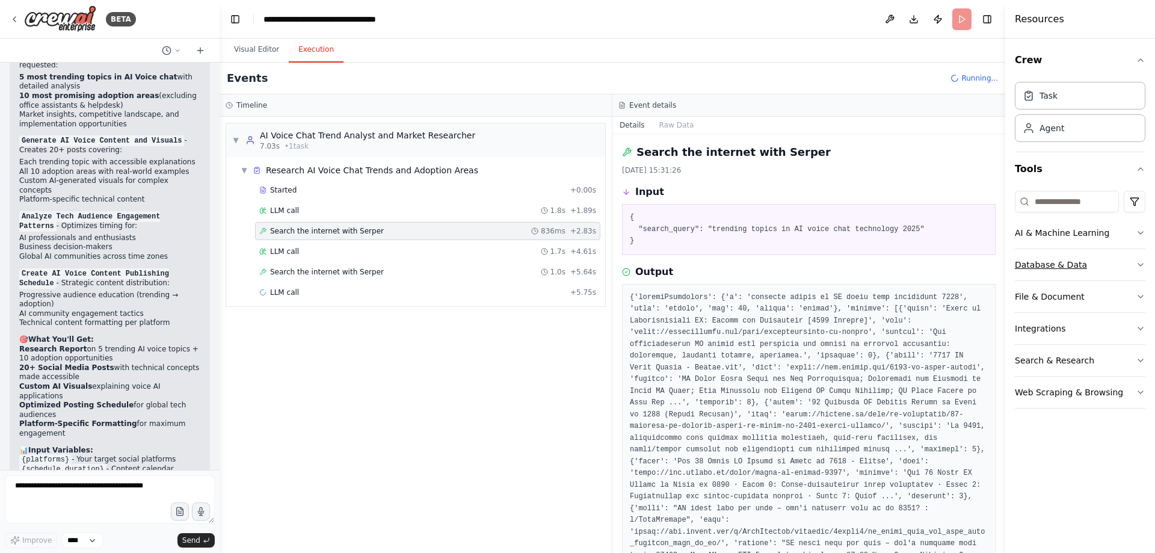
click at [1134, 262] on button "Database & Data" at bounding box center [1080, 264] width 131 height 31
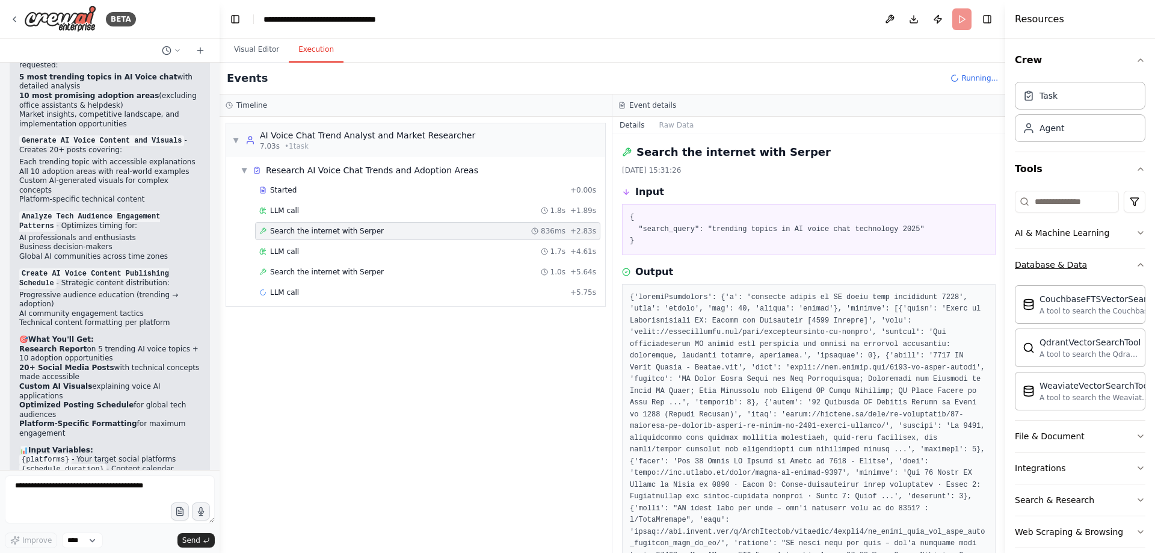
click at [1135, 262] on icon "button" at bounding box center [1140, 265] width 10 height 10
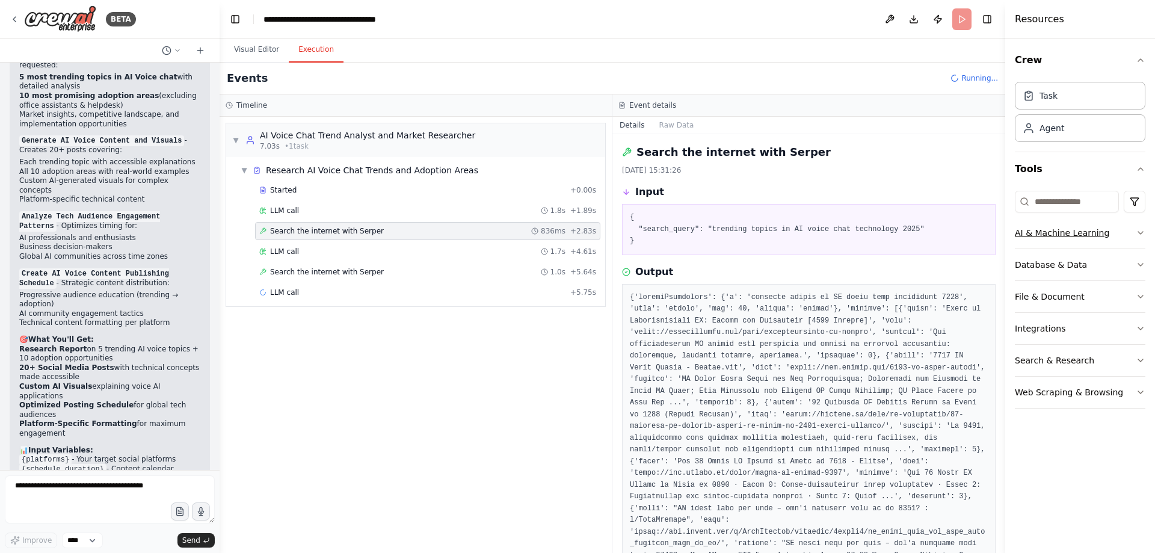
click at [1135, 233] on button "AI & Machine Learning" at bounding box center [1080, 232] width 131 height 31
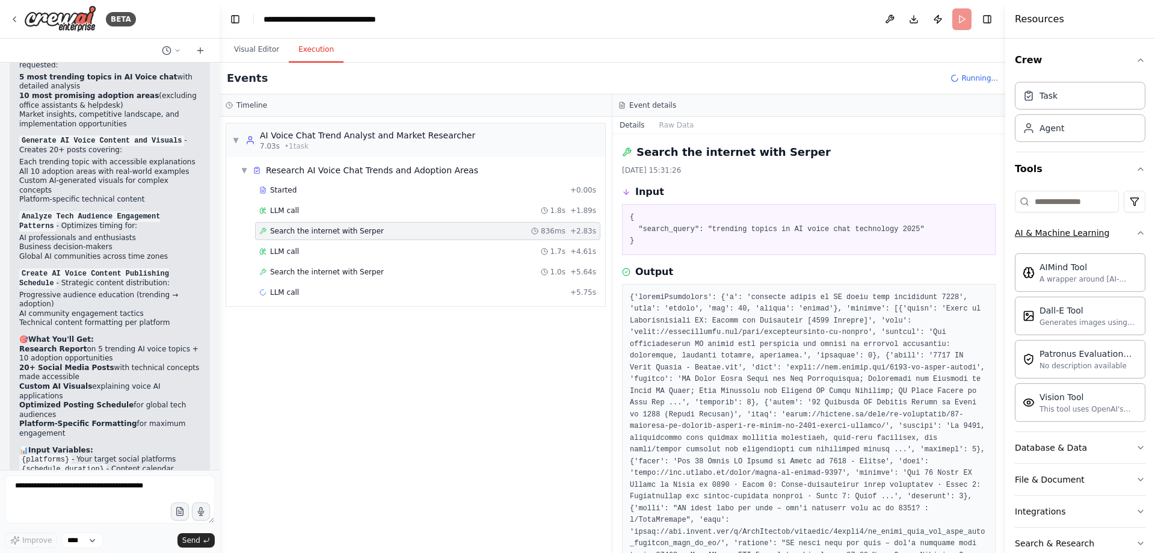
click at [1135, 233] on icon "button" at bounding box center [1140, 233] width 10 height 10
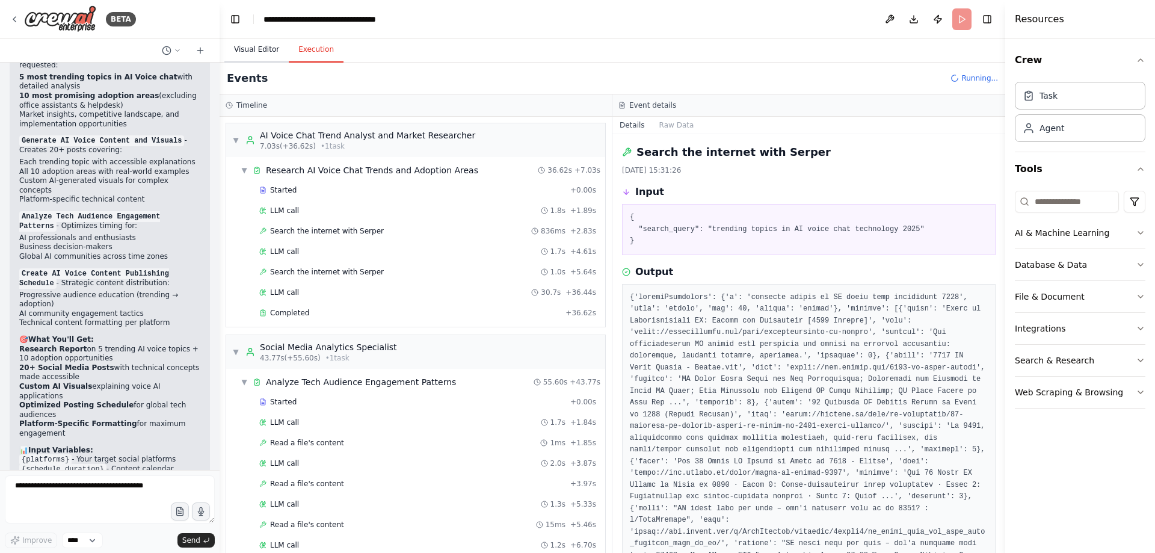
click at [240, 45] on button "Visual Editor" at bounding box center [256, 49] width 64 height 25
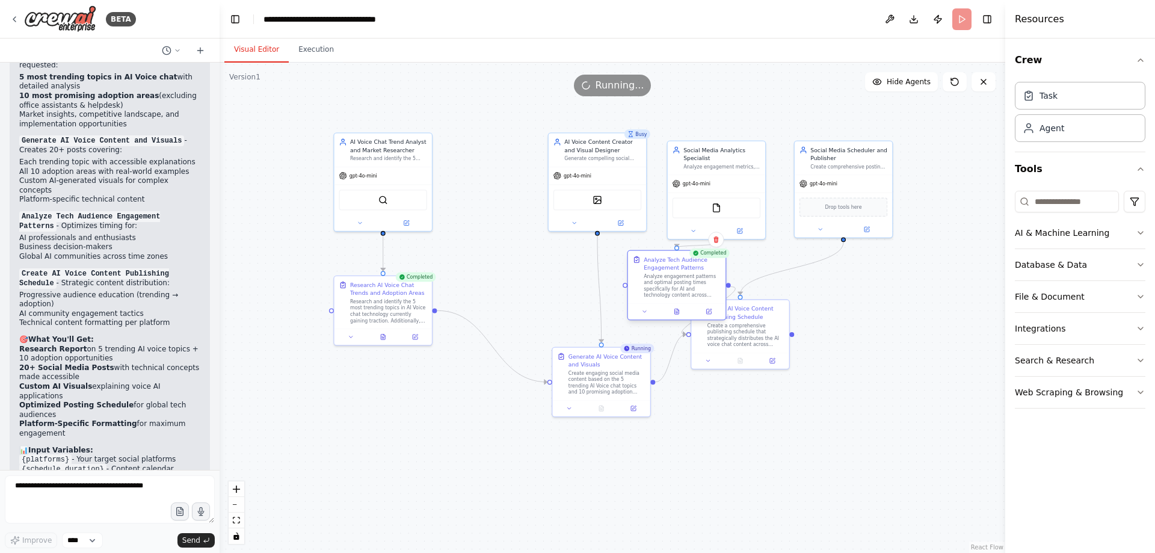
drag, startPoint x: 419, startPoint y: 402, endPoint x: 685, endPoint y: 266, distance: 298.5
click at [685, 266] on div "Analyze Tech Audience Engagement Patterns" at bounding box center [681, 264] width 77 height 16
drag, startPoint x: 759, startPoint y: 322, endPoint x: 929, endPoint y: 520, distance: 260.6
click at [929, 520] on div "Create a comprehensive publishing schedule that strategically distributes the A…" at bounding box center [912, 531] width 77 height 25
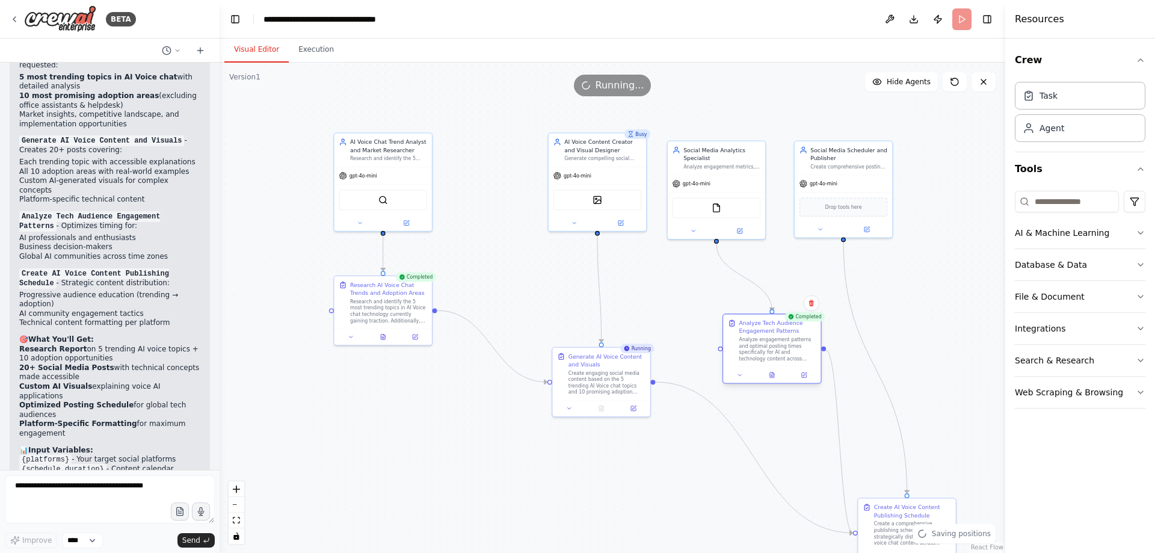
drag, startPoint x: 699, startPoint y: 289, endPoint x: 634, endPoint y: 379, distance: 111.5
click at [794, 353] on div "Analyze engagement patterns and optimal posting times specifically for AI and t…" at bounding box center [777, 350] width 77 height 25
drag, startPoint x: 607, startPoint y: 383, endPoint x: 606, endPoint y: 470, distance: 87.2
click at [606, 470] on div "Create engaging social media content based on the 5 trending AI Voice chat topi…" at bounding box center [610, 467] width 77 height 25
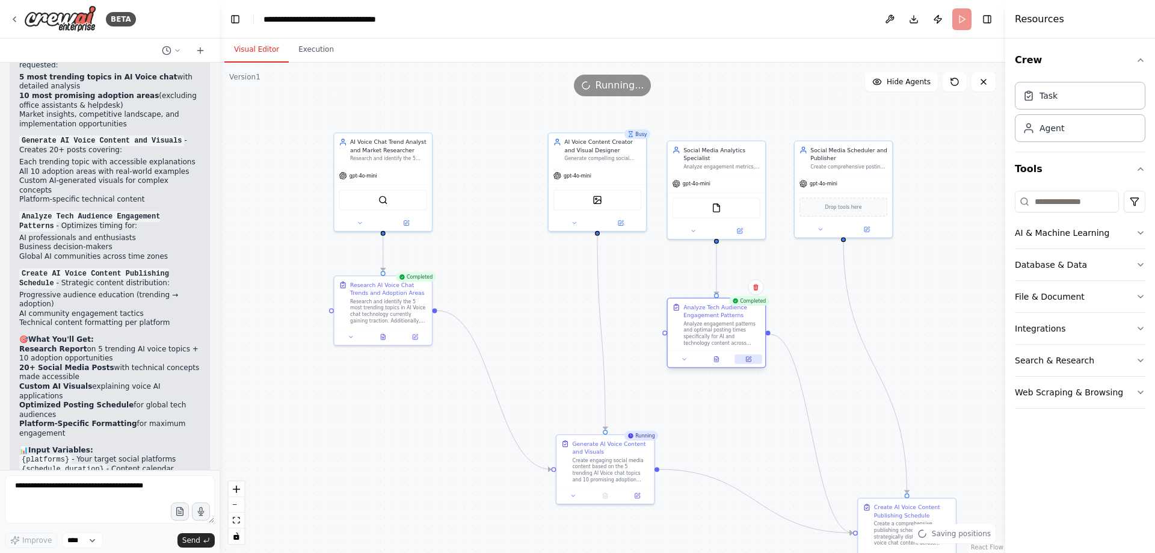
drag, startPoint x: 791, startPoint y: 369, endPoint x: 735, endPoint y: 355, distance: 58.1
click at [735, 355] on button at bounding box center [748, 359] width 27 height 10
drag, startPoint x: 891, startPoint y: 485, endPoint x: 835, endPoint y: 445, distance: 68.6
click at [835, 445] on div "Create AI Voice Content Publishing Schedule" at bounding box center [848, 446] width 77 height 16
drag, startPoint x: 595, startPoint y: 441, endPoint x: 588, endPoint y: 440, distance: 7.3
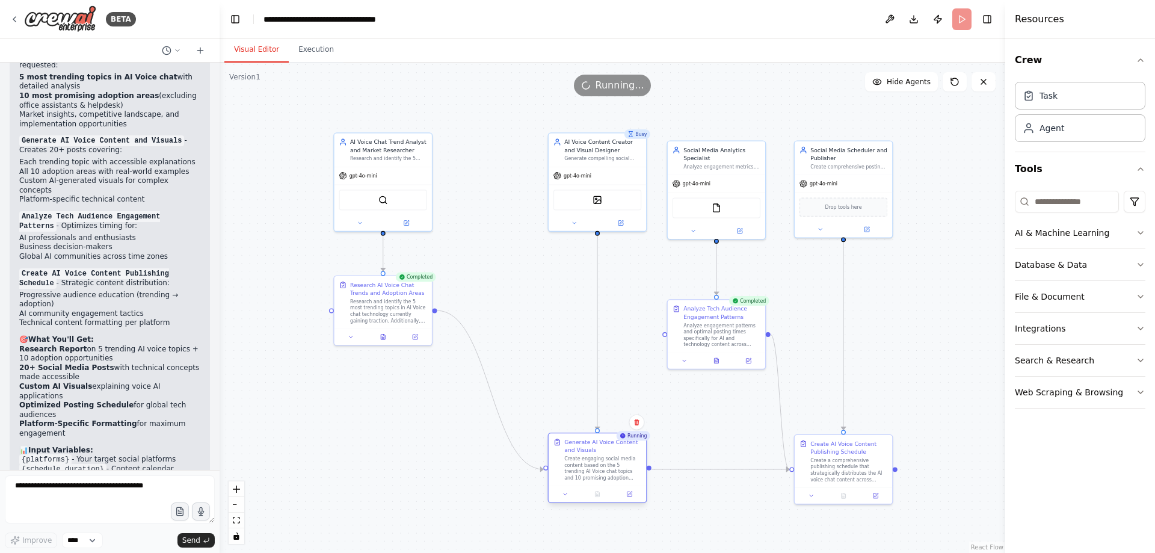
click at [588, 440] on div "Generate AI Voice Content and Visuals" at bounding box center [602, 446] width 77 height 16
drag, startPoint x: 377, startPoint y: 293, endPoint x: 379, endPoint y: 457, distance: 163.6
click at [379, 457] on div "Research AI Voice Chat Trends and Adoption Areas Research and identify the 5 mo…" at bounding box center [388, 459] width 77 height 43
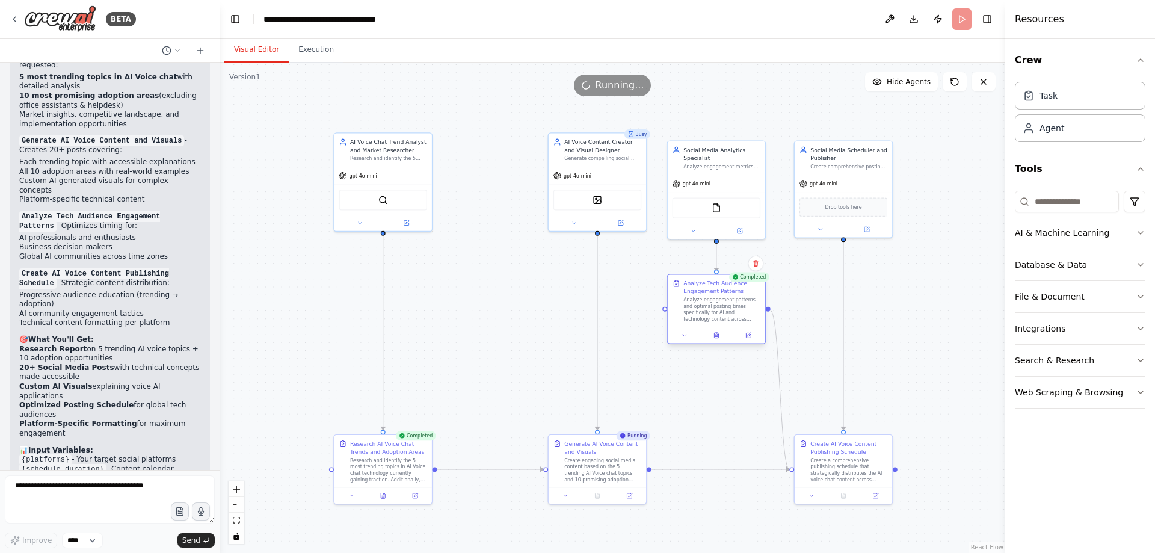
drag, startPoint x: 728, startPoint y: 322, endPoint x: 728, endPoint y: 294, distance: 27.7
click at [728, 294] on div "Analyze Tech Audience Engagement Patterns Analyze engagement patterns and optim…" at bounding box center [721, 300] width 77 height 43
drag, startPoint x: 824, startPoint y: 451, endPoint x: 821, endPoint y: 370, distance: 81.2
click at [821, 370] on div "Create AI Voice Content Publishing Schedule" at bounding box center [848, 366] width 77 height 16
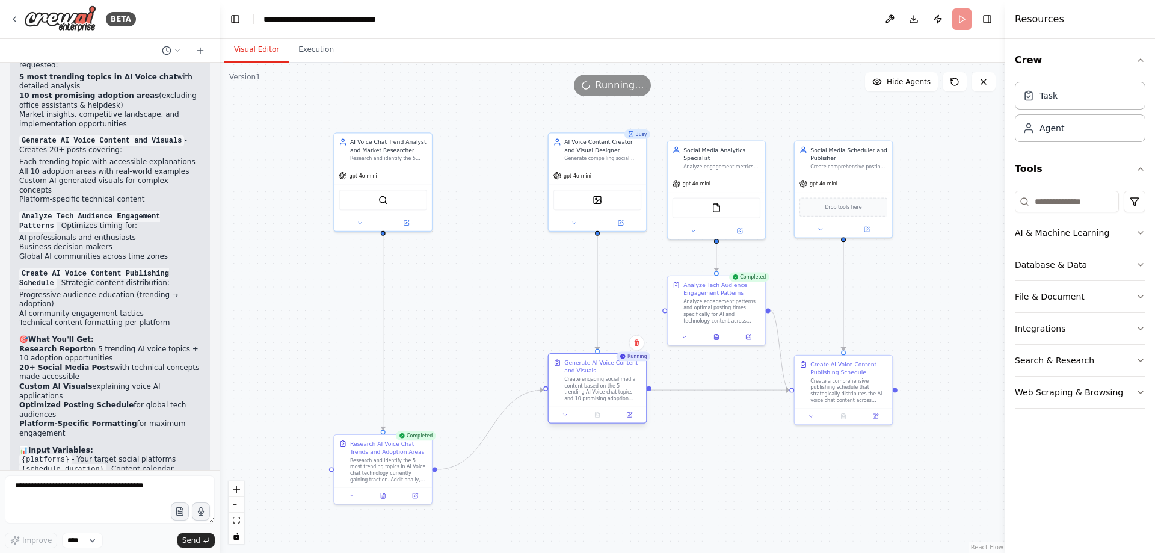
drag, startPoint x: 599, startPoint y: 455, endPoint x: 599, endPoint y: 377, distance: 78.2
click at [599, 377] on div "Create engaging social media content based on the 5 trending AI Voice chat topi…" at bounding box center [602, 388] width 77 height 25
drag, startPoint x: 384, startPoint y: 451, endPoint x: 435, endPoint y: 369, distance: 97.0
click at [435, 369] on div "Research AI Voice Chat Trends and Adoption Areas" at bounding box center [436, 366] width 77 height 16
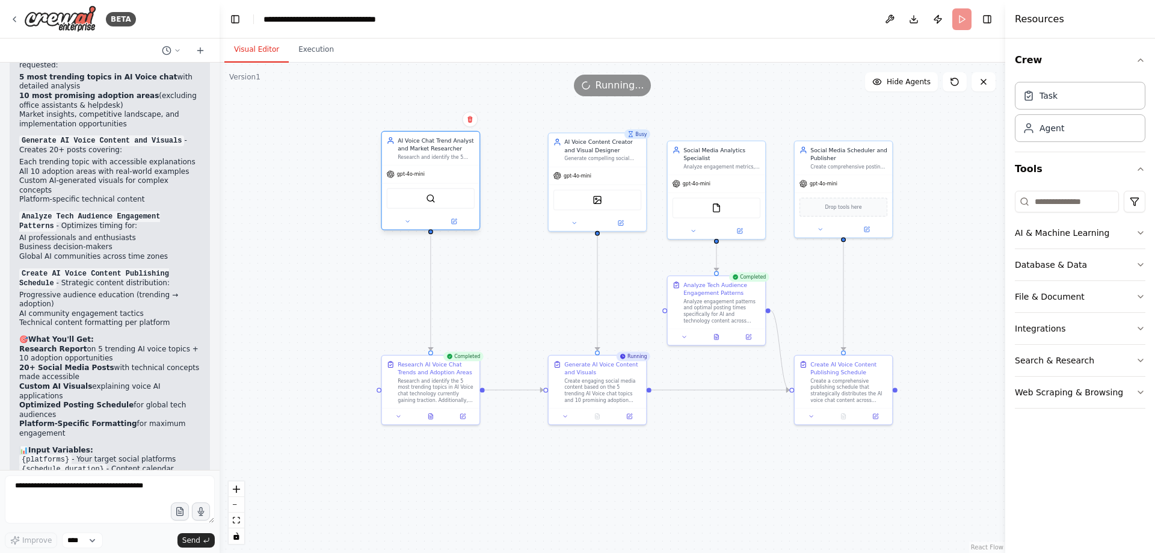
drag, startPoint x: 388, startPoint y: 167, endPoint x: 433, endPoint y: 168, distance: 45.1
click at [433, 168] on div "gpt-4o-mini" at bounding box center [430, 173] width 97 height 17
drag, startPoint x: 601, startPoint y: 165, endPoint x: 601, endPoint y: 183, distance: 18.1
click at [601, 183] on div "gpt-4o-mini" at bounding box center [596, 189] width 97 height 17
drag, startPoint x: 590, startPoint y: 189, endPoint x: 589, endPoint y: 182, distance: 6.7
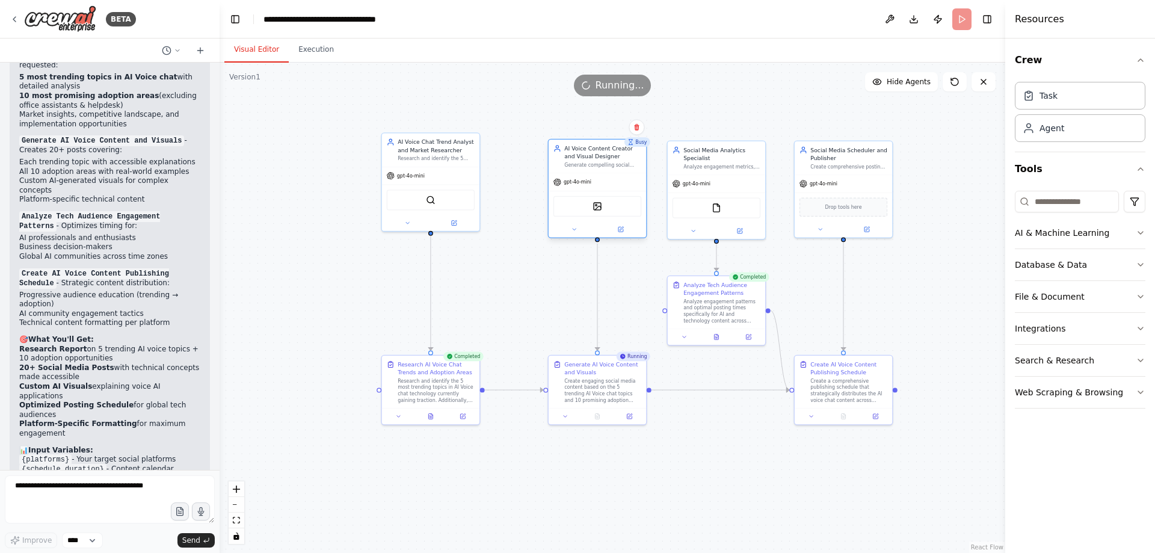
click at [589, 182] on div "gpt-4o-mini" at bounding box center [596, 181] width 97 height 17
drag, startPoint x: 428, startPoint y: 161, endPoint x: 428, endPoint y: 172, distance: 10.8
click at [428, 172] on div "AI Voice Chat Trend Analyst and Market Researcher Research and identify the 5 m…" at bounding box center [430, 156] width 97 height 33
click at [530, 308] on div ".deletable-edge-delete-btn { width: 20px; height: 20px; border: 0px solid #ffff…" at bounding box center [612, 308] width 785 height 490
drag, startPoint x: 429, startPoint y: 380, endPoint x: 455, endPoint y: 381, distance: 25.9
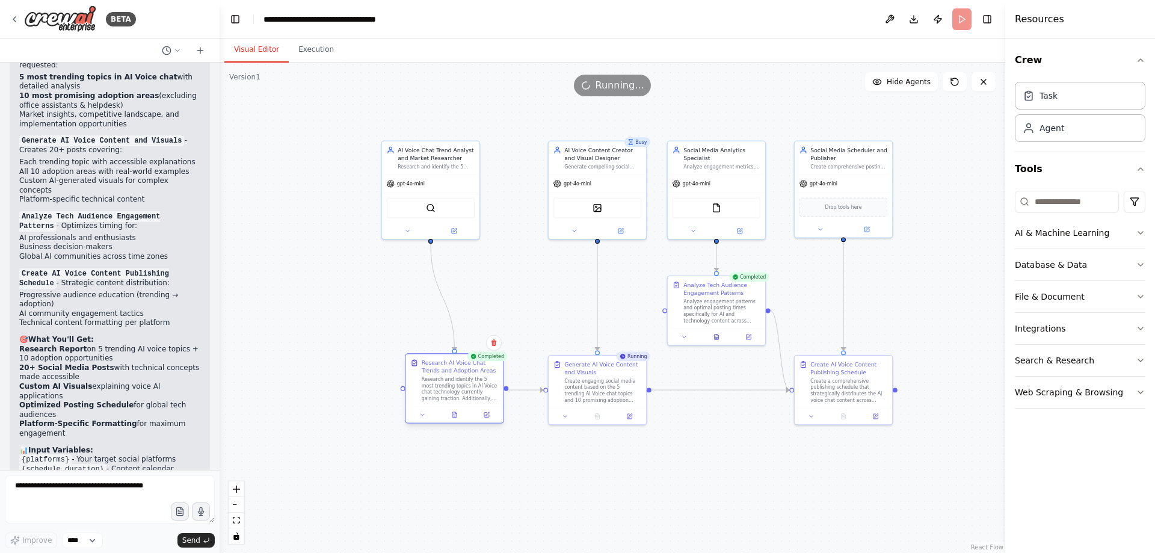
click at [455, 381] on div "Research and identify the 5 most trending topics in AI Voice chat technology cu…" at bounding box center [460, 388] width 77 height 25
drag, startPoint x: 438, startPoint y: 181, endPoint x: 482, endPoint y: 184, distance: 43.4
click at [482, 184] on div "gpt-4o-mini" at bounding box center [470, 181] width 97 height 17
drag, startPoint x: 453, startPoint y: 390, endPoint x: 467, endPoint y: 389, distance: 13.8
click at [467, 389] on div "Research and identify the 5 most trending topics in AI Voice chat technology cu…" at bounding box center [475, 388] width 77 height 25
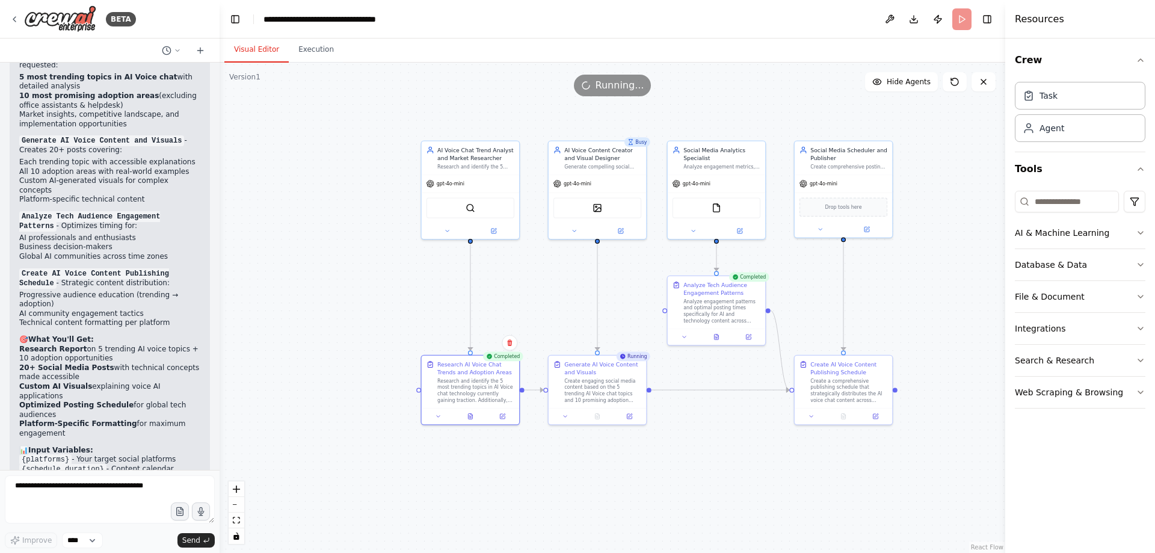
click at [465, 482] on div ".deletable-edge-delete-btn { width: 20px; height: 20px; border: 0px solid #ffff…" at bounding box center [612, 308] width 785 height 490
click at [562, 418] on button at bounding box center [564, 415] width 27 height 10
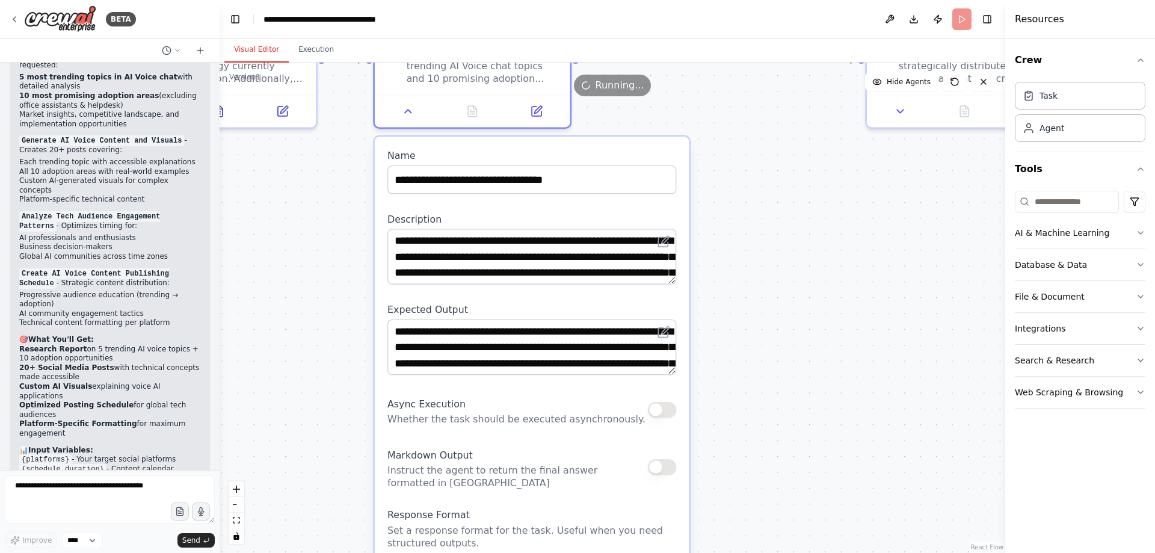
drag, startPoint x: 764, startPoint y: 400, endPoint x: 752, endPoint y: 122, distance: 278.1
click at [752, 122] on div ".deletable-edge-delete-btn { width: 20px; height: 20px; border: 0px solid #ffff…" at bounding box center [612, 308] width 785 height 490
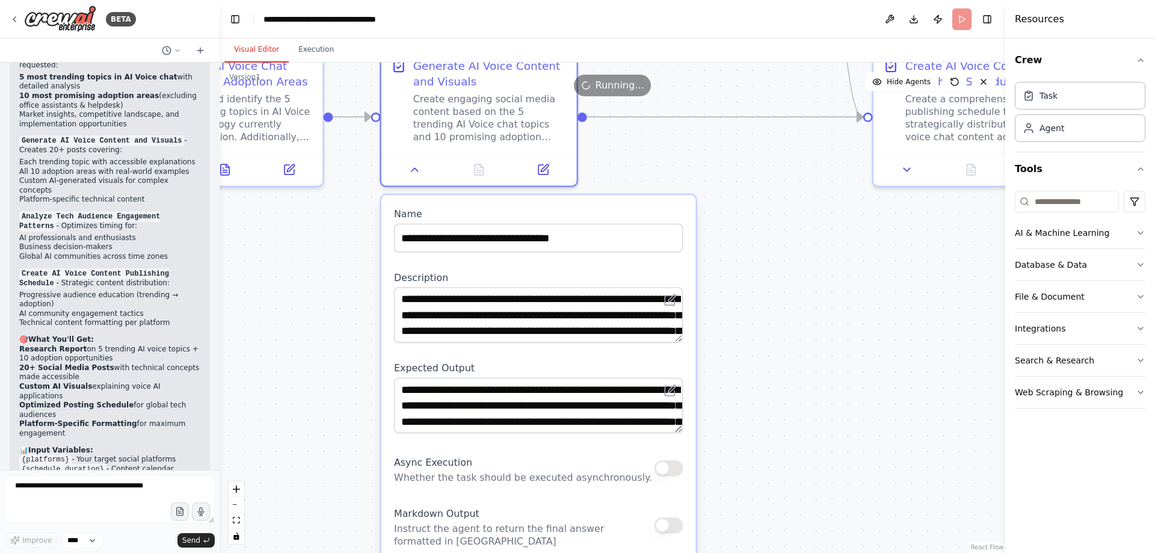
drag, startPoint x: 749, startPoint y: 401, endPoint x: 737, endPoint y: 306, distance: 95.9
click at [756, 446] on div ".deletable-edge-delete-btn { width: 20px; height: 20px; border: 0px solid #ffff…" at bounding box center [612, 308] width 785 height 490
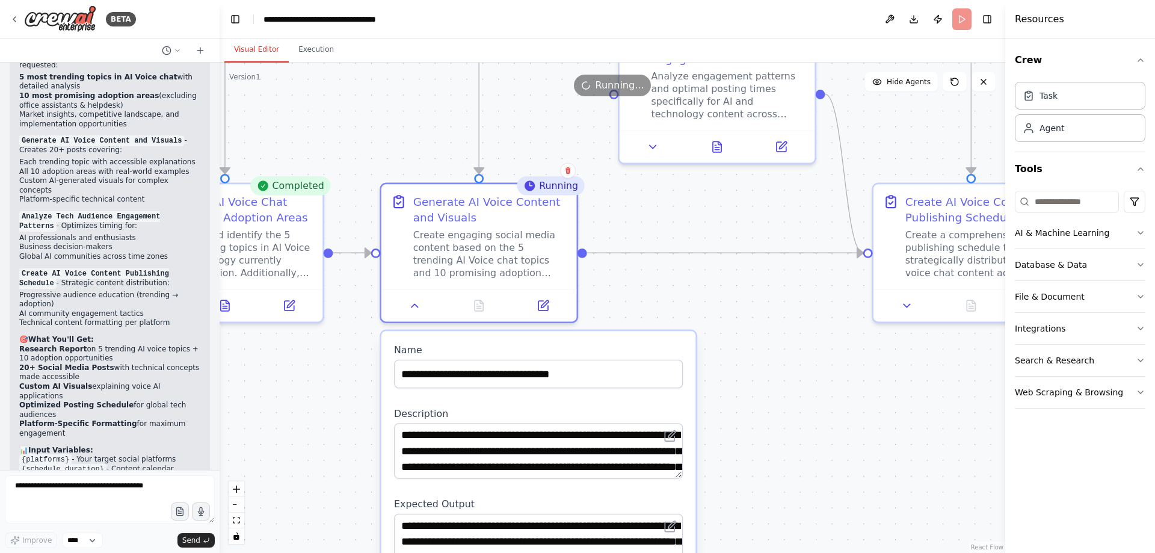
drag, startPoint x: 737, startPoint y: 302, endPoint x: 739, endPoint y: 461, distance: 158.2
click at [739, 461] on div ".deletable-edge-delete-btn { width: 20px; height: 20px; border: 0px solid #ffff…" at bounding box center [612, 308] width 785 height 490
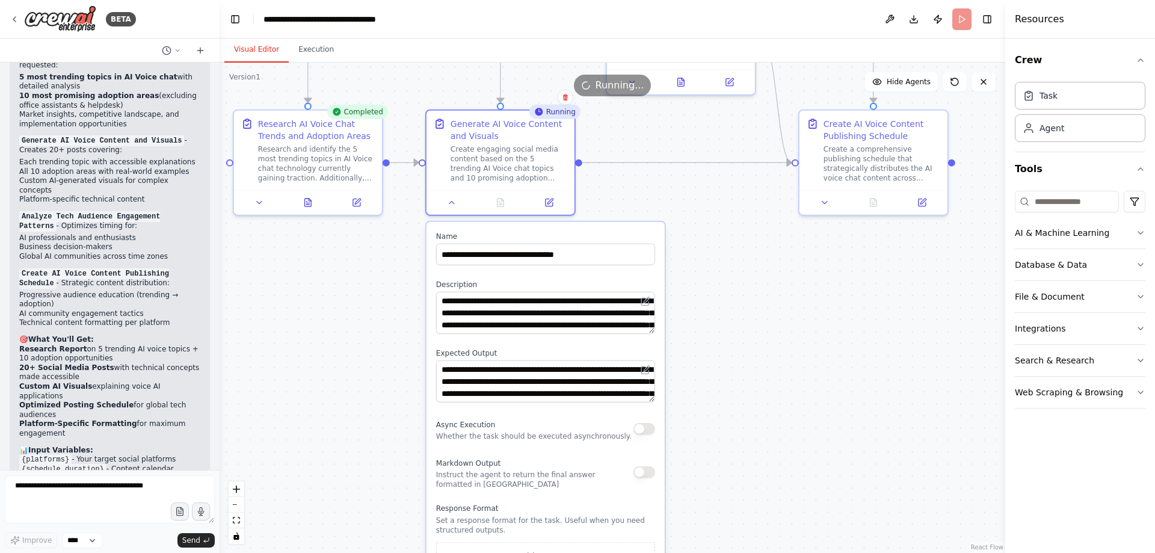
drag, startPoint x: 844, startPoint y: 429, endPoint x: 808, endPoint y: 306, distance: 127.9
click at [808, 306] on div ".deletable-edge-delete-btn { width: 20px; height: 20px; border: 0px solid #ffff…" at bounding box center [612, 308] width 785 height 490
click at [1138, 234] on icon "button" at bounding box center [1140, 233] width 10 height 10
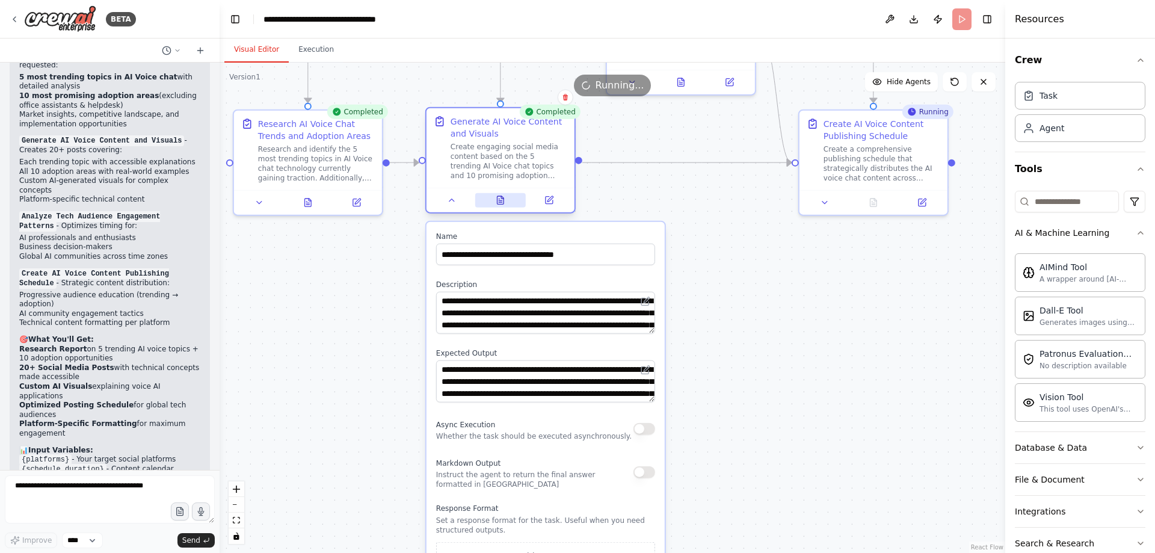
click at [500, 203] on icon at bounding box center [500, 200] width 7 height 8
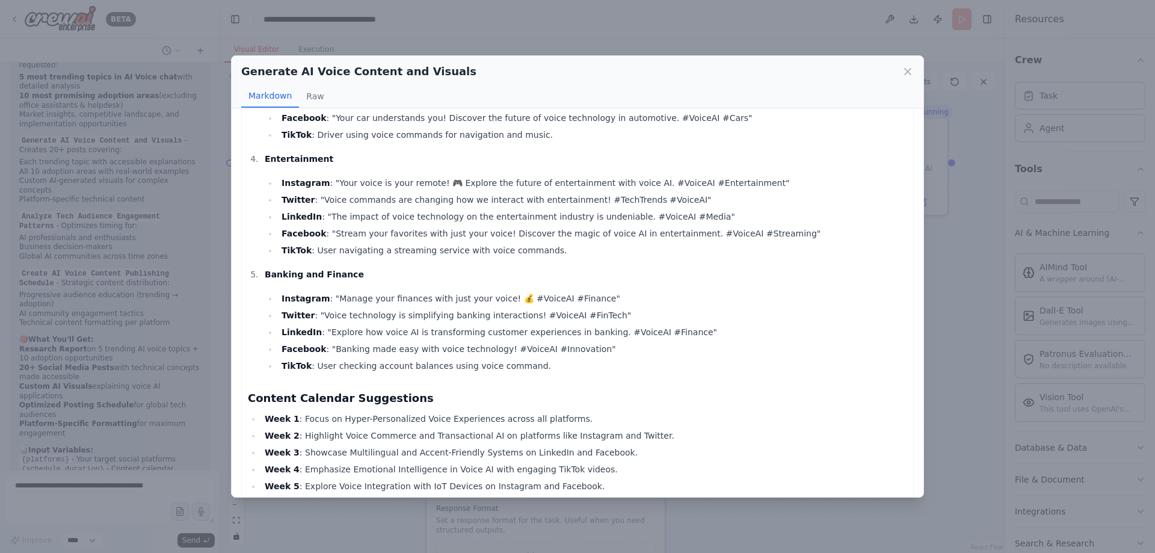
scroll to position [1082, 0]
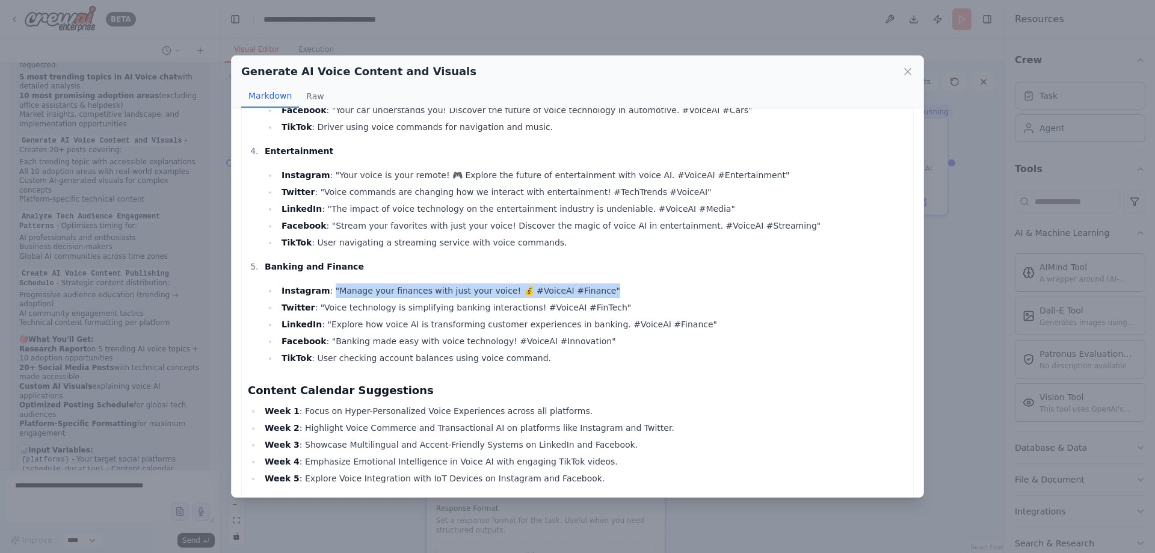
drag, startPoint x: 353, startPoint y: 248, endPoint x: 600, endPoint y: 239, distance: 247.3
click at [600, 283] on li "Instagram : "Manage your finances with just your voice! 💰 #VoiceAI #Finance"" at bounding box center [592, 290] width 629 height 14
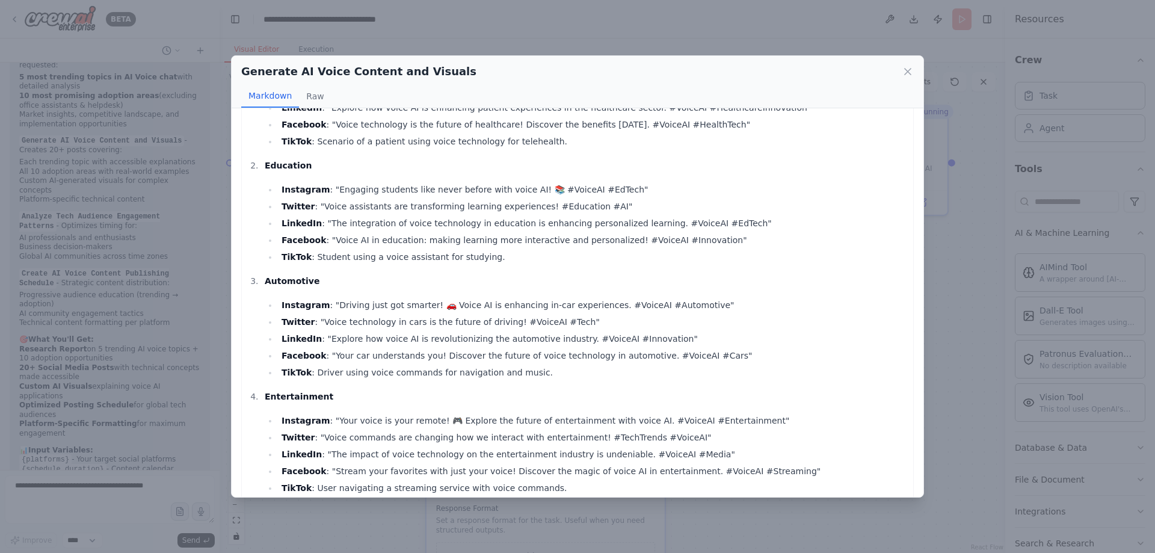
scroll to position [902, 0]
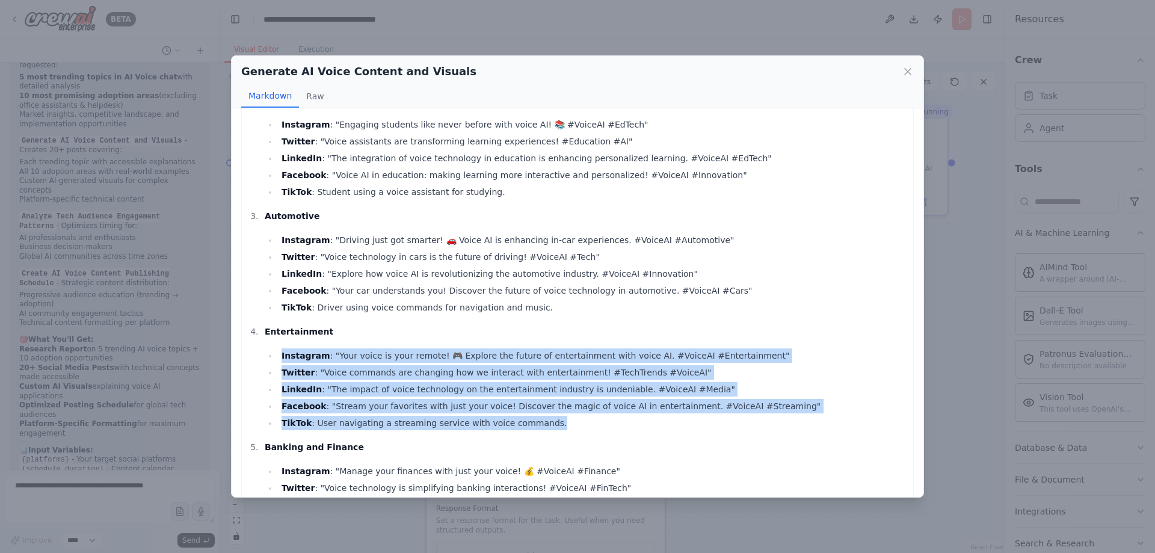
drag, startPoint x: 464, startPoint y: 370, endPoint x: 147, endPoint y: 305, distance: 324.1
click at [147, 305] on div "Generate AI Voice Content and Visuals Markdown Raw Here is a comprehensive cont…" at bounding box center [577, 276] width 1155 height 553
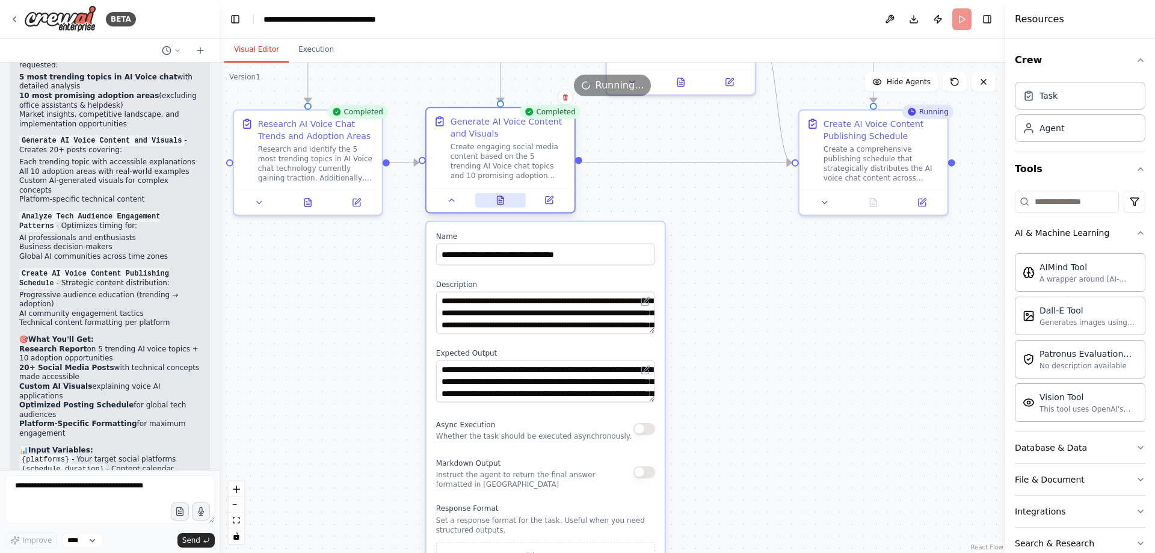
click at [502, 207] on button at bounding box center [500, 200] width 51 height 14
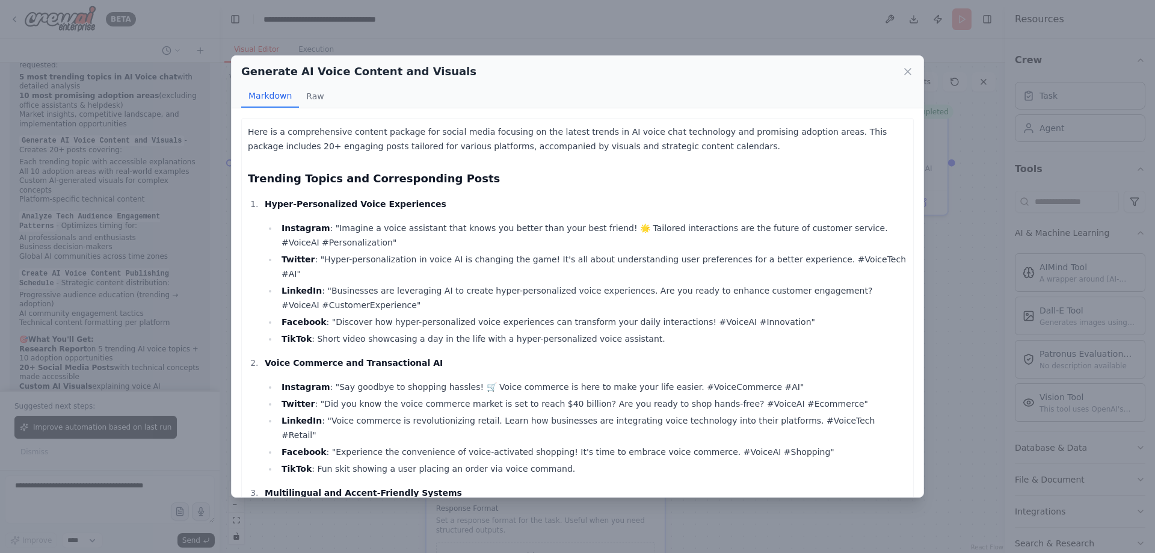
scroll to position [2992, 0]
click at [318, 98] on button "Raw" at bounding box center [315, 96] width 32 height 23
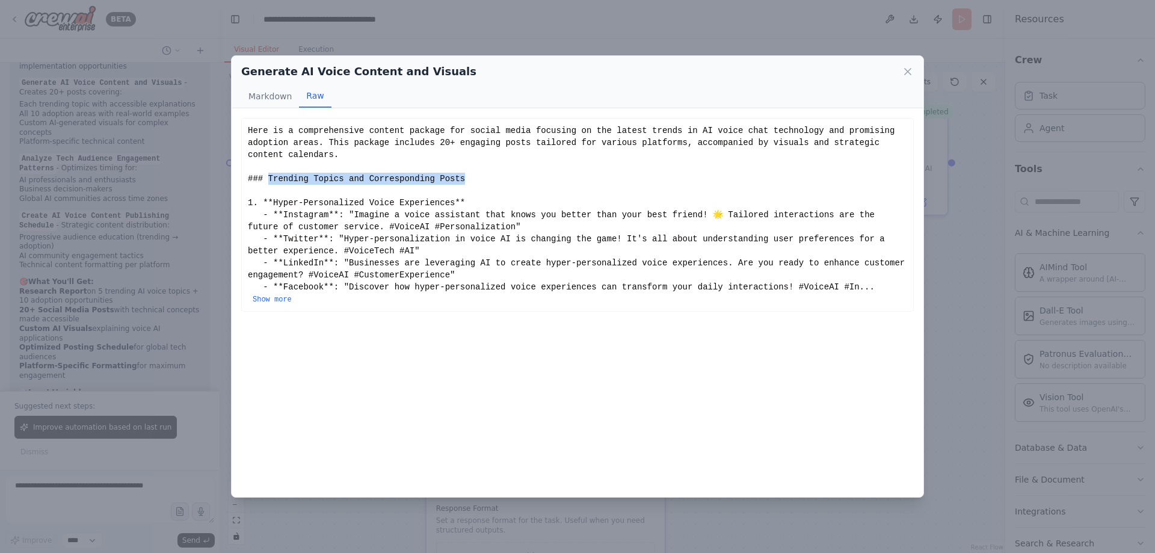
drag, startPoint x: 265, startPoint y: 163, endPoint x: 536, endPoint y: 171, distance: 272.0
click at [536, 171] on div "Here is a comprehensive content package for social media focusing on the latest…" at bounding box center [577, 214] width 659 height 180
click at [292, 295] on button "Show more" at bounding box center [272, 300] width 39 height 10
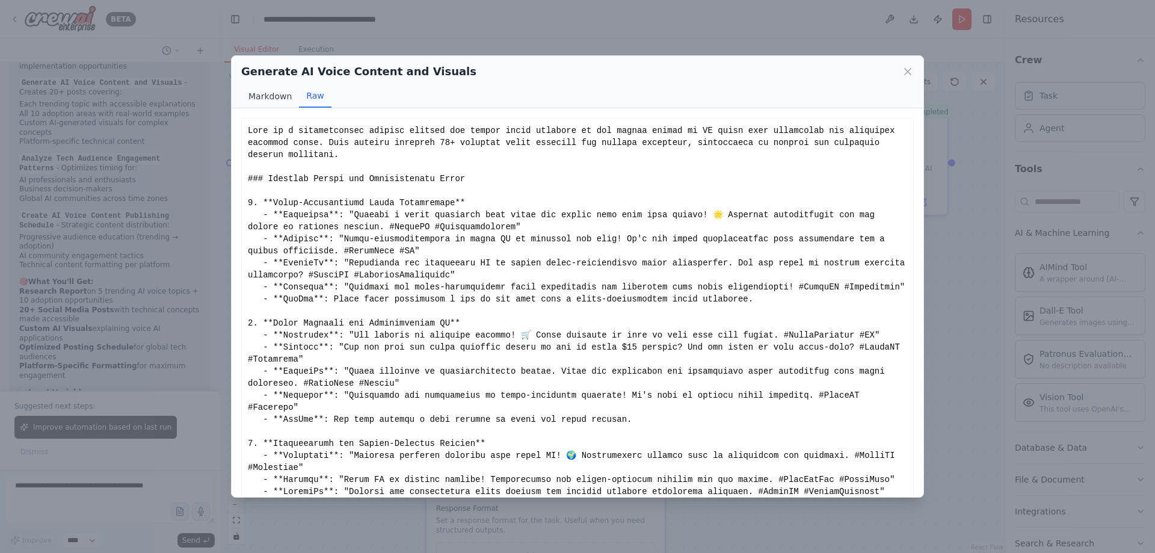
click at [275, 94] on button "Markdown" at bounding box center [270, 96] width 58 height 23
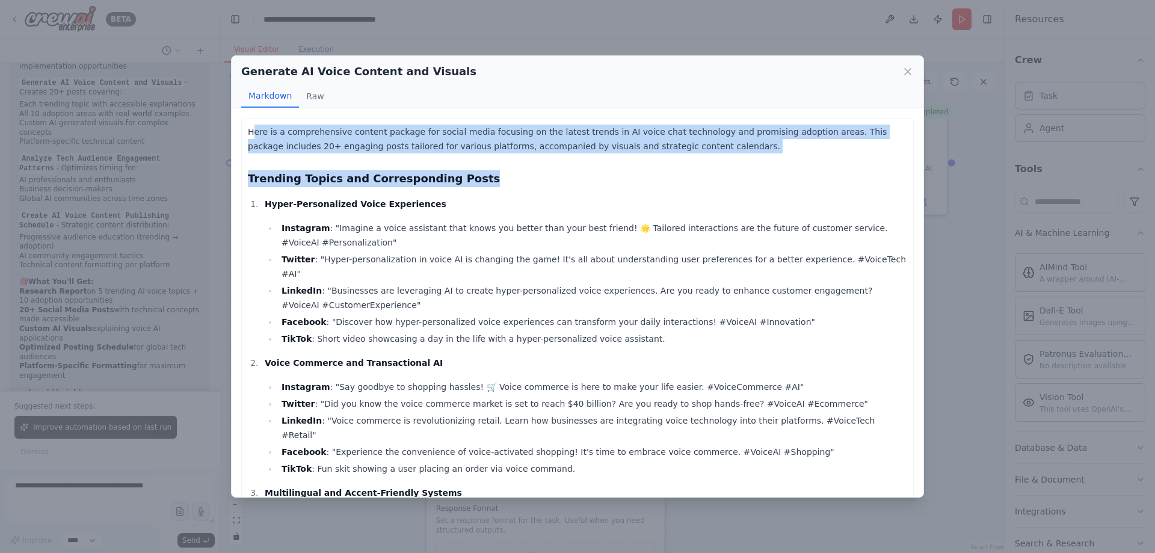
drag, startPoint x: 251, startPoint y: 132, endPoint x: 644, endPoint y: 159, distance: 394.2
drag, startPoint x: 617, startPoint y: 150, endPoint x: 238, endPoint y: 129, distance: 380.1
click at [238, 129] on div "Here is a comprehensive content package for social media focusing on the latest…" at bounding box center [578, 302] width 692 height 388
